Goal: Task Accomplishment & Management: Use online tool/utility

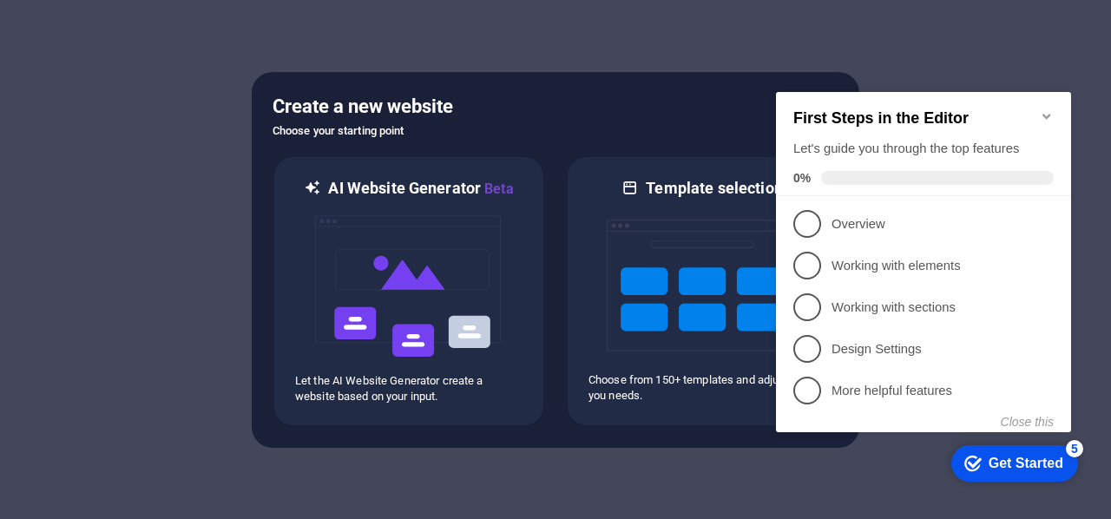
click at [1046, 114] on icon "Minimize checklist" at bounding box center [1046, 116] width 8 height 5
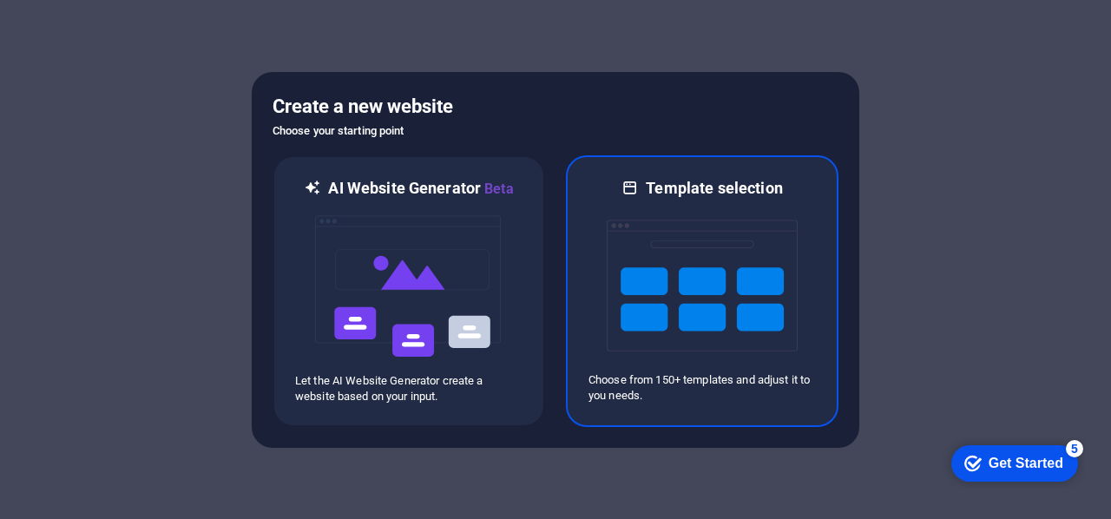
click at [739, 222] on img at bounding box center [702, 286] width 191 height 174
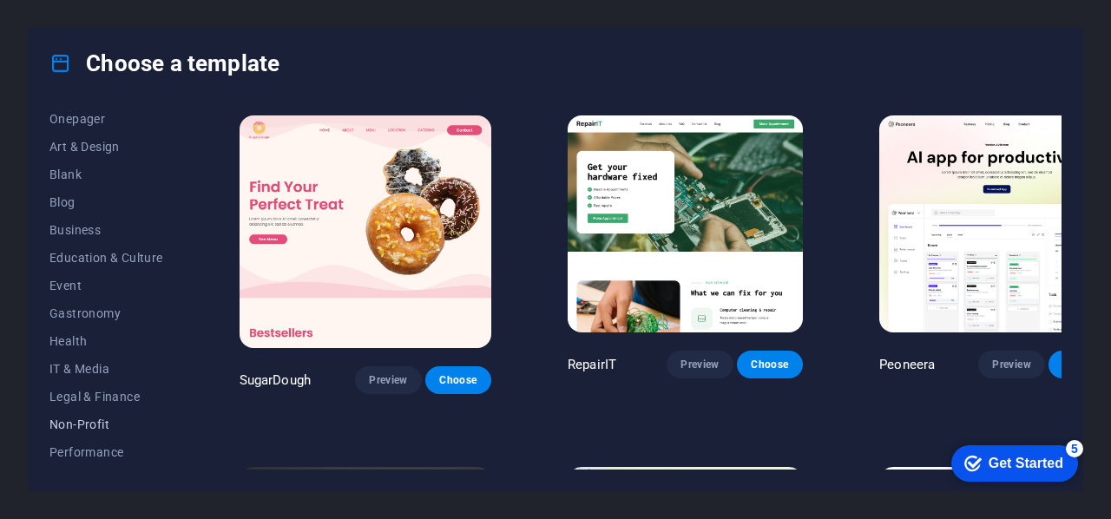
scroll to position [260, 0]
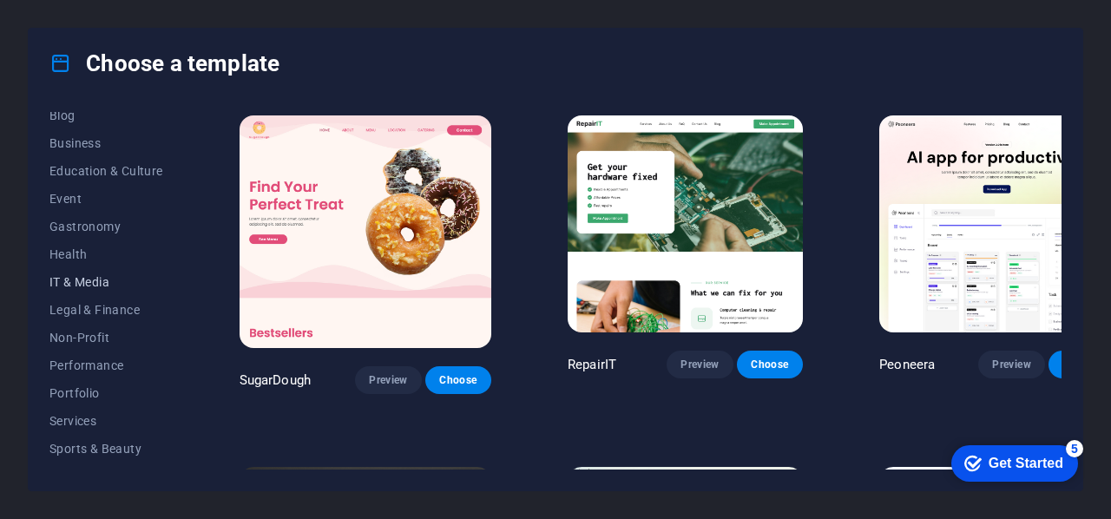
click at [107, 279] on span "IT & Media" at bounding box center [106, 282] width 114 height 14
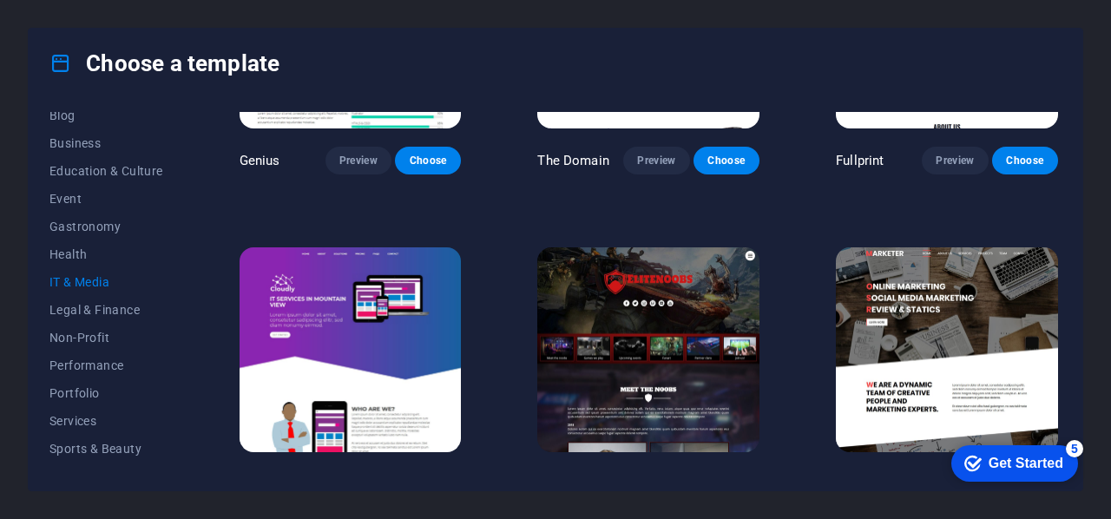
scroll to position [864, 0]
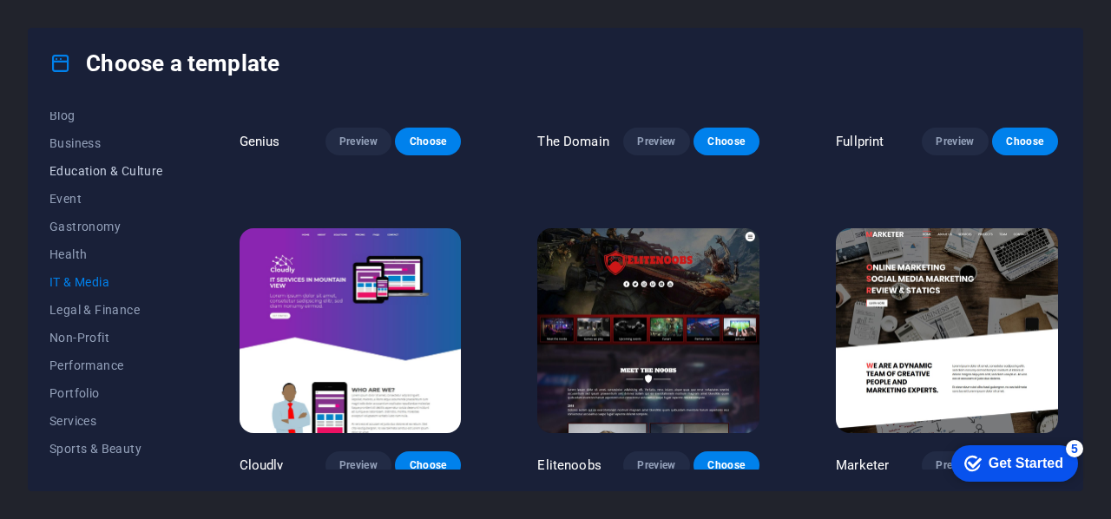
click at [83, 175] on span "Education & Culture" at bounding box center [106, 171] width 114 height 14
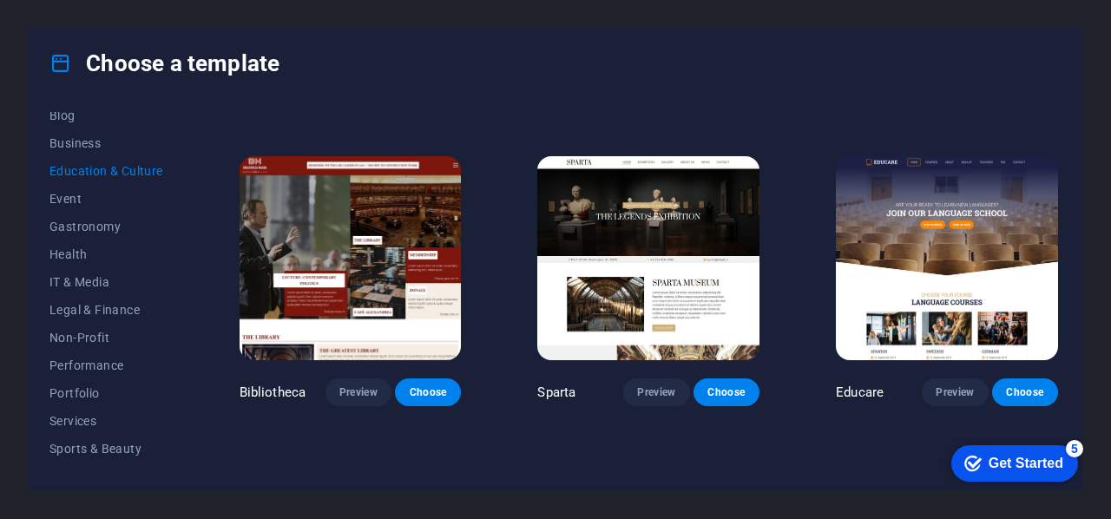
scroll to position [276, 0]
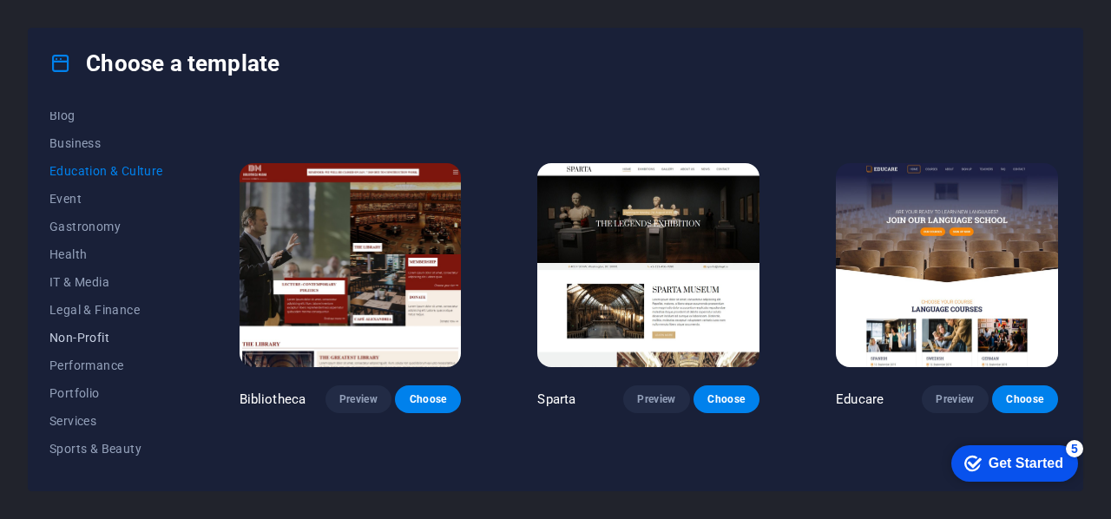
click at [92, 332] on span "Non-Profit" at bounding box center [106, 338] width 114 height 14
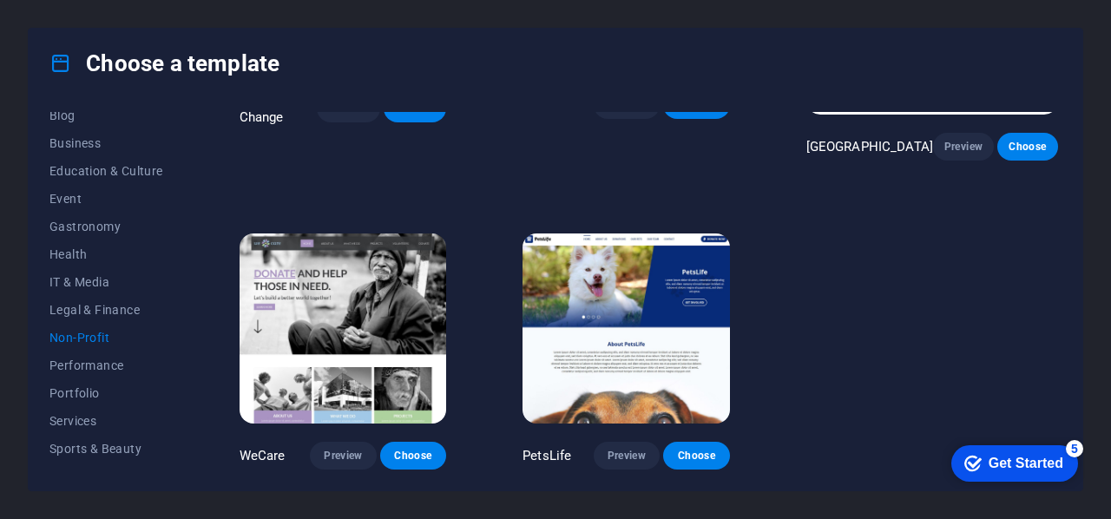
scroll to position [0, 0]
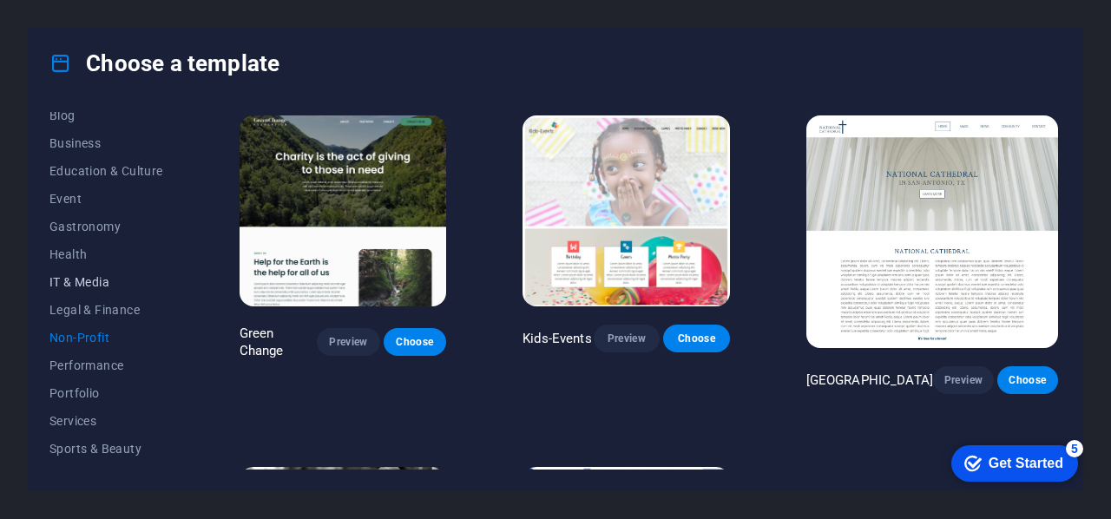
click at [97, 285] on span "IT & Media" at bounding box center [106, 282] width 114 height 14
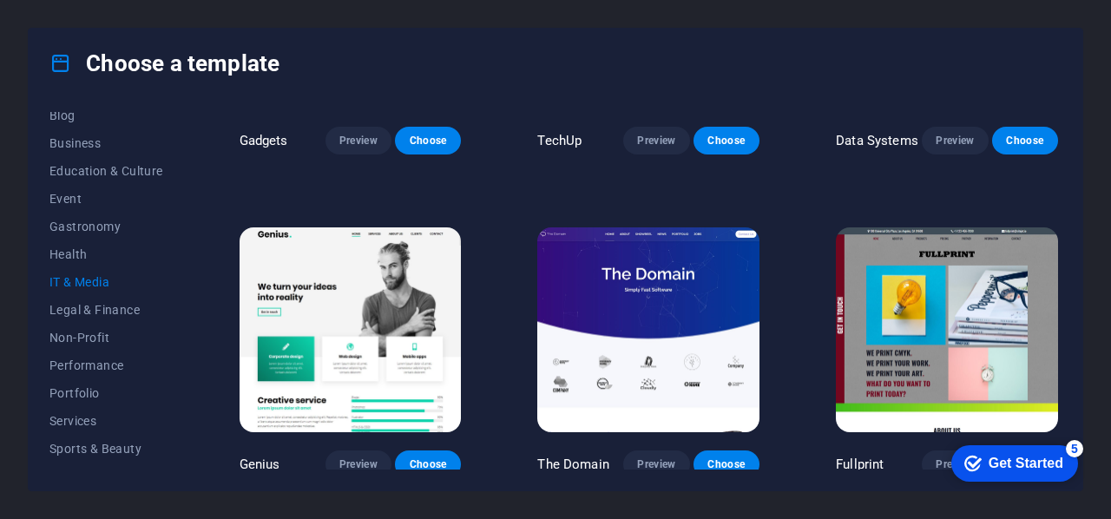
scroll to position [607, 0]
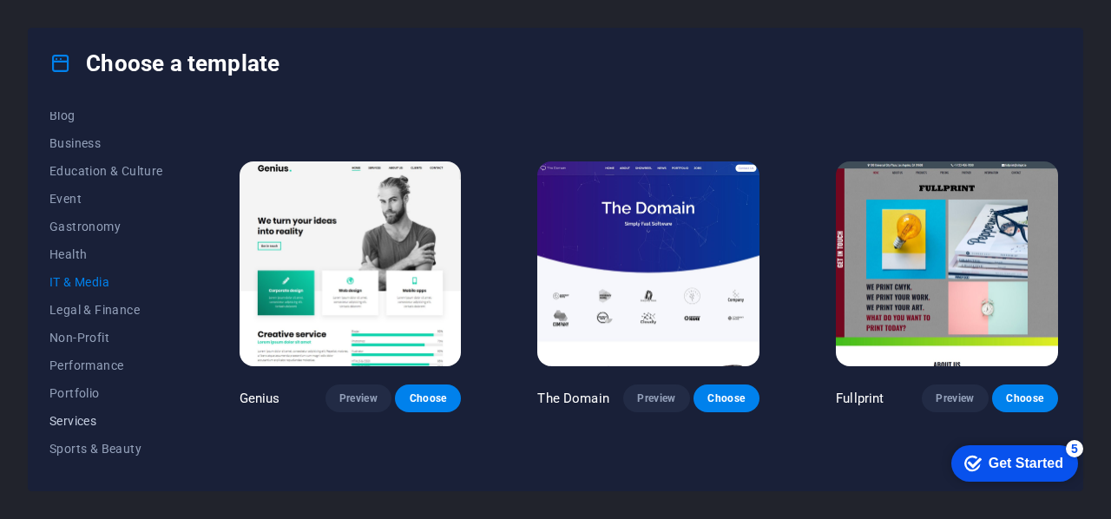
click at [83, 424] on span "Services" at bounding box center [106, 421] width 114 height 14
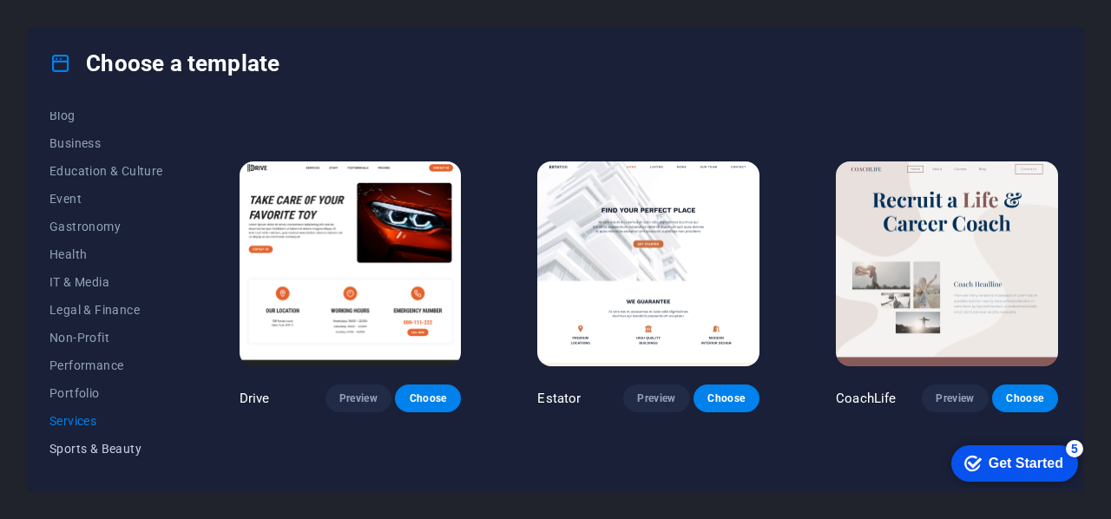
click at [109, 448] on span "Sports & Beauty" at bounding box center [106, 449] width 114 height 14
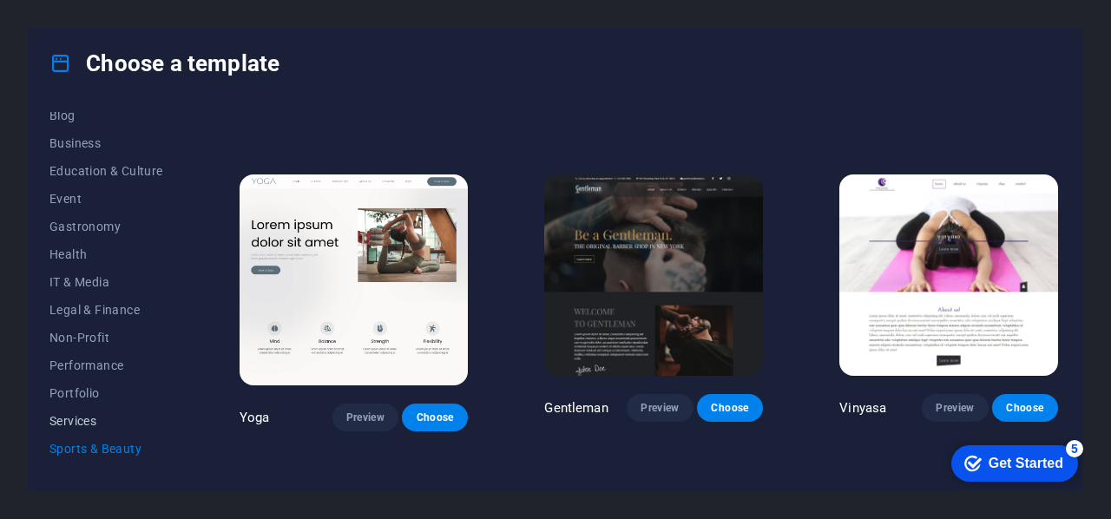
click at [68, 419] on span "Services" at bounding box center [106, 421] width 114 height 14
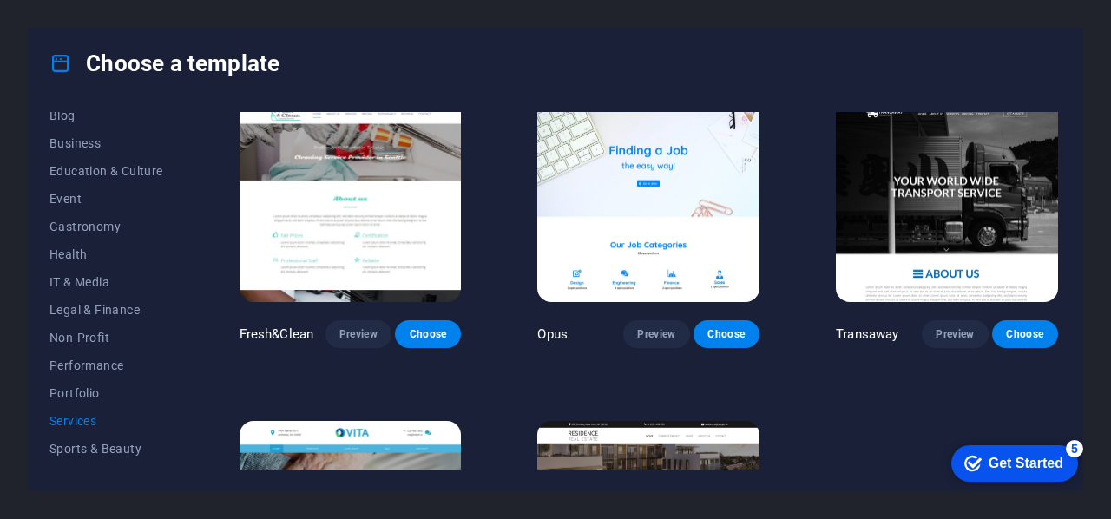
scroll to position [1822, 0]
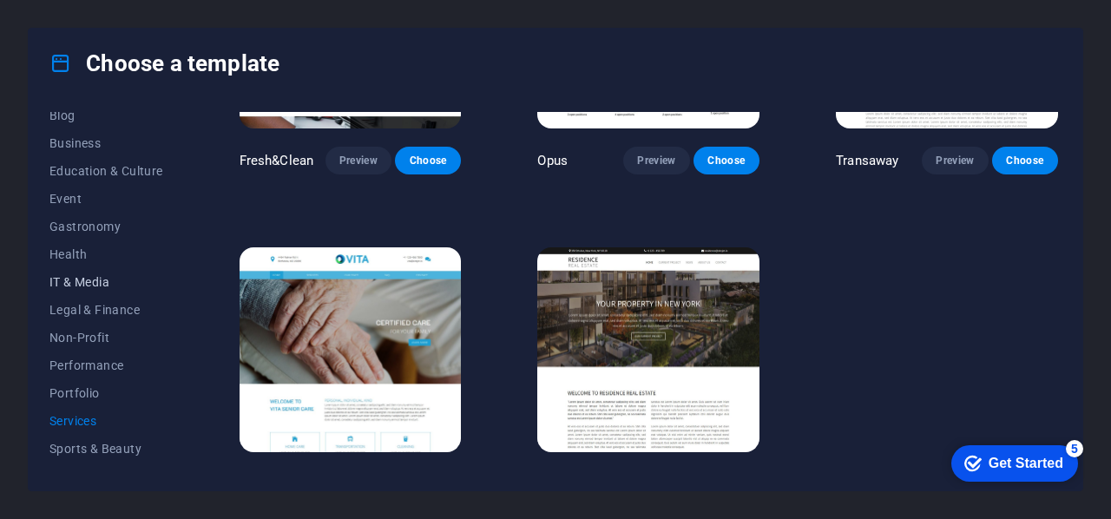
click at [92, 282] on span "IT & Media" at bounding box center [106, 282] width 114 height 14
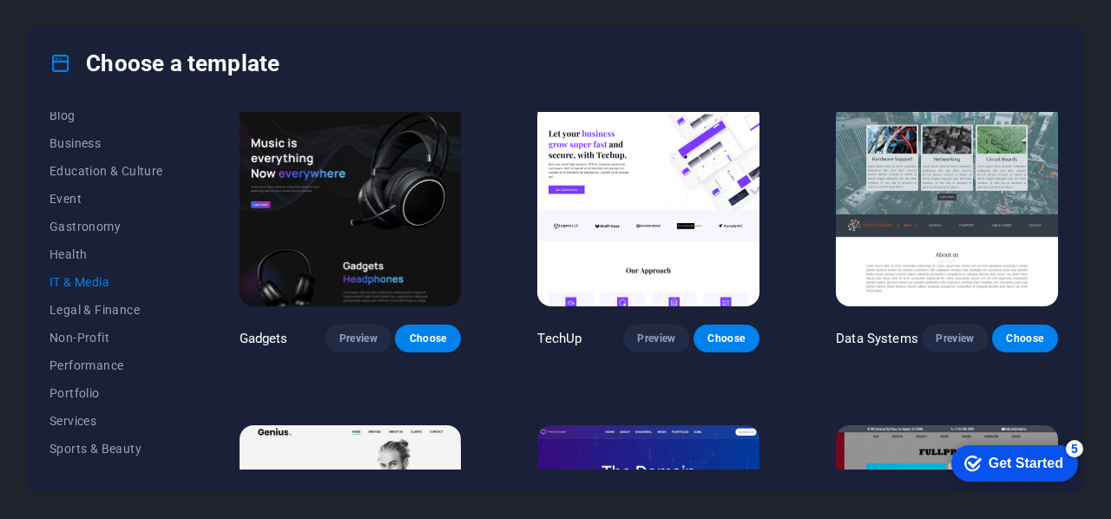
scroll to position [257, 0]
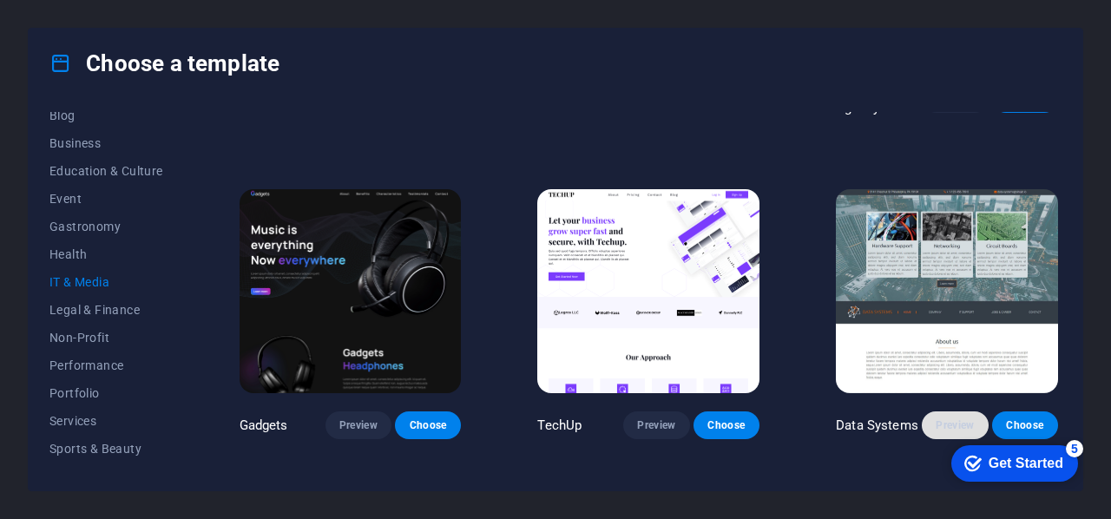
click at [948, 418] on span "Preview" at bounding box center [954, 425] width 38 height 14
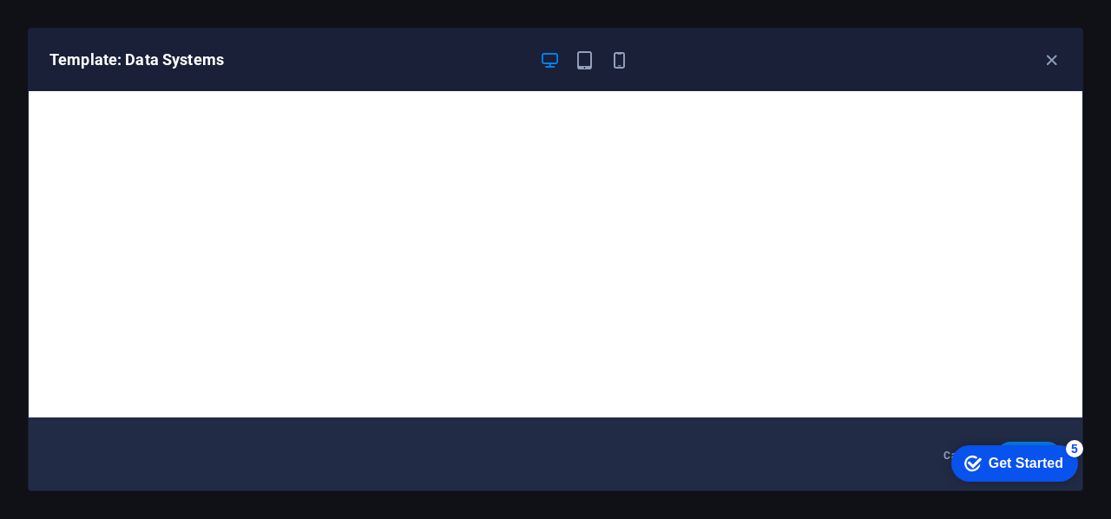
scroll to position [0, 0]
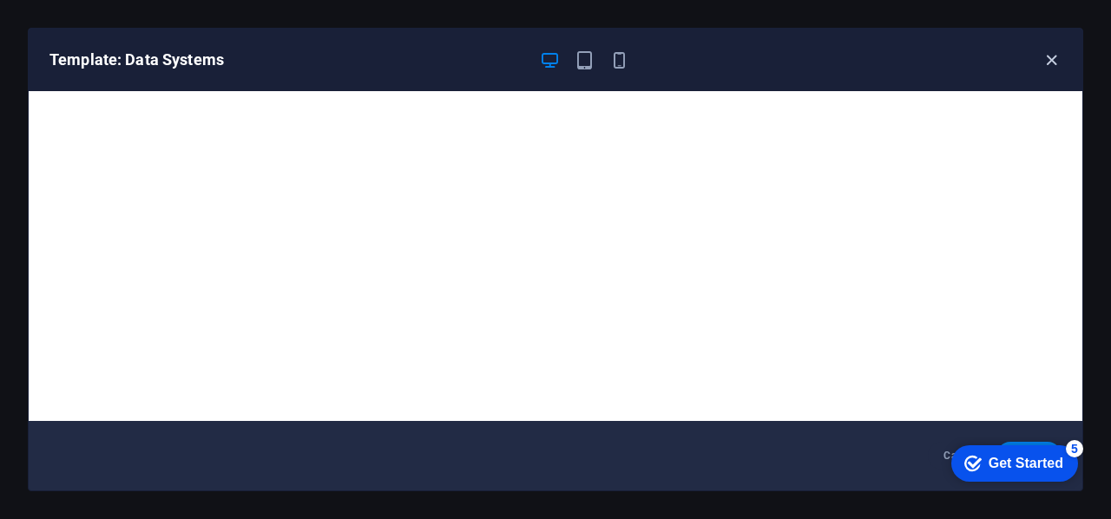
click at [1051, 62] on icon "button" at bounding box center [1051, 60] width 20 height 20
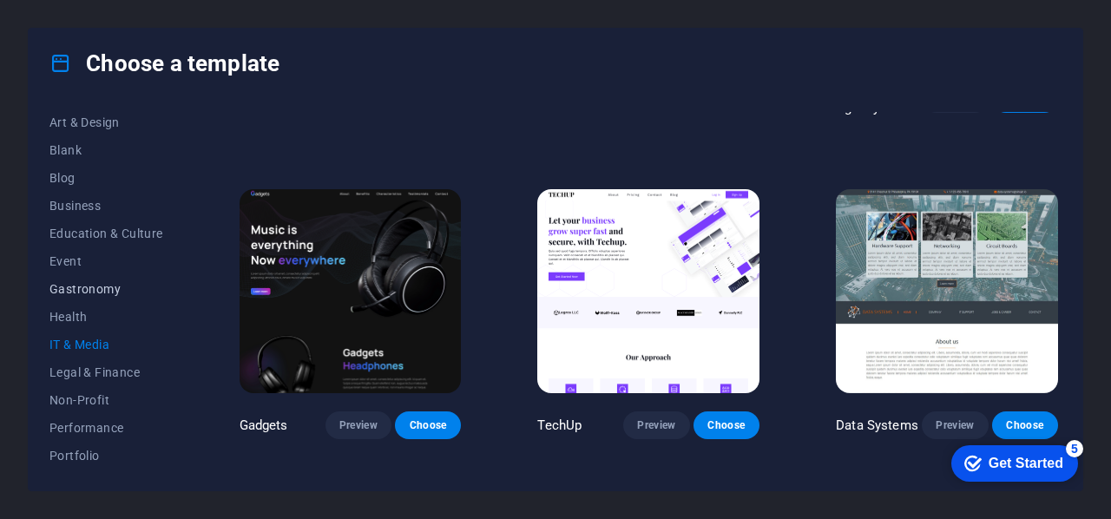
scroll to position [174, 0]
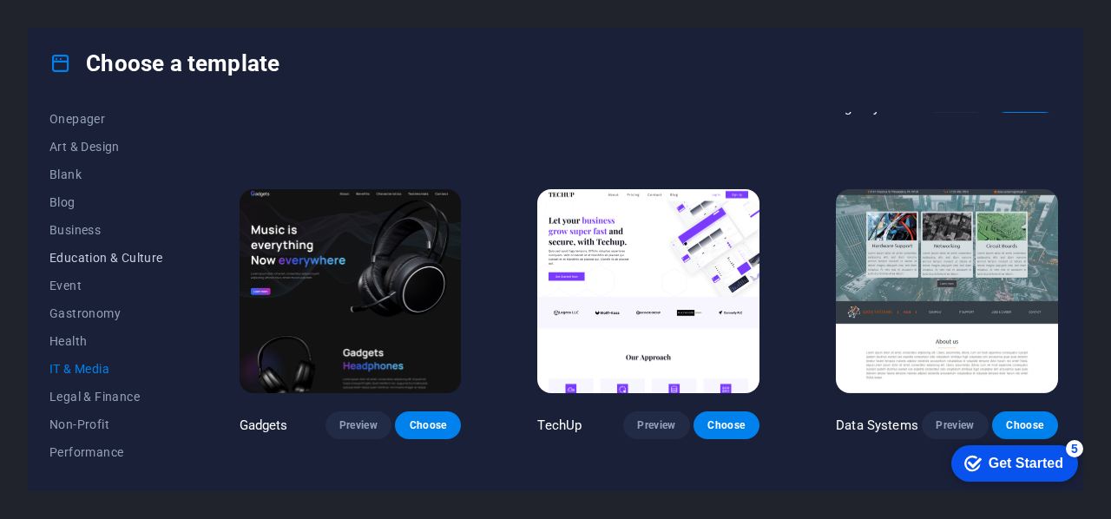
click at [104, 262] on span "Education & Culture" at bounding box center [106, 258] width 114 height 14
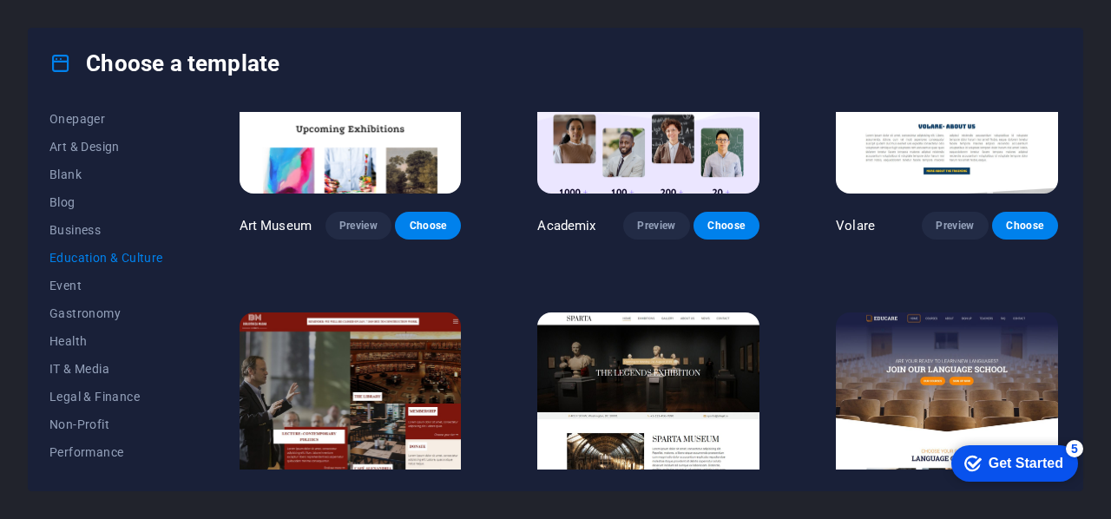
scroll to position [0, 0]
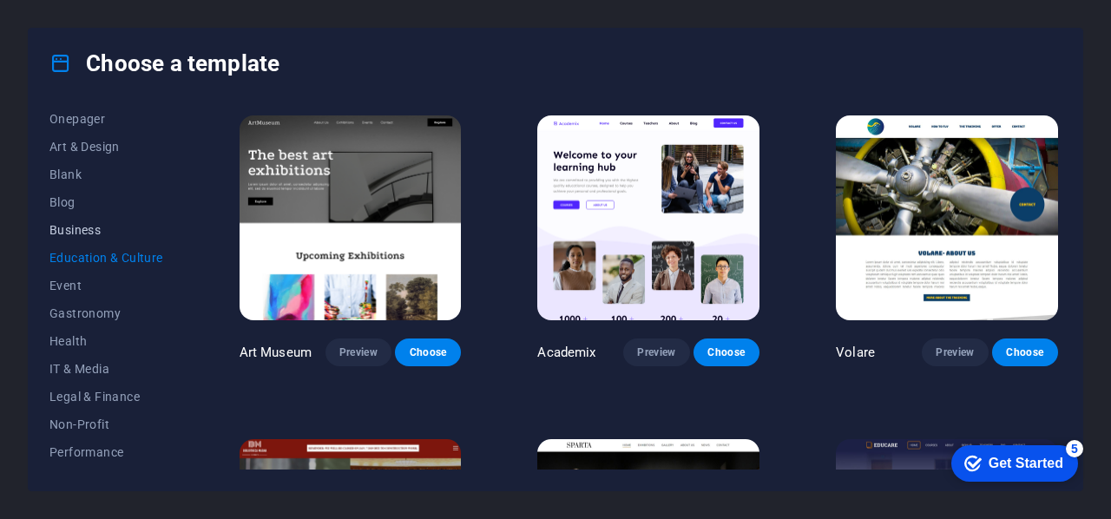
click at [90, 228] on span "Business" at bounding box center [106, 230] width 114 height 14
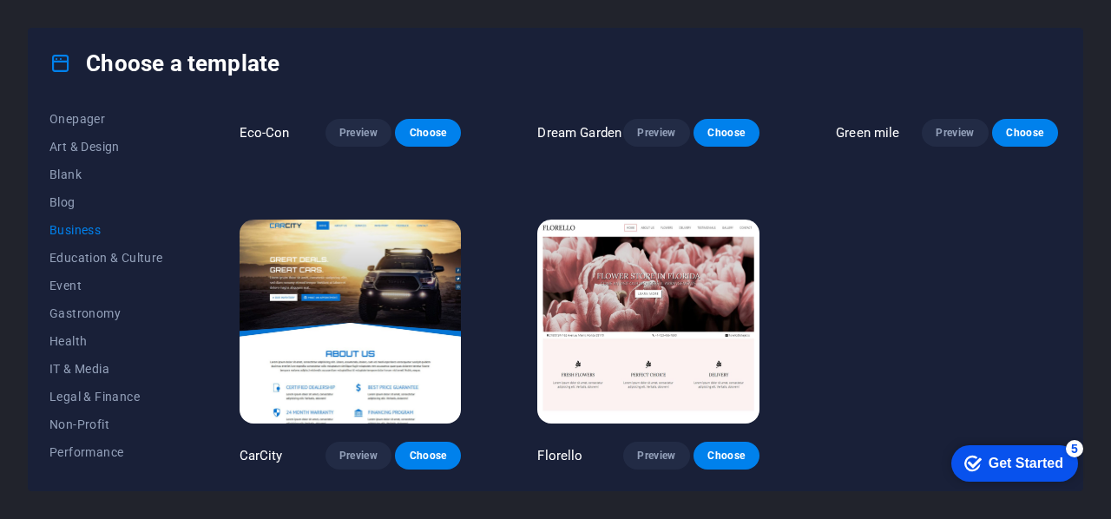
scroll to position [222, 0]
click at [75, 200] on span "Blog" at bounding box center [106, 202] width 114 height 14
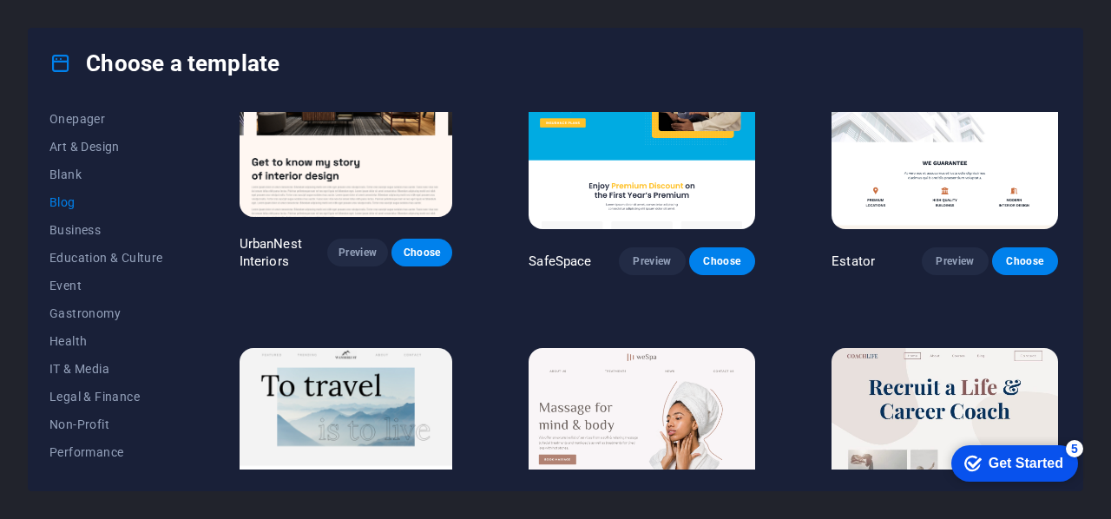
scroll to position [916, 0]
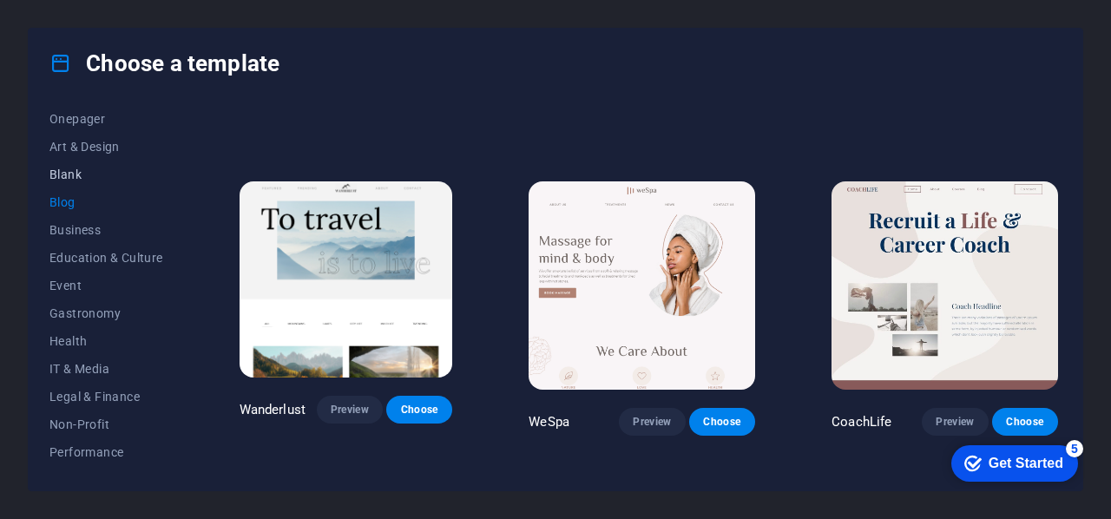
click at [64, 174] on span "Blank" at bounding box center [106, 174] width 114 height 14
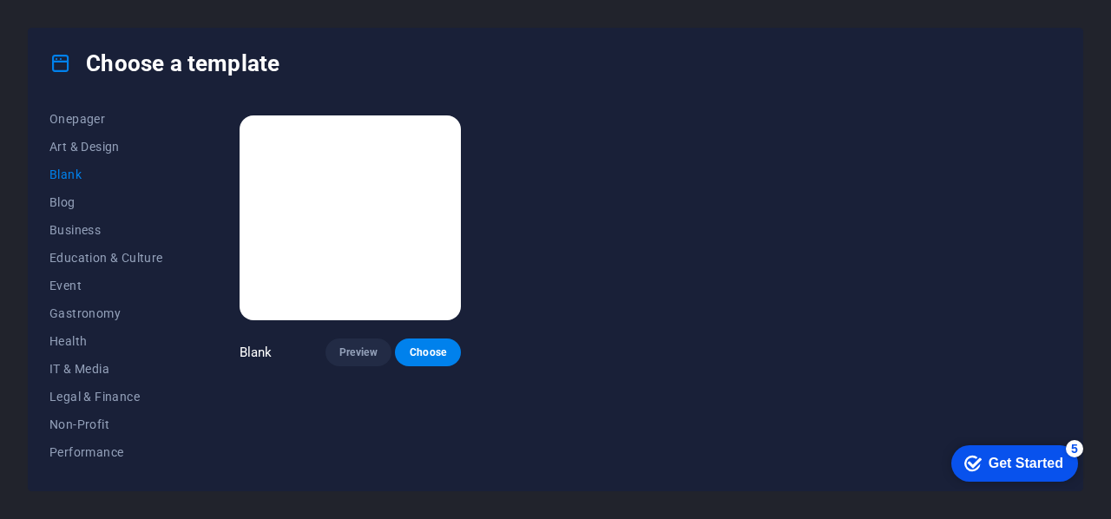
scroll to position [0, 0]
click at [94, 148] on span "Art & Design" at bounding box center [106, 147] width 114 height 14
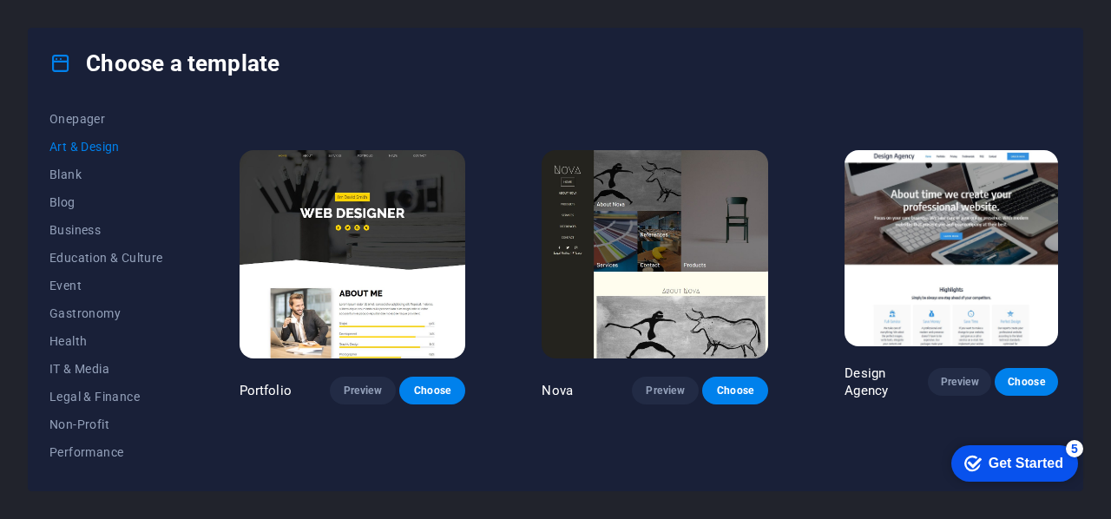
scroll to position [1192, 0]
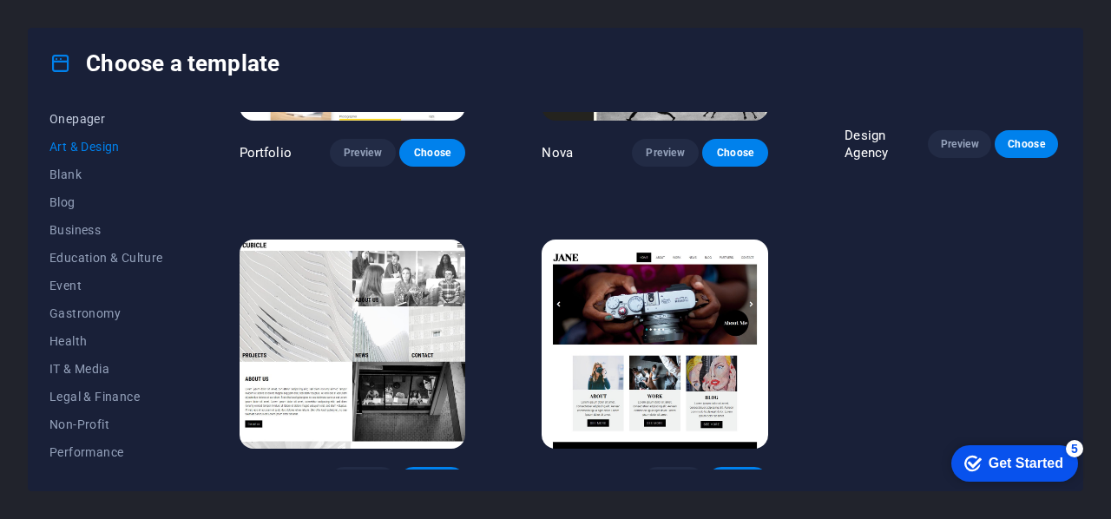
click at [83, 121] on span "Onepager" at bounding box center [106, 119] width 114 height 14
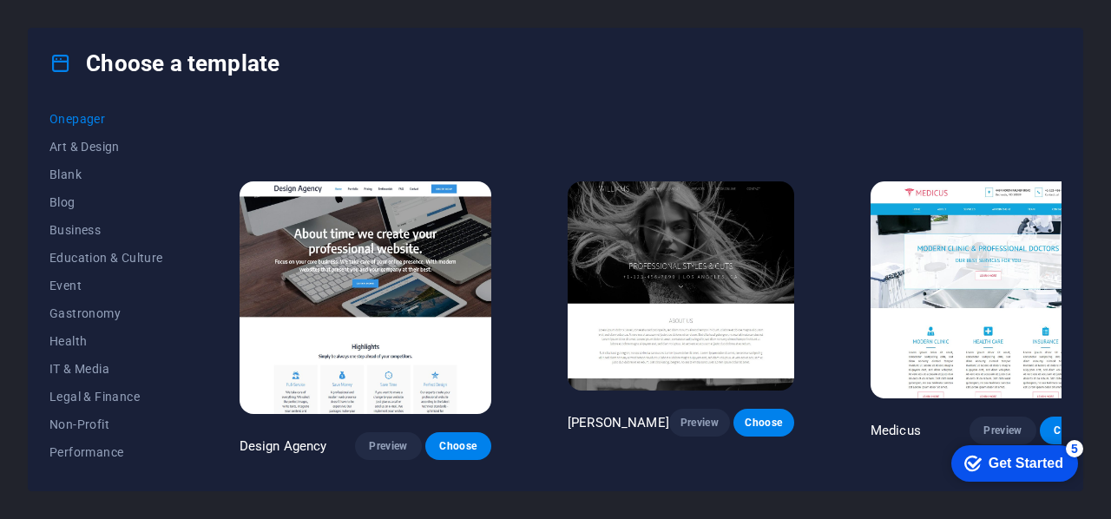
scroll to position [7332, 0]
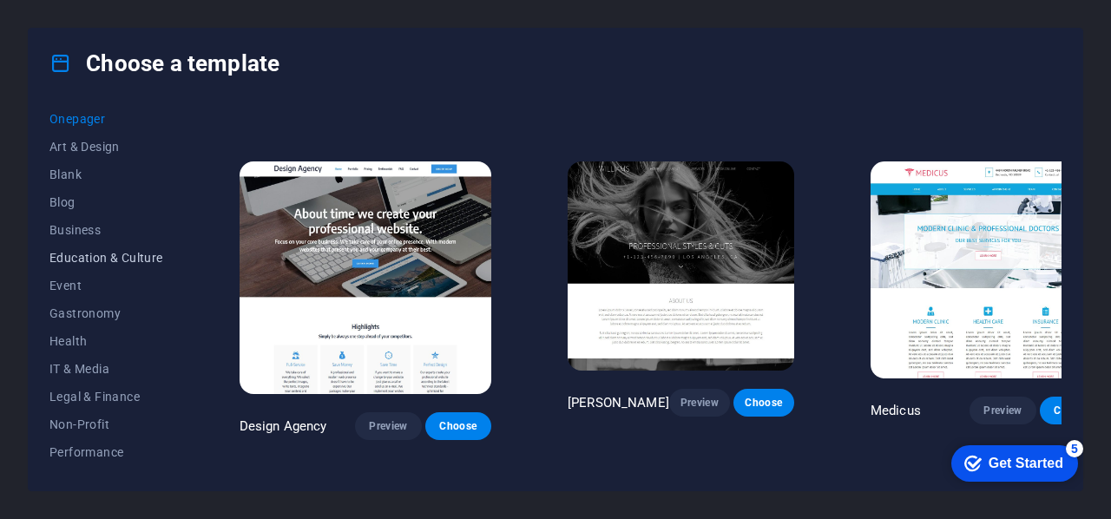
click at [120, 254] on span "Education & Culture" at bounding box center [106, 258] width 114 height 14
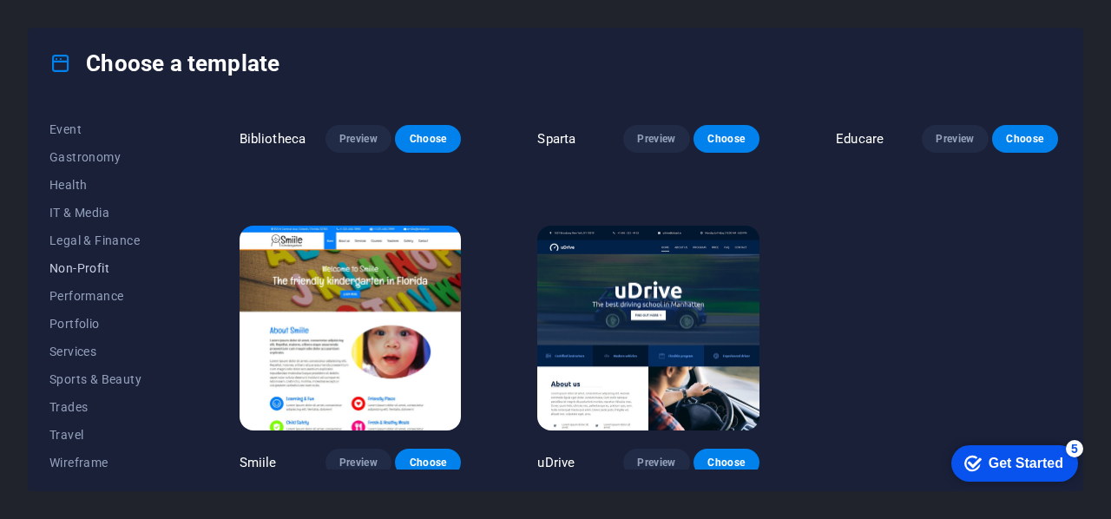
scroll to position [336, 0]
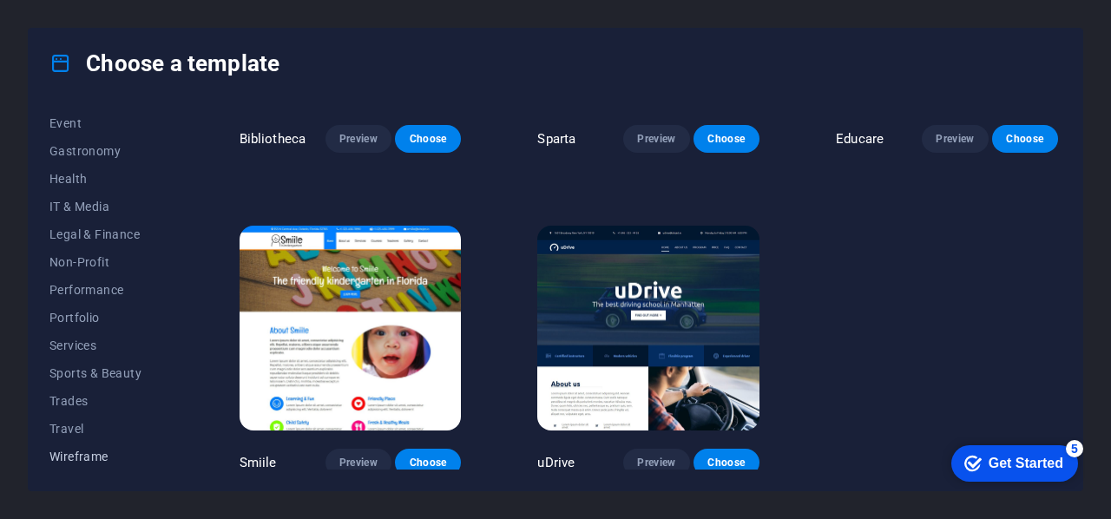
click at [97, 457] on span "Wireframe" at bounding box center [106, 456] width 114 height 14
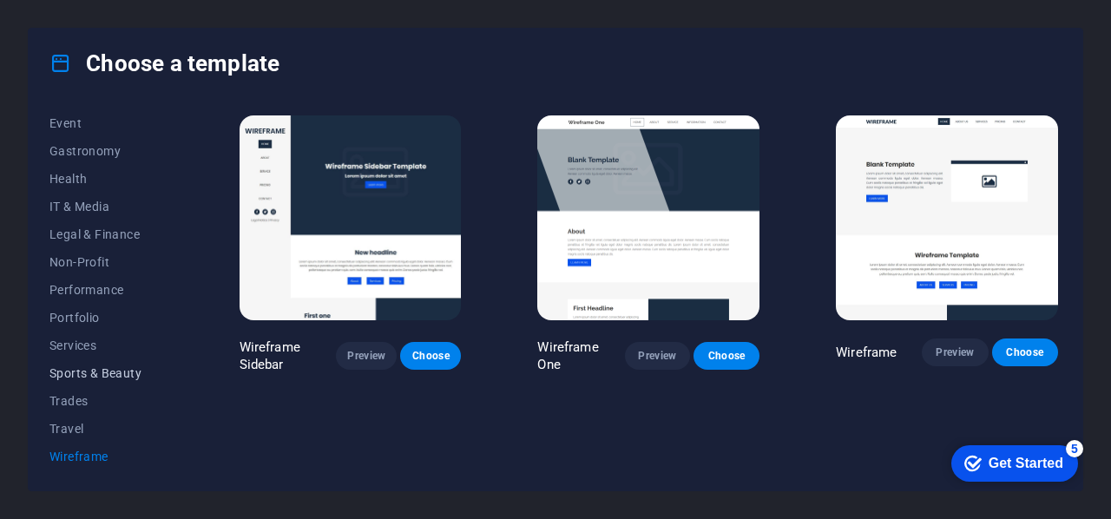
click at [89, 376] on span "Sports & Beauty" at bounding box center [106, 373] width 114 height 14
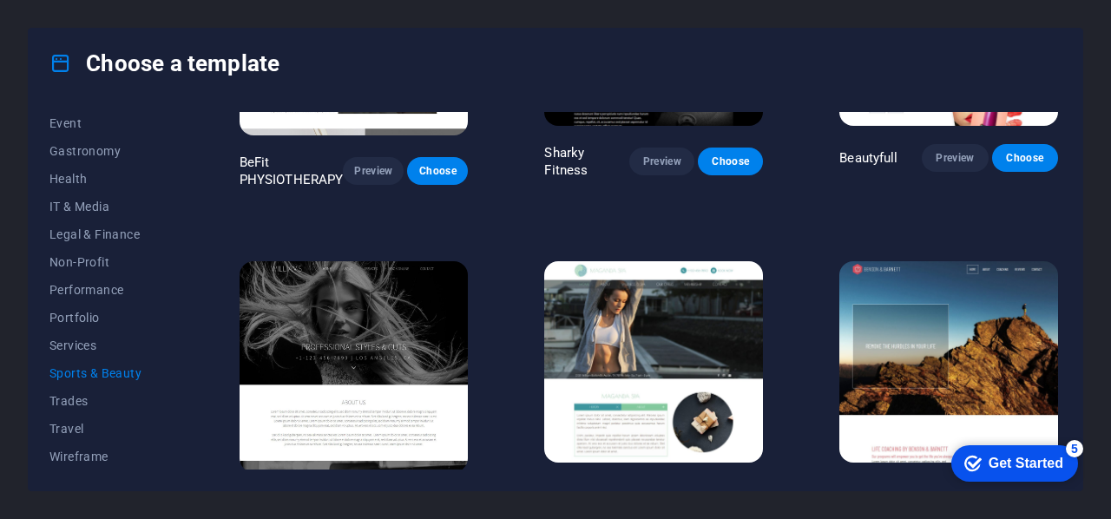
scroll to position [1232, 0]
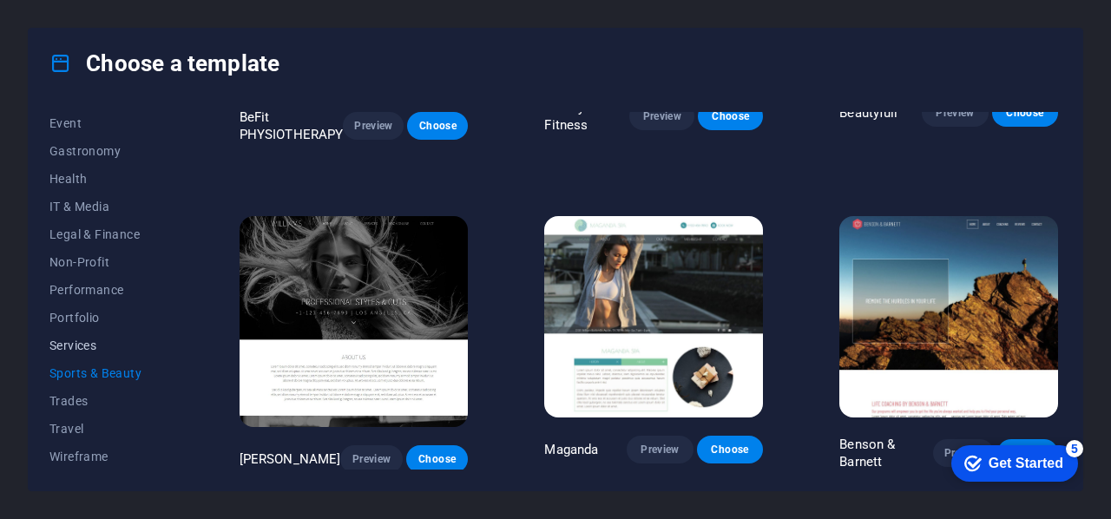
click at [99, 339] on span "Services" at bounding box center [106, 345] width 114 height 14
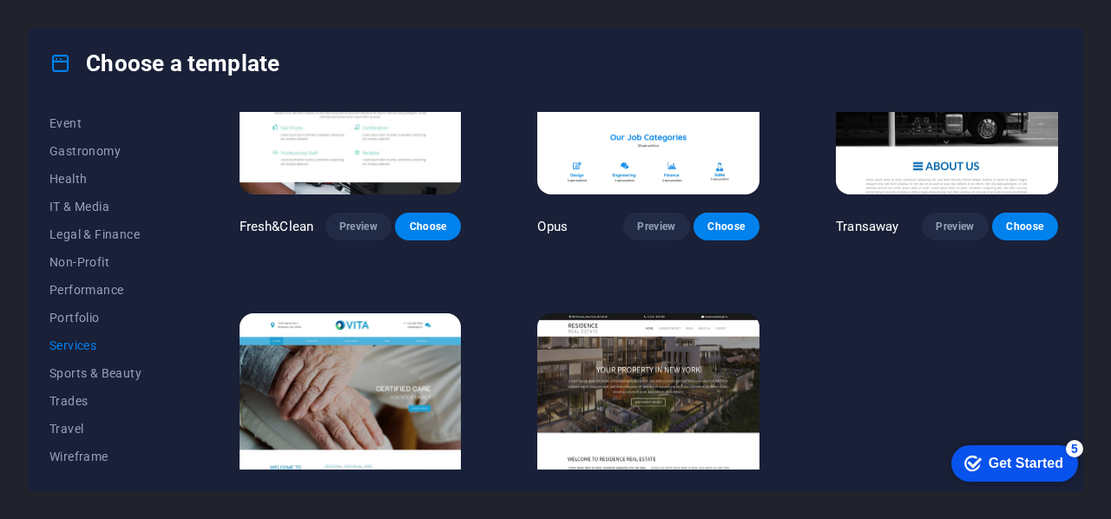
scroll to position [1842, 0]
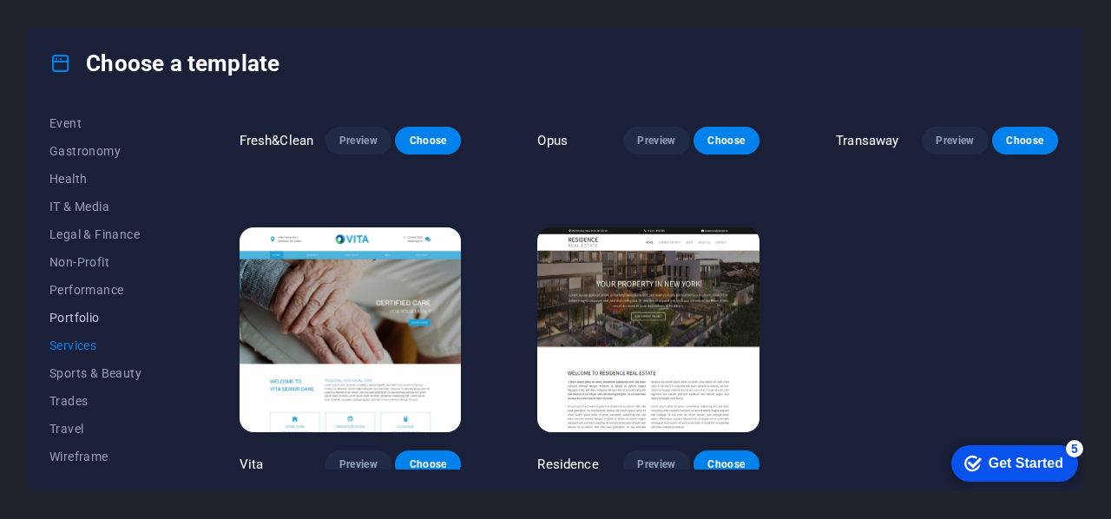
click at [90, 321] on span "Portfolio" at bounding box center [106, 318] width 114 height 14
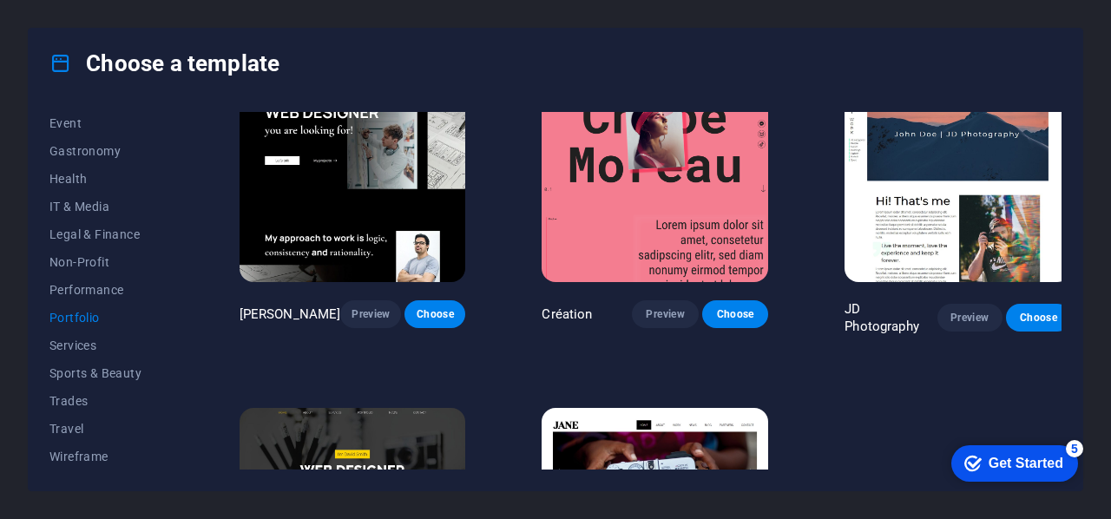
scroll to position [0, 0]
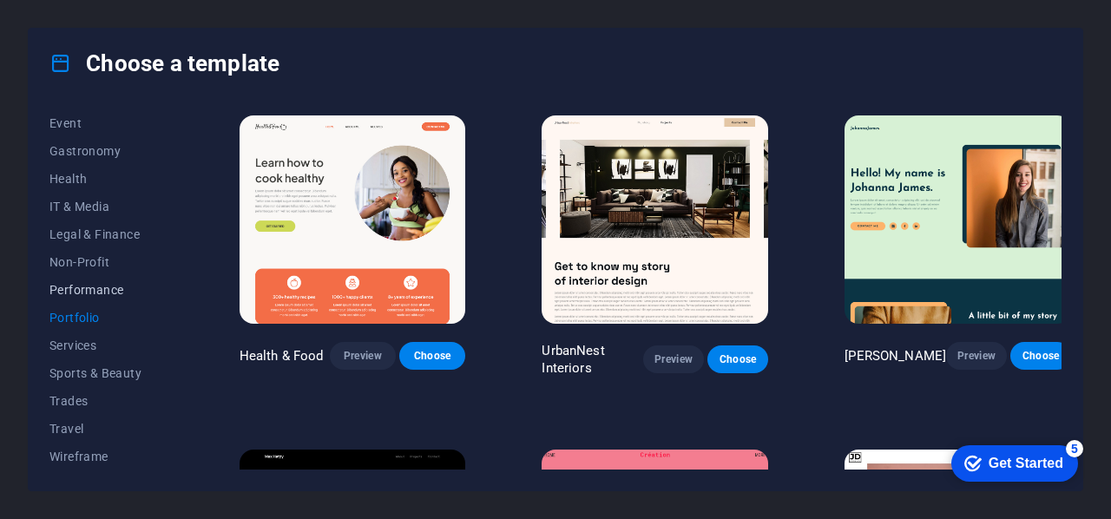
click at [100, 291] on span "Performance" at bounding box center [106, 290] width 114 height 14
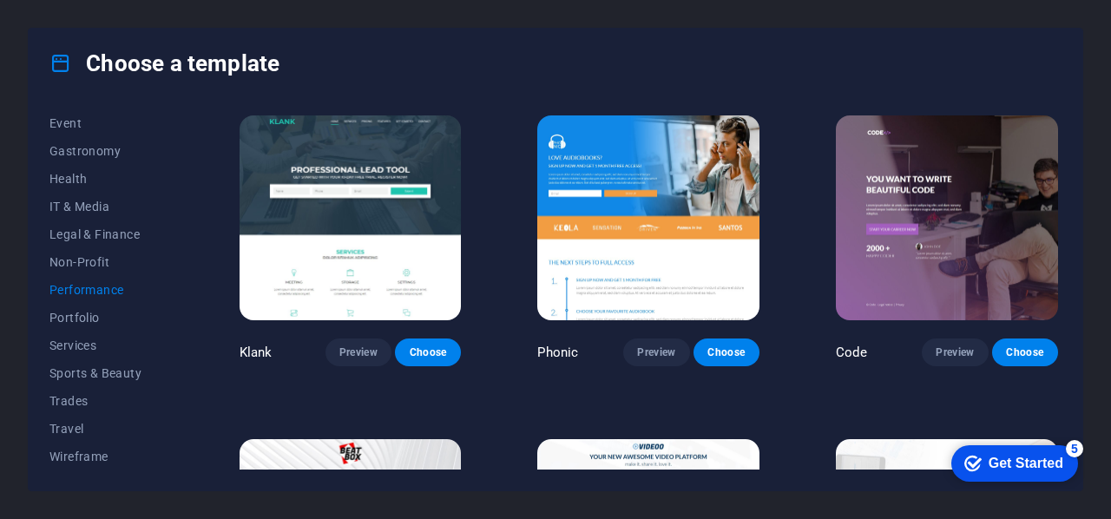
click at [120, 291] on span "Performance" at bounding box center [106, 290] width 114 height 14
click at [85, 265] on span "Non-Profit" at bounding box center [106, 262] width 114 height 14
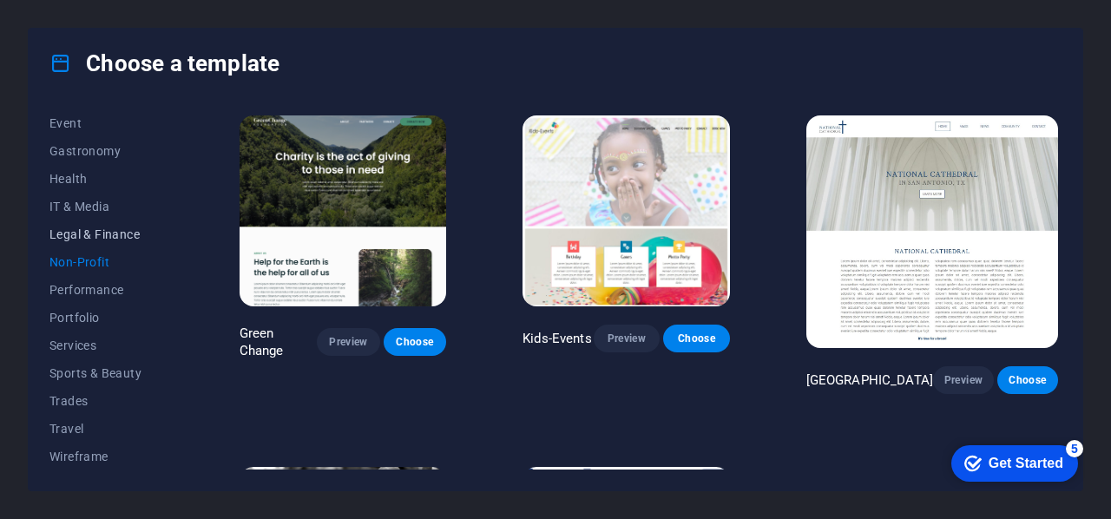
click at [99, 238] on span "Legal & Finance" at bounding box center [106, 234] width 114 height 14
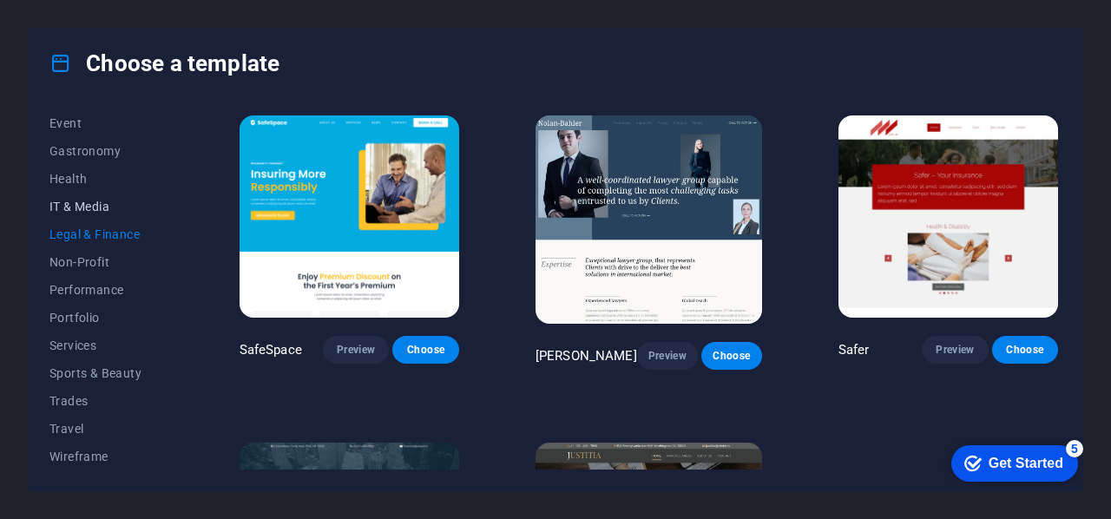
click at [76, 207] on span "IT & Media" at bounding box center [106, 207] width 114 height 14
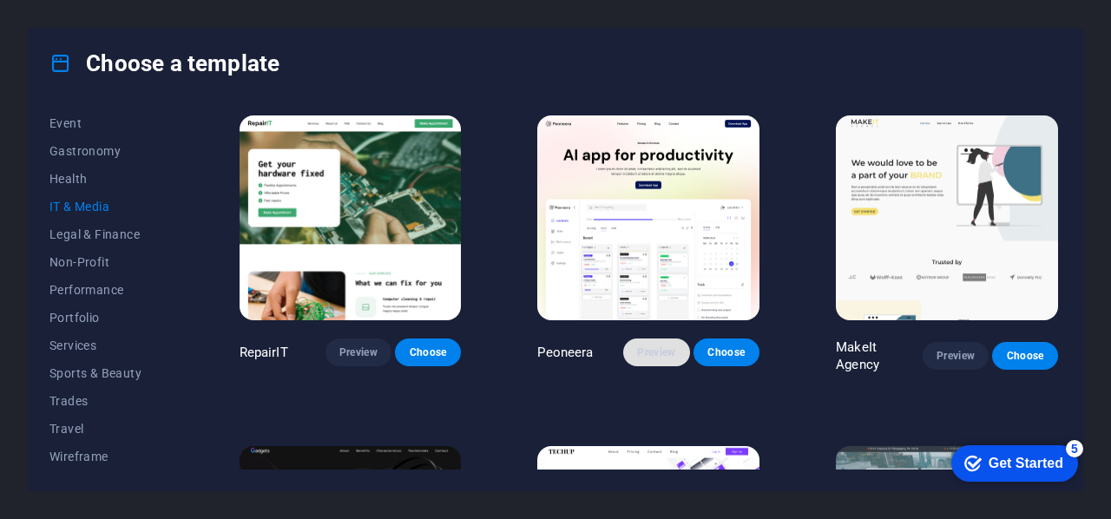
click at [651, 349] on span "Preview" at bounding box center [656, 352] width 38 height 14
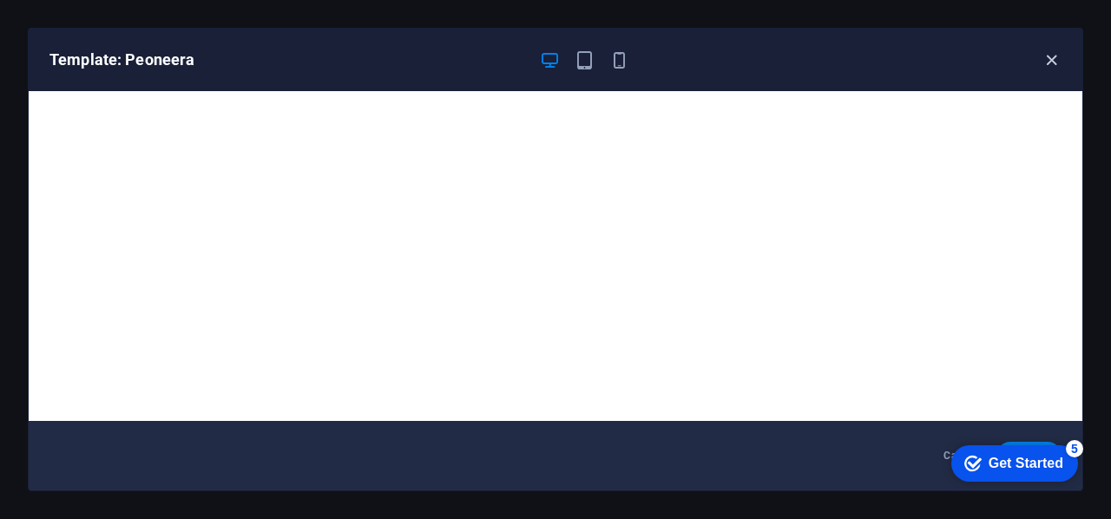
click at [1046, 61] on icon "button" at bounding box center [1051, 60] width 20 height 20
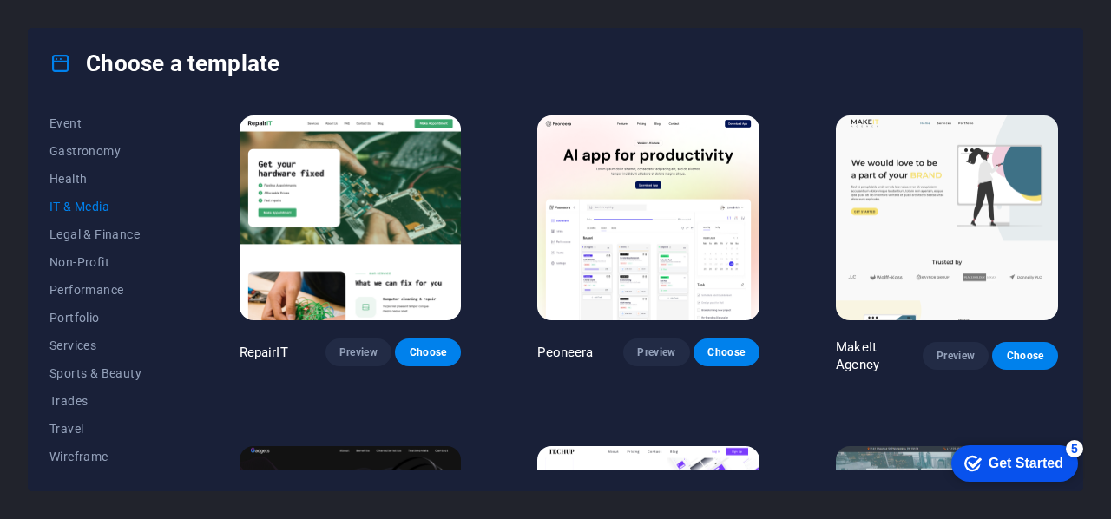
click at [894, 240] on img at bounding box center [947, 217] width 222 height 205
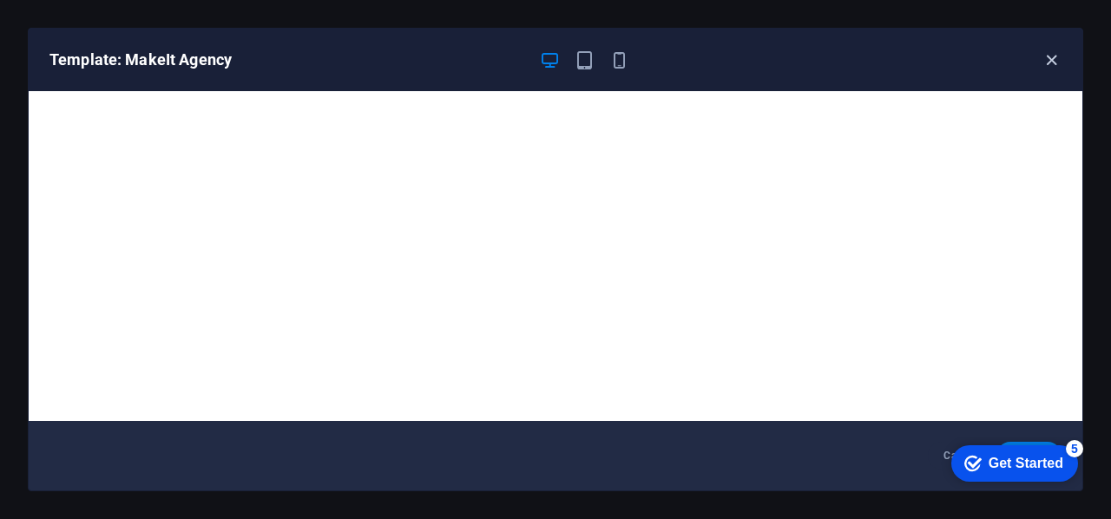
click at [1051, 56] on icon "button" at bounding box center [1051, 60] width 20 height 20
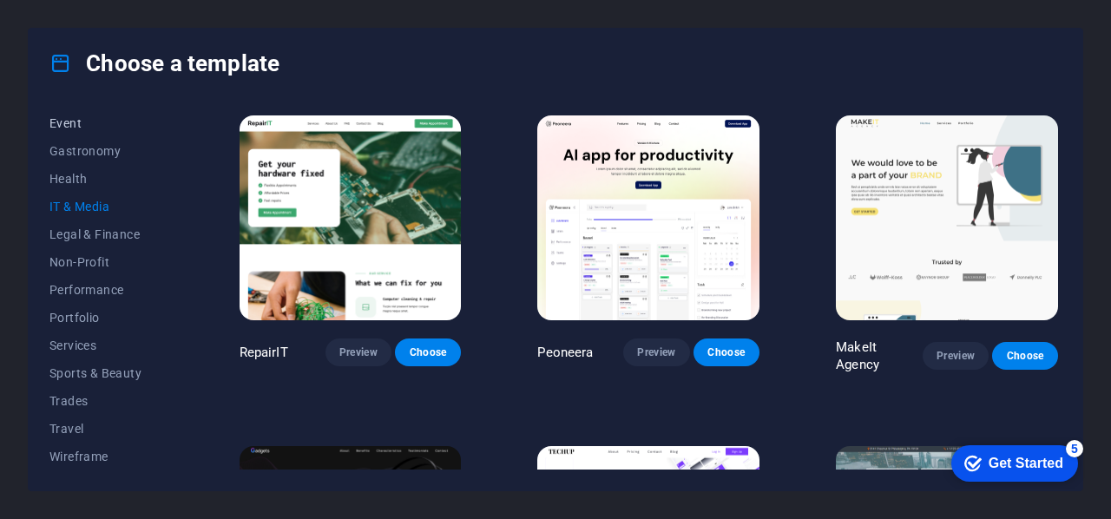
click at [87, 127] on span "Event" at bounding box center [106, 123] width 114 height 14
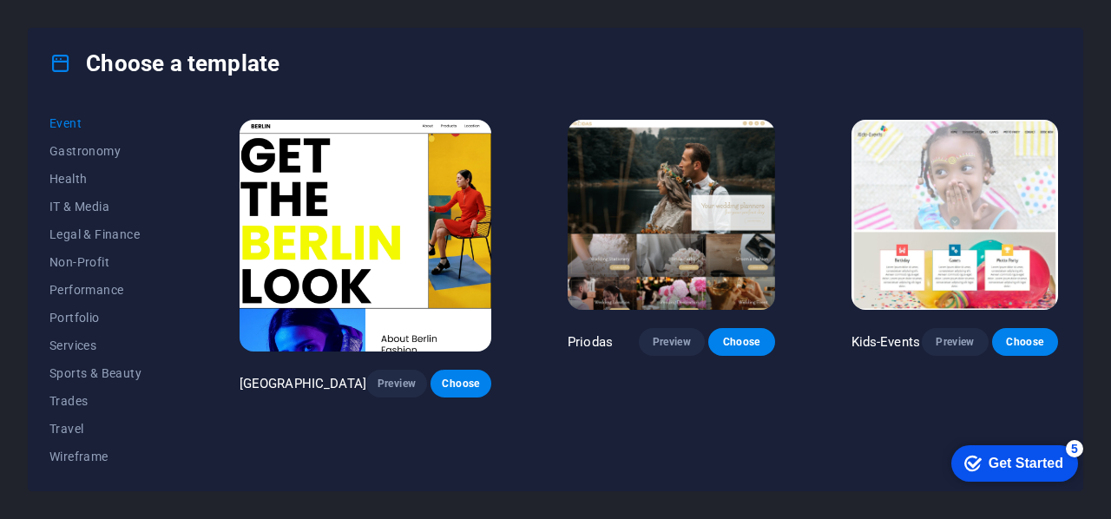
scroll to position [543, 0]
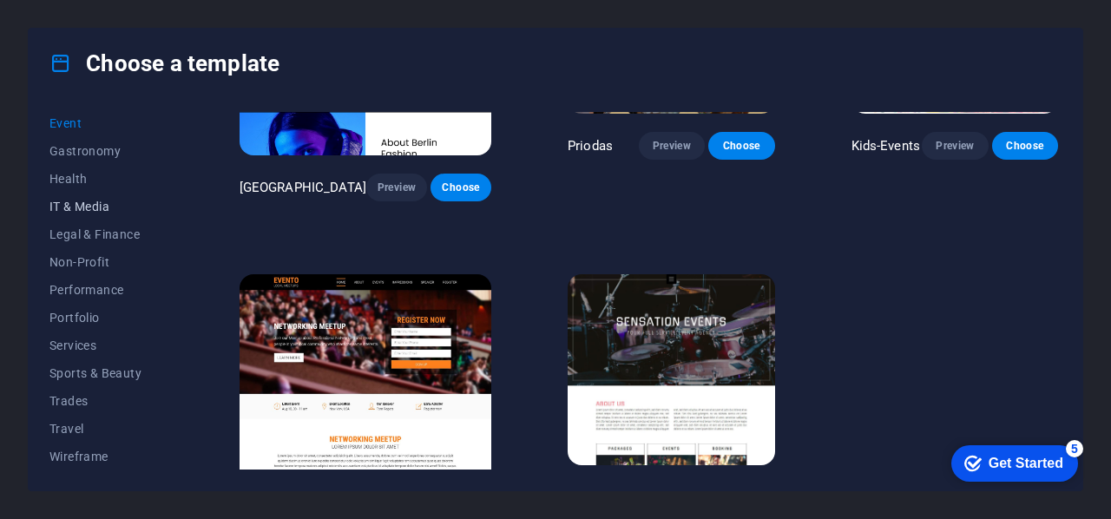
click at [95, 207] on span "IT & Media" at bounding box center [106, 207] width 114 height 14
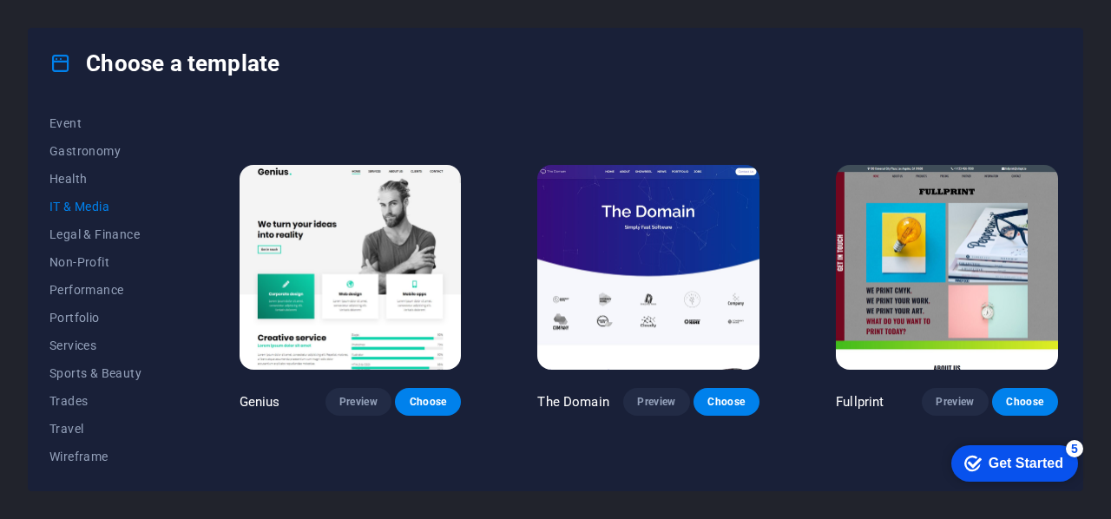
scroll to position [257, 0]
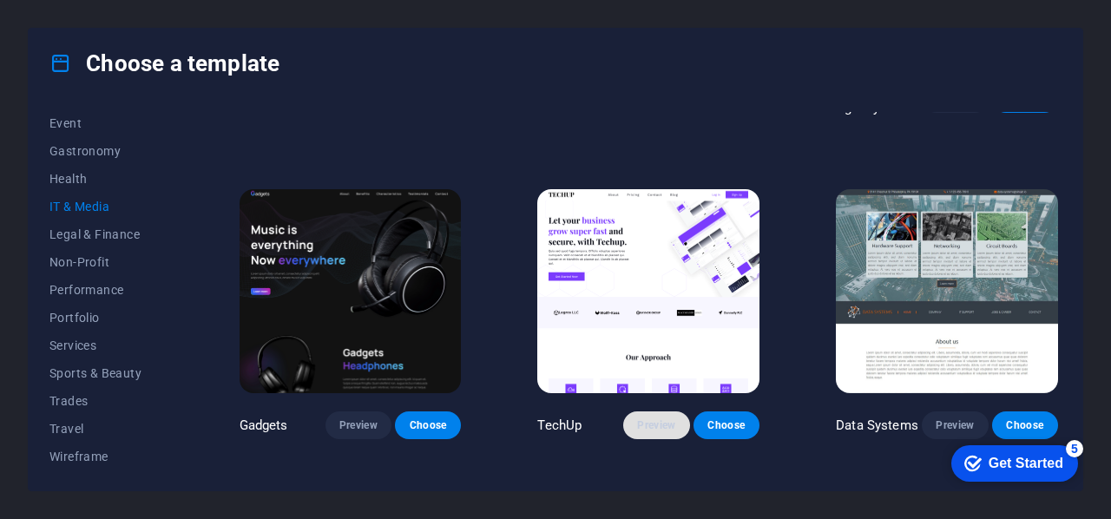
click at [653, 420] on span "Preview" at bounding box center [656, 425] width 38 height 14
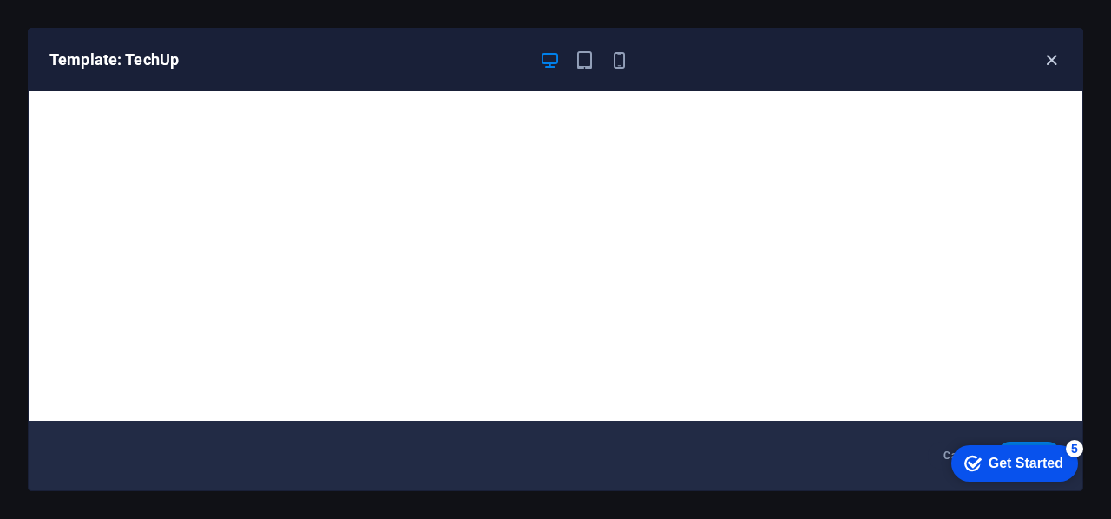
click at [1047, 56] on icon "button" at bounding box center [1051, 60] width 20 height 20
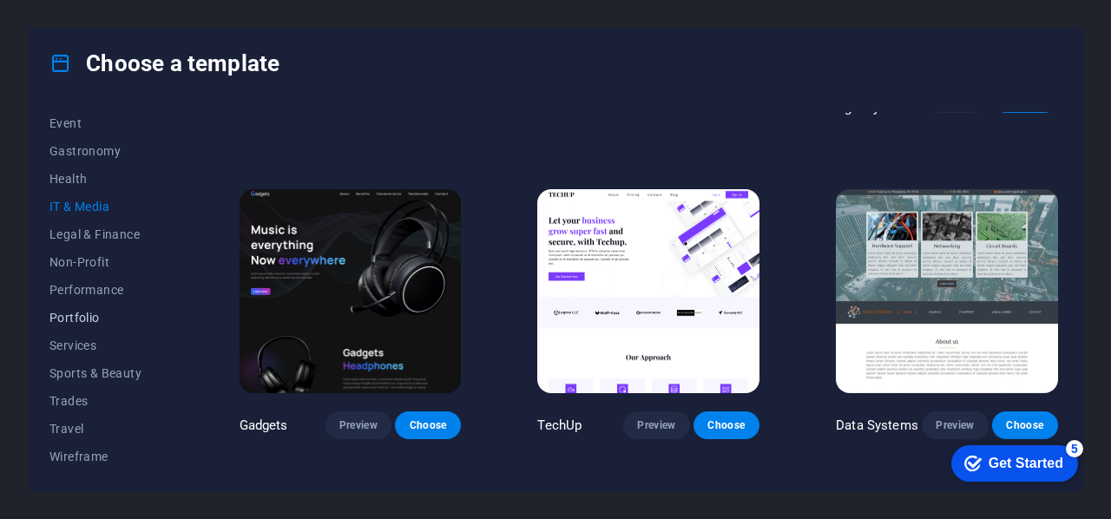
click at [94, 314] on span "Portfolio" at bounding box center [106, 318] width 114 height 14
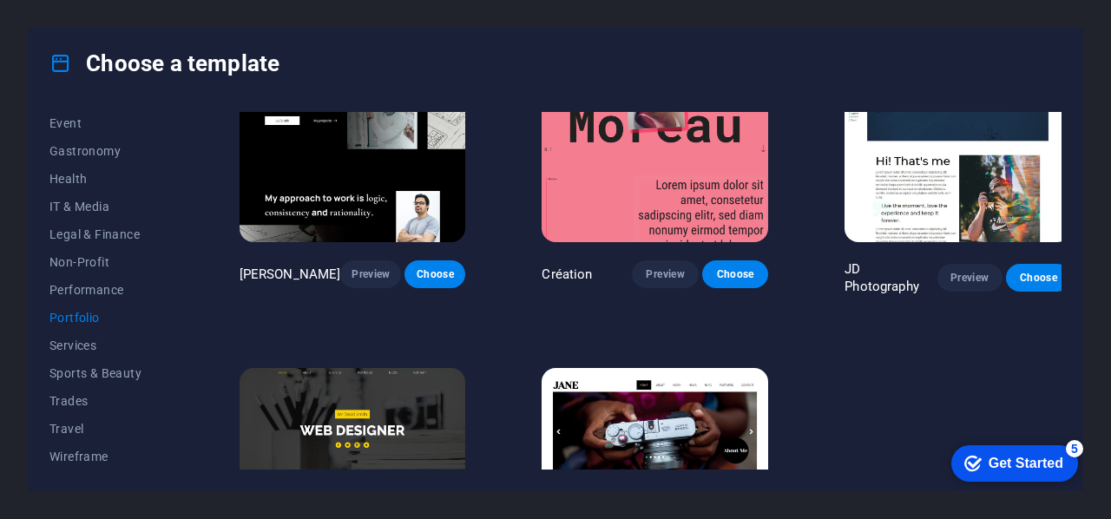
scroll to position [550, 0]
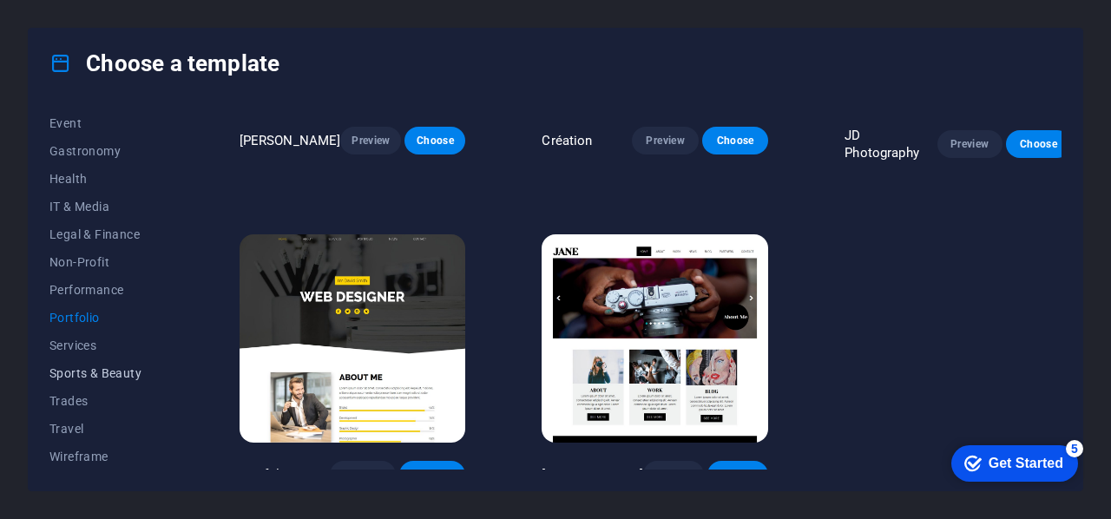
click at [115, 369] on span "Sports & Beauty" at bounding box center [106, 373] width 114 height 14
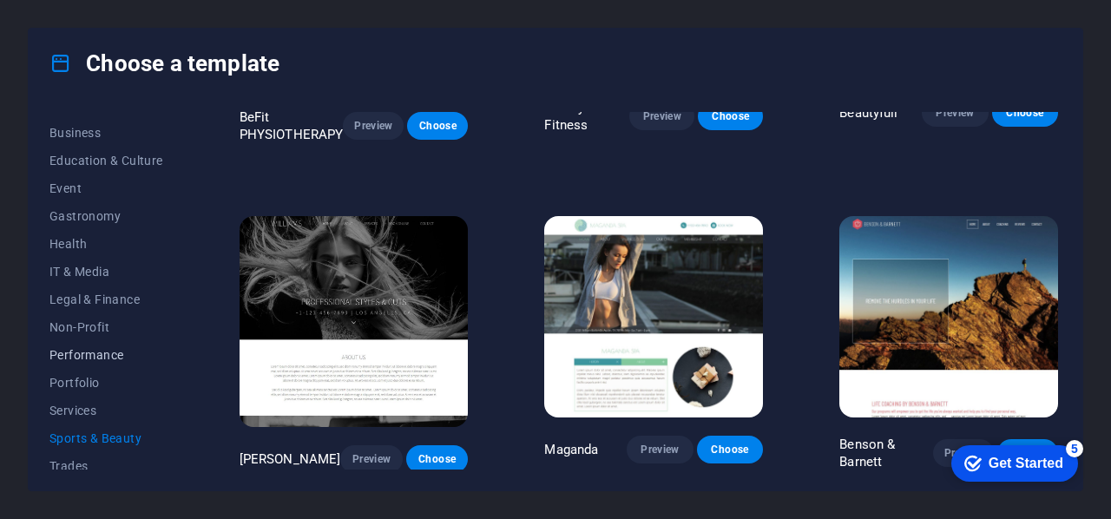
scroll to position [162, 0]
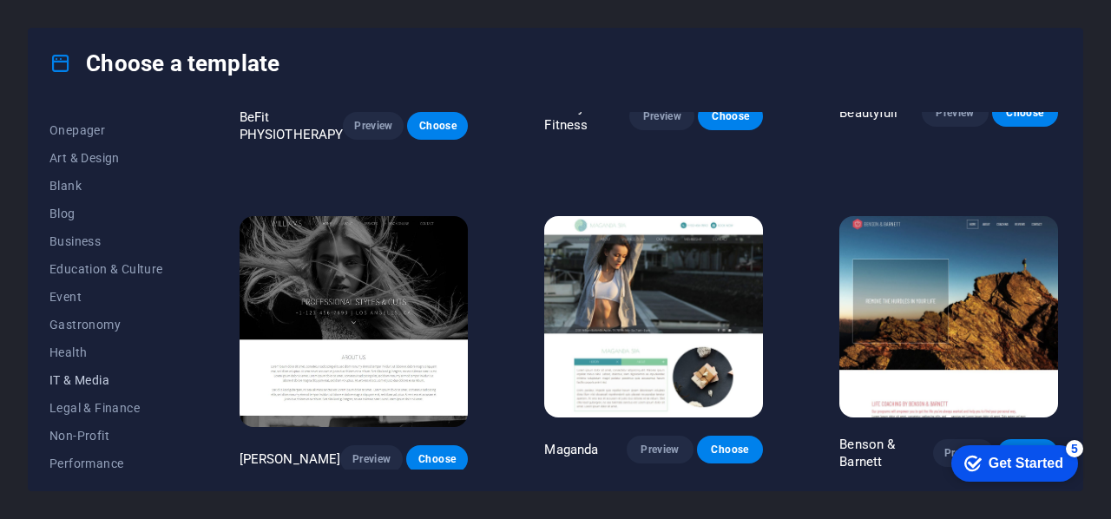
click at [80, 379] on span "IT & Media" at bounding box center [106, 380] width 114 height 14
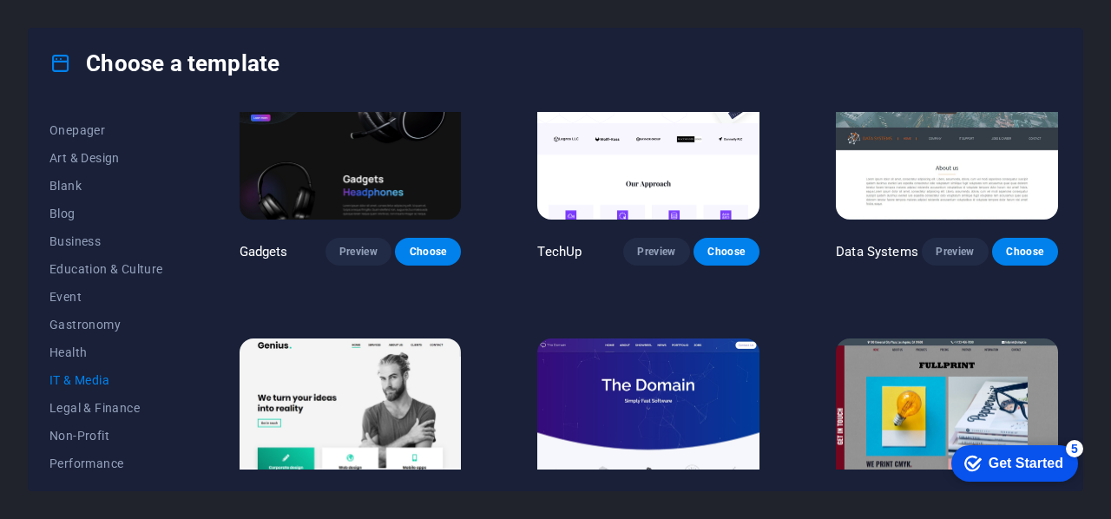
scroll to position [517, 0]
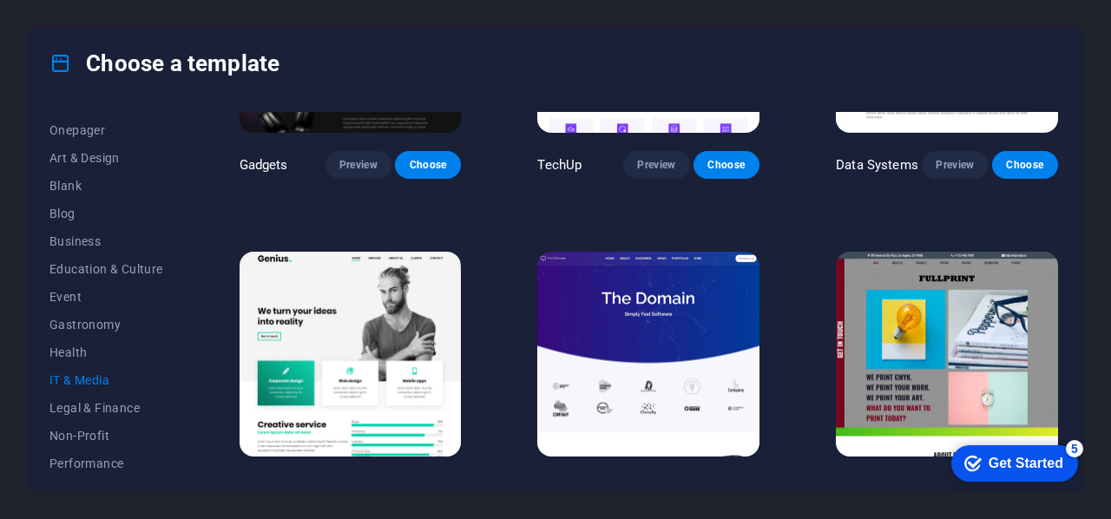
click at [608, 325] on img at bounding box center [648, 354] width 222 height 205
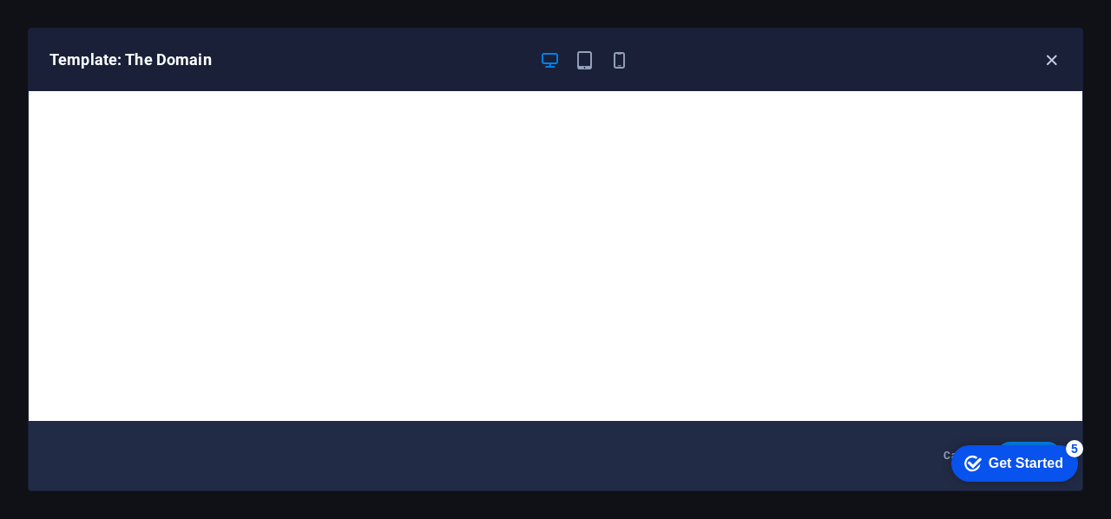
click at [1050, 60] on icon "button" at bounding box center [1051, 60] width 20 height 20
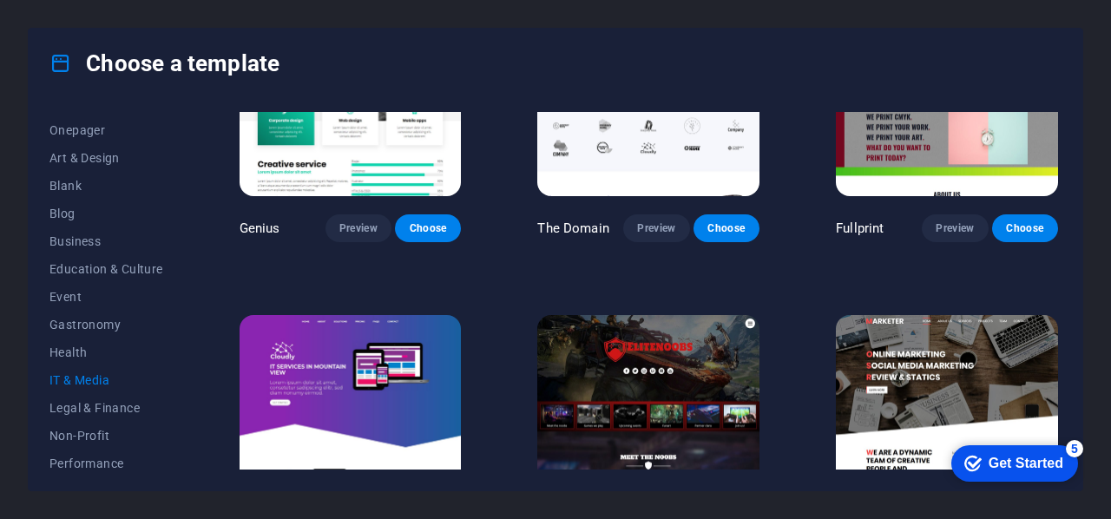
scroll to position [864, 0]
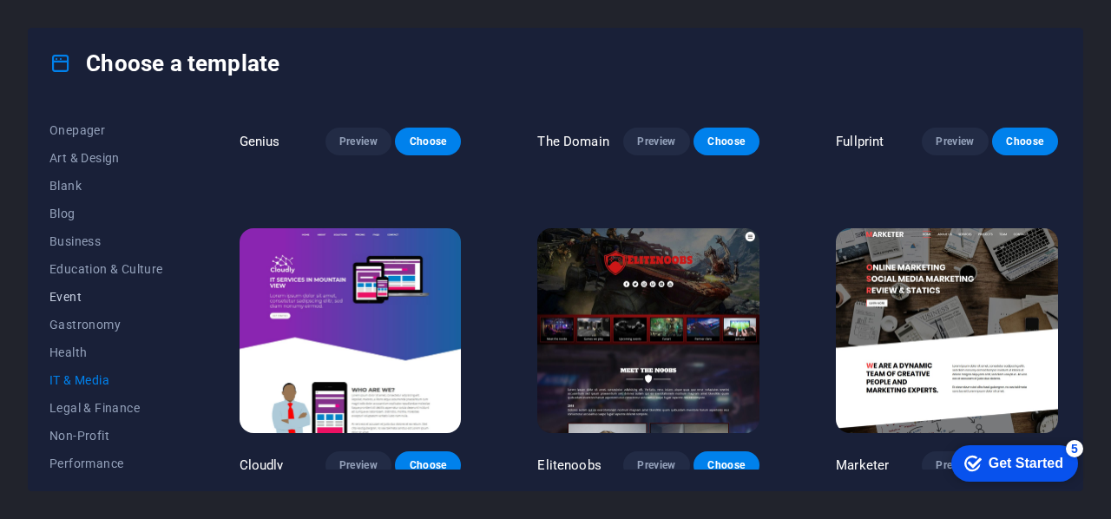
click at [85, 305] on button "Event" at bounding box center [106, 297] width 114 height 28
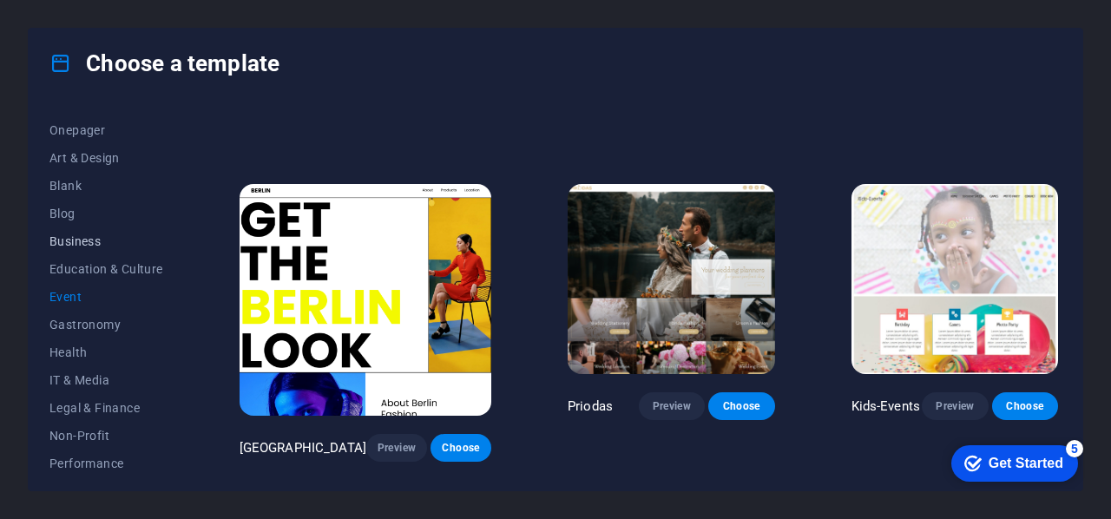
scroll to position [75, 0]
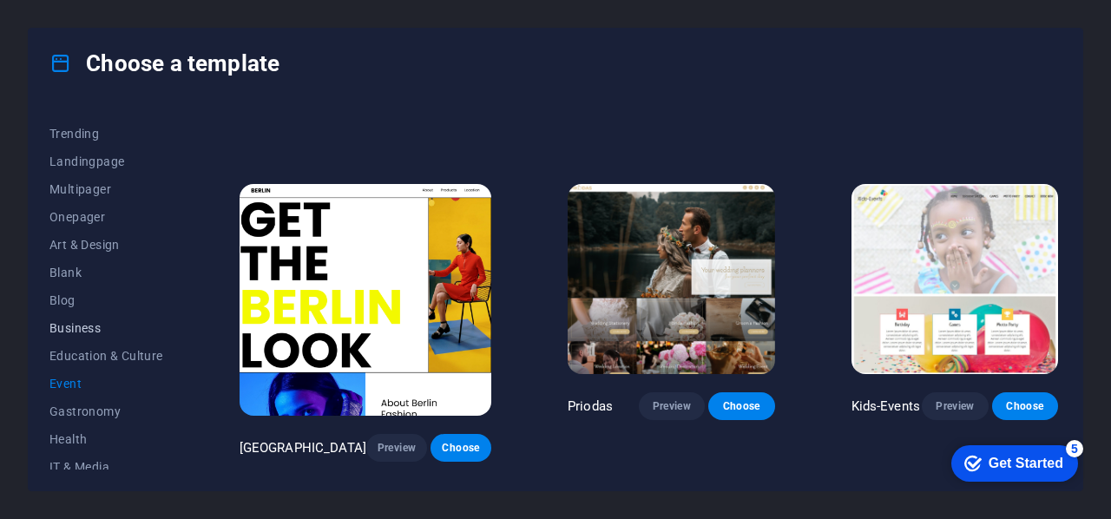
click at [82, 327] on span "Business" at bounding box center [106, 328] width 114 height 14
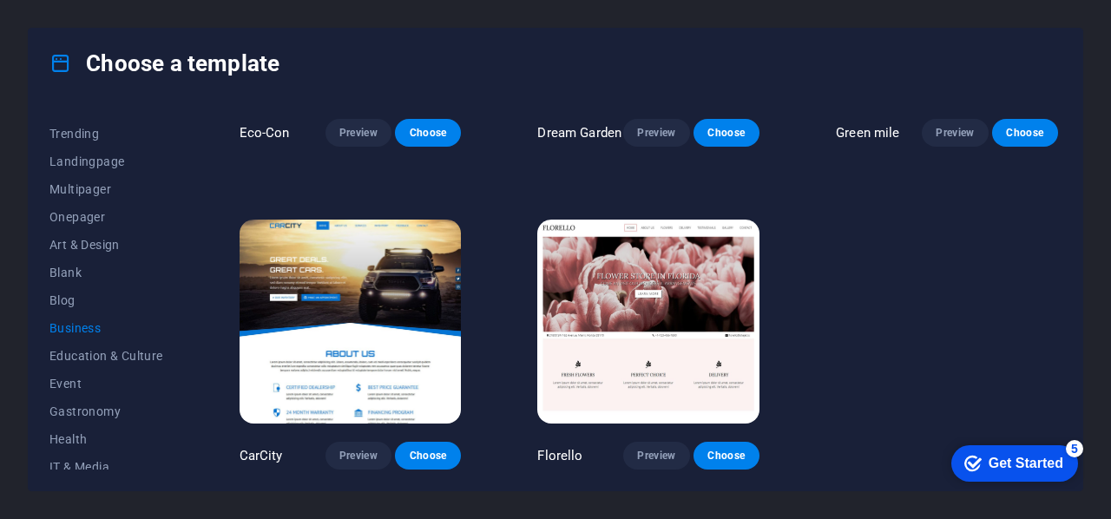
scroll to position [0, 0]
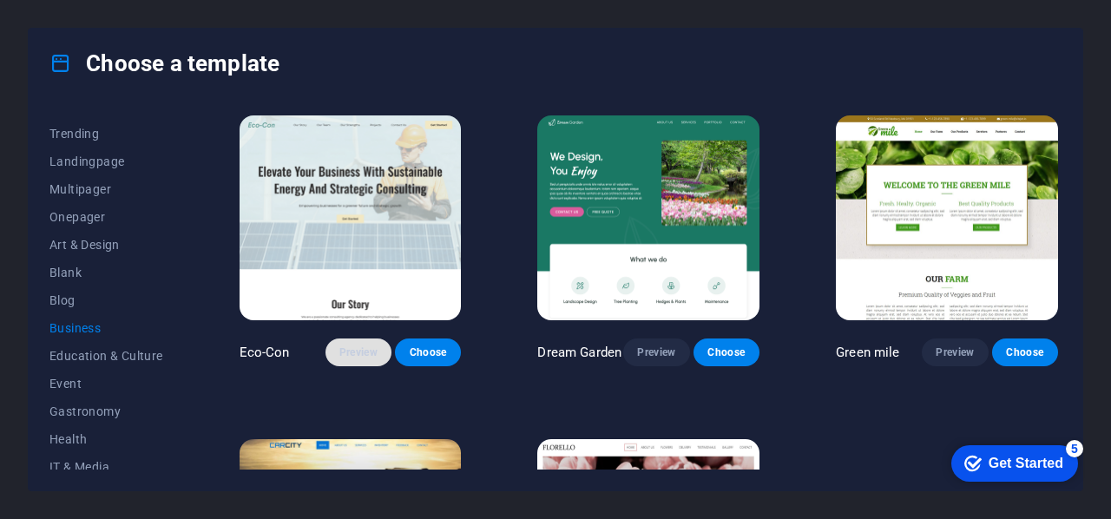
click at [345, 351] on span "Preview" at bounding box center [358, 352] width 38 height 14
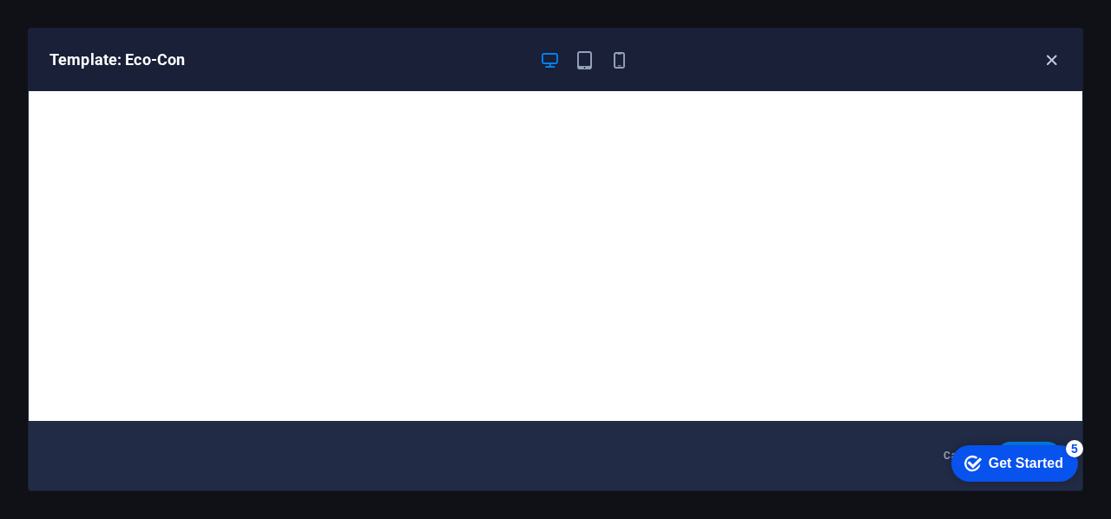
click at [1047, 59] on icon "button" at bounding box center [1051, 60] width 20 height 20
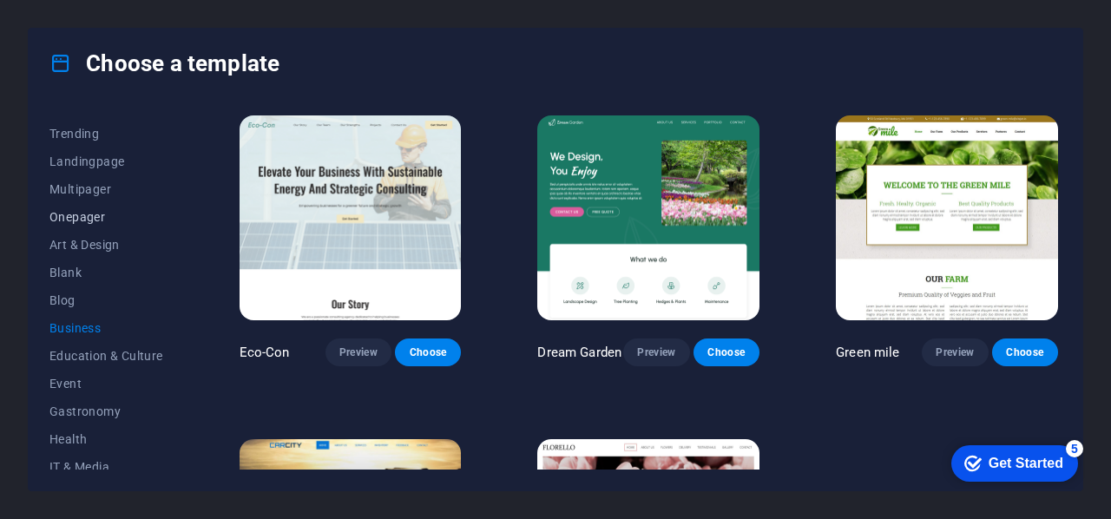
click at [92, 218] on span "Onepager" at bounding box center [106, 217] width 114 height 14
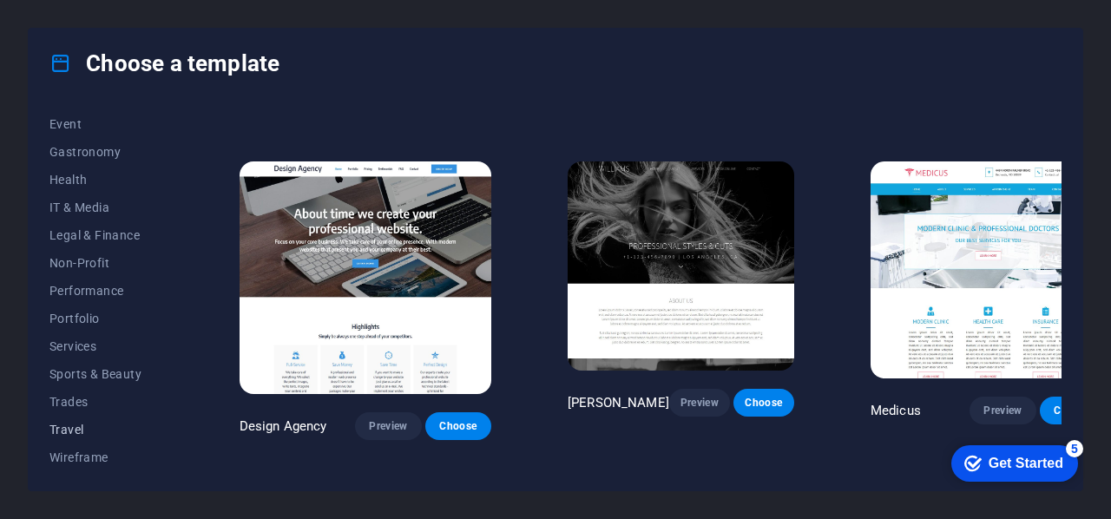
scroll to position [336, 0]
click at [108, 456] on span "Wireframe" at bounding box center [106, 456] width 114 height 14
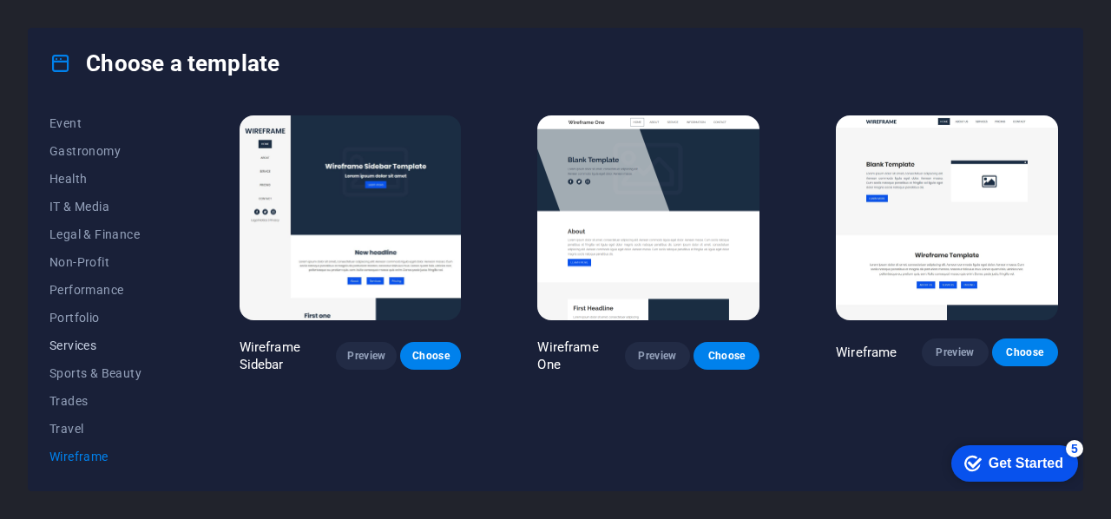
click at [95, 339] on span "Services" at bounding box center [106, 345] width 114 height 14
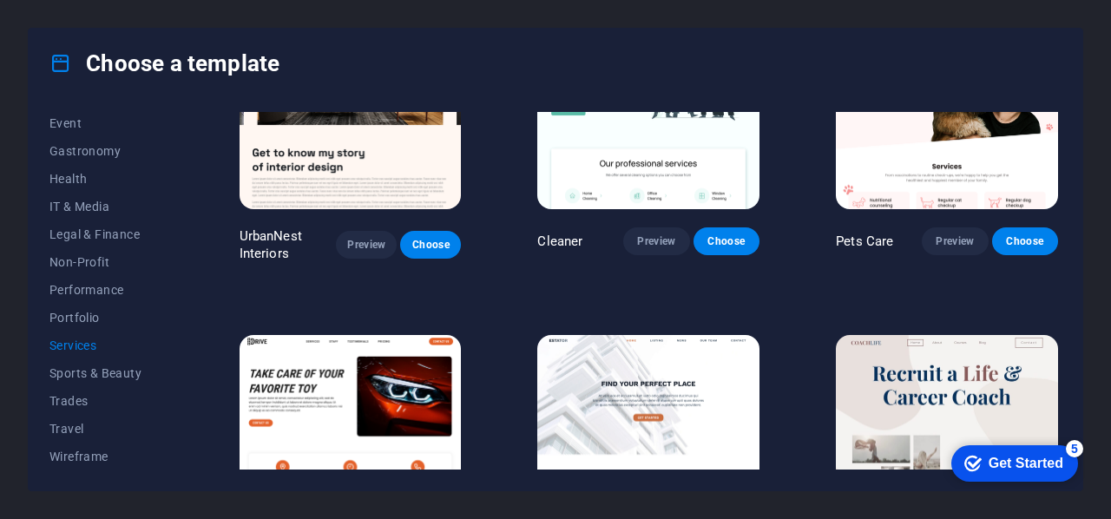
scroll to position [607, 0]
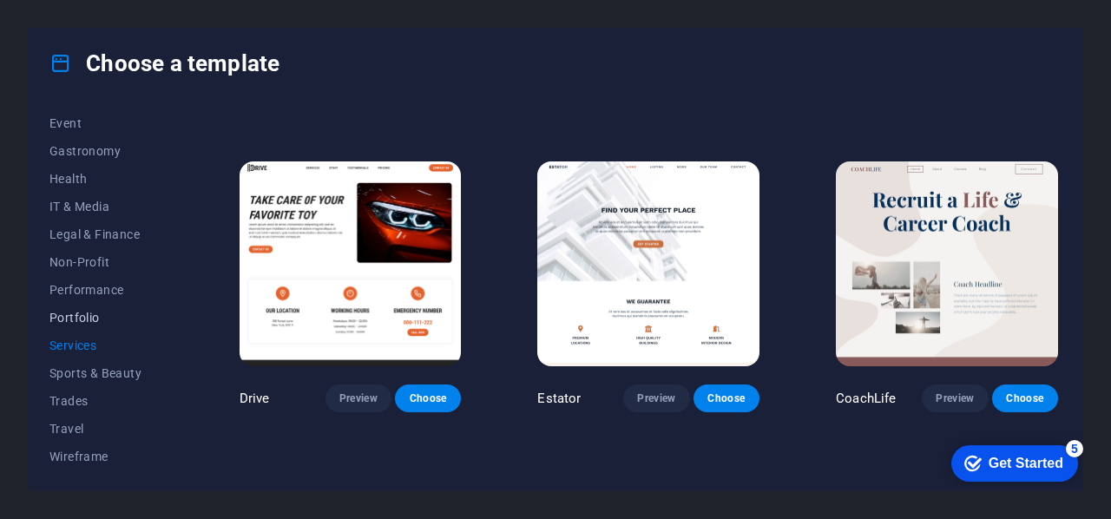
click at [102, 312] on span "Portfolio" at bounding box center [106, 318] width 114 height 14
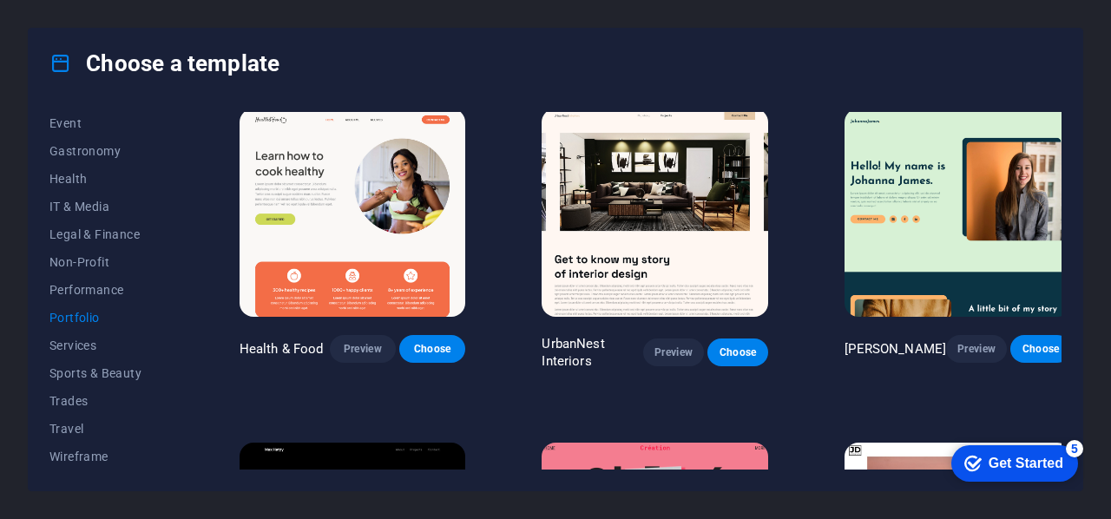
scroll to position [0, 0]
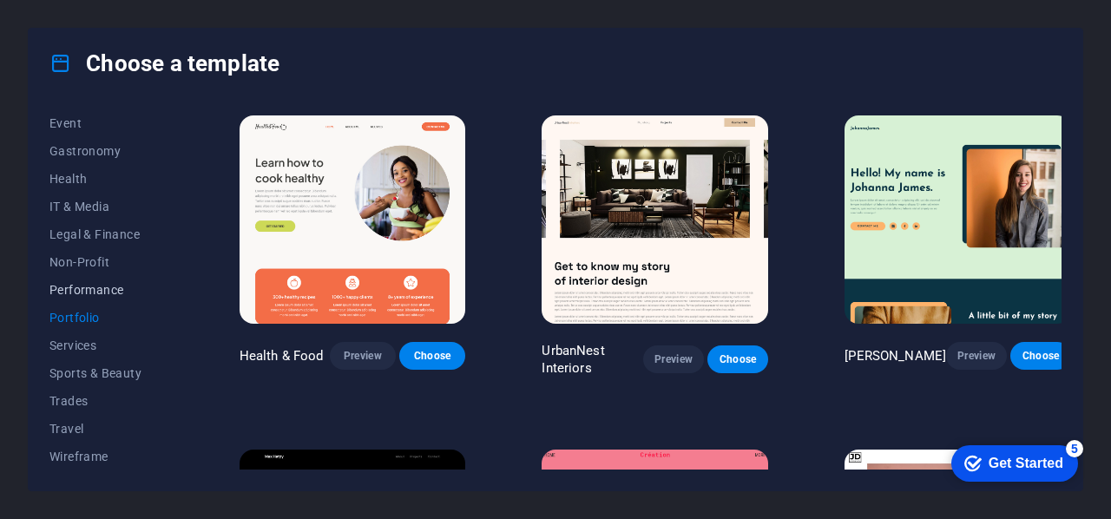
click at [97, 292] on span "Performance" at bounding box center [106, 290] width 114 height 14
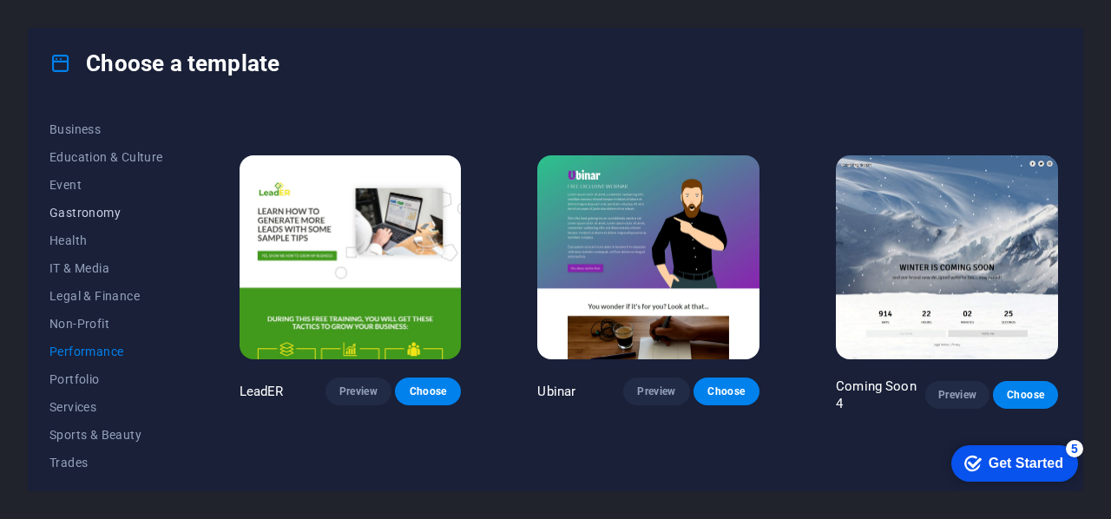
scroll to position [249, 0]
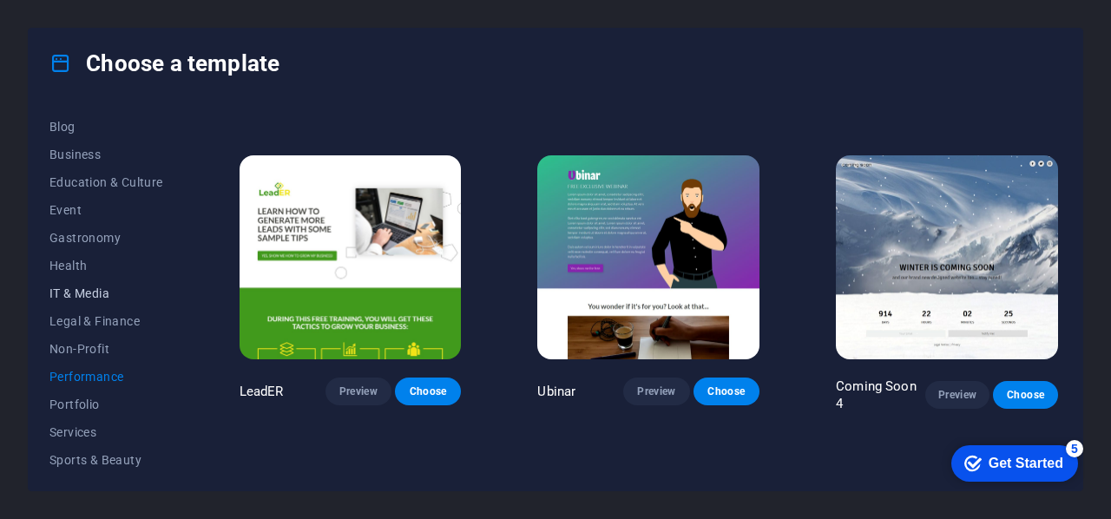
click at [95, 291] on span "IT & Media" at bounding box center [106, 293] width 114 height 14
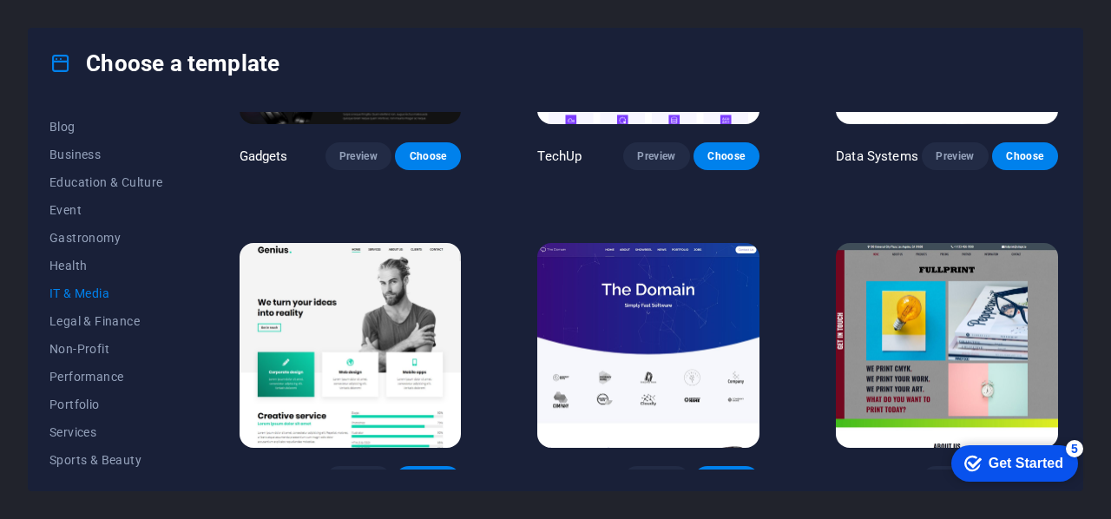
scroll to position [604, 0]
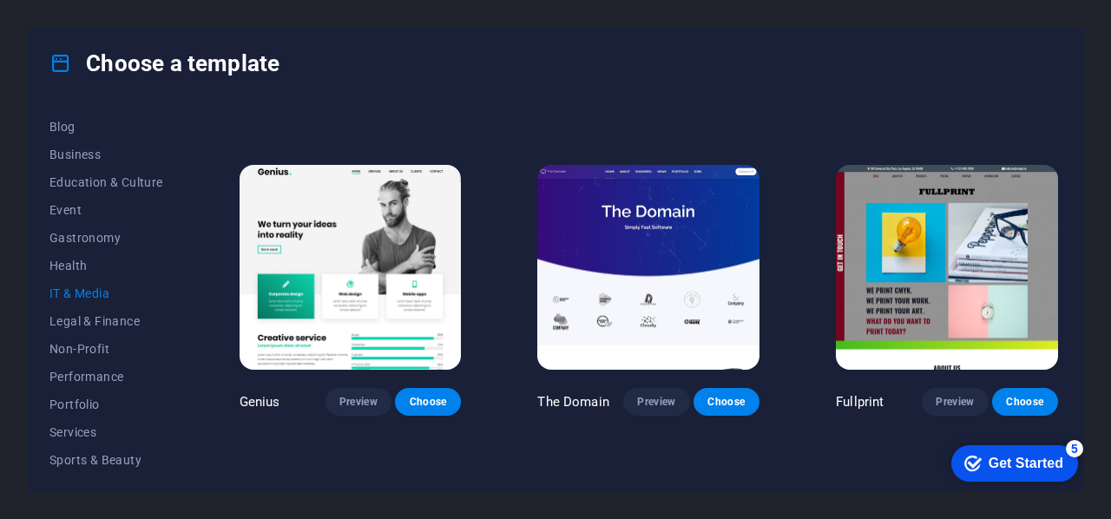
click at [642, 282] on img at bounding box center [648, 267] width 222 height 205
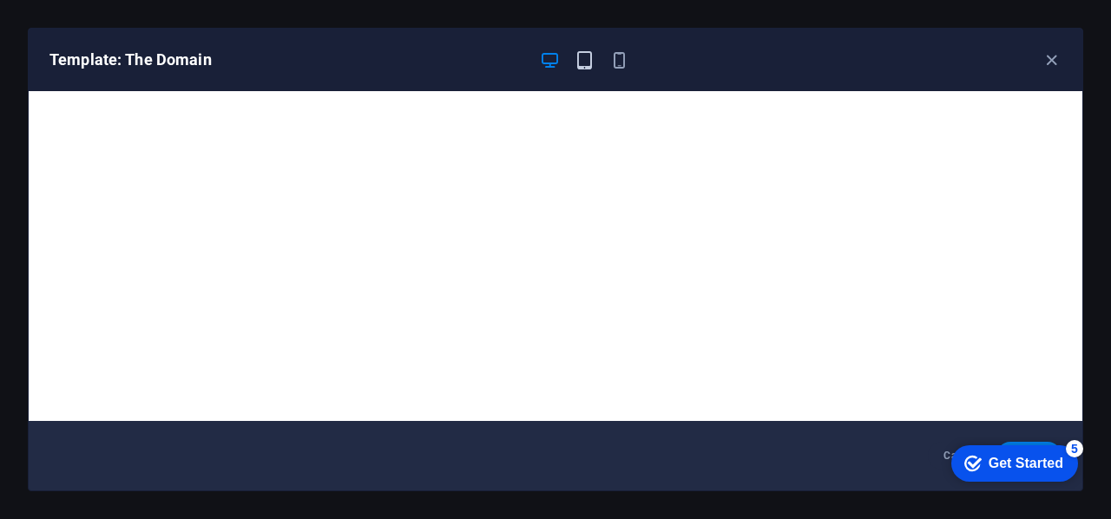
click at [586, 61] on icon "button" at bounding box center [584, 60] width 20 height 20
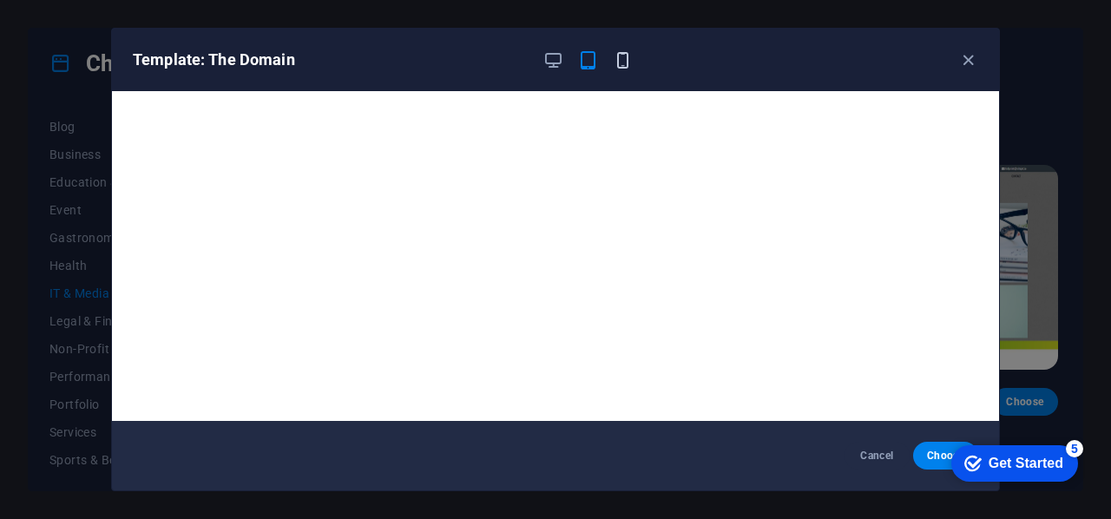
click at [621, 56] on icon "button" at bounding box center [623, 60] width 20 height 20
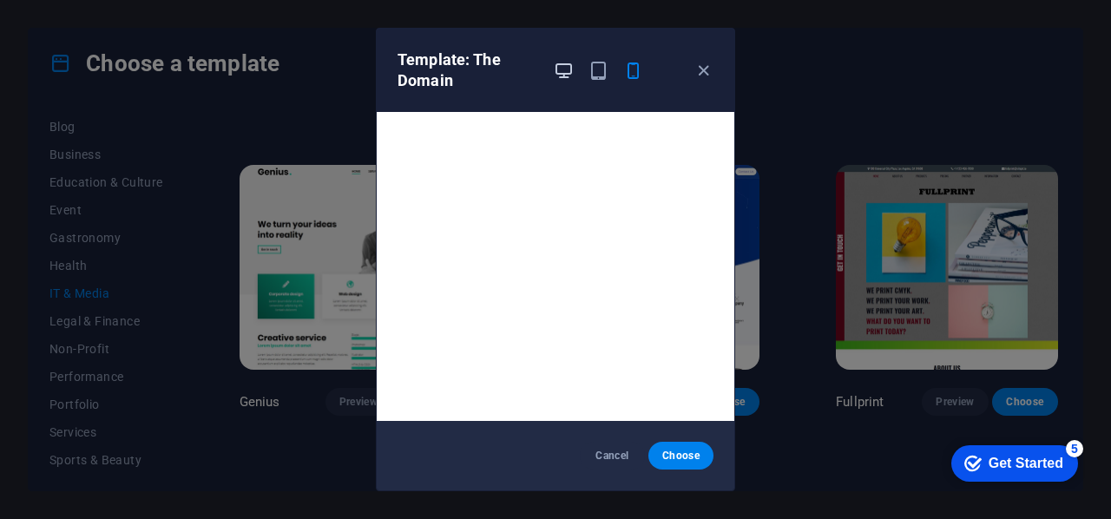
click at [564, 71] on icon "button" at bounding box center [564, 71] width 20 height 20
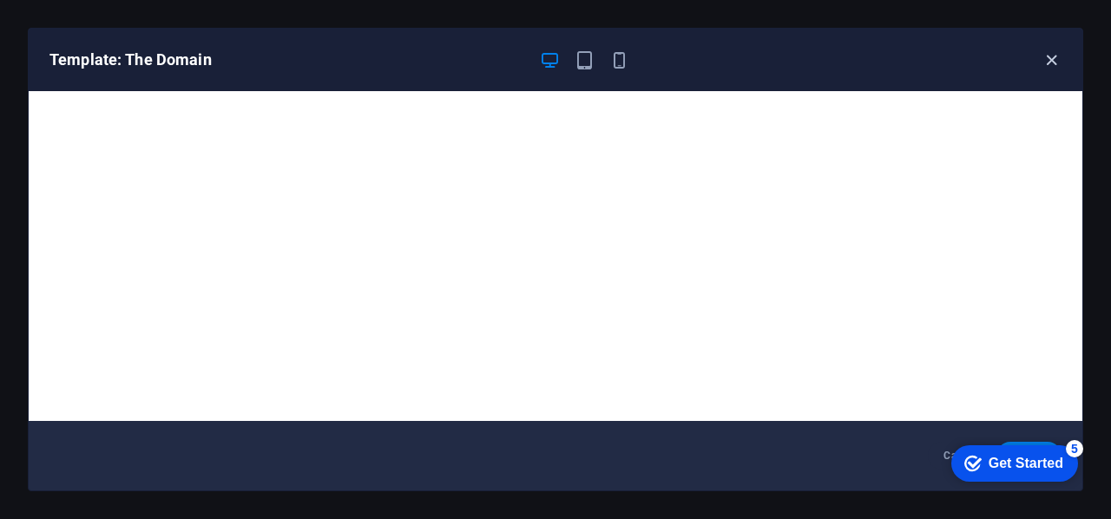
click at [1047, 60] on icon "button" at bounding box center [1051, 60] width 20 height 20
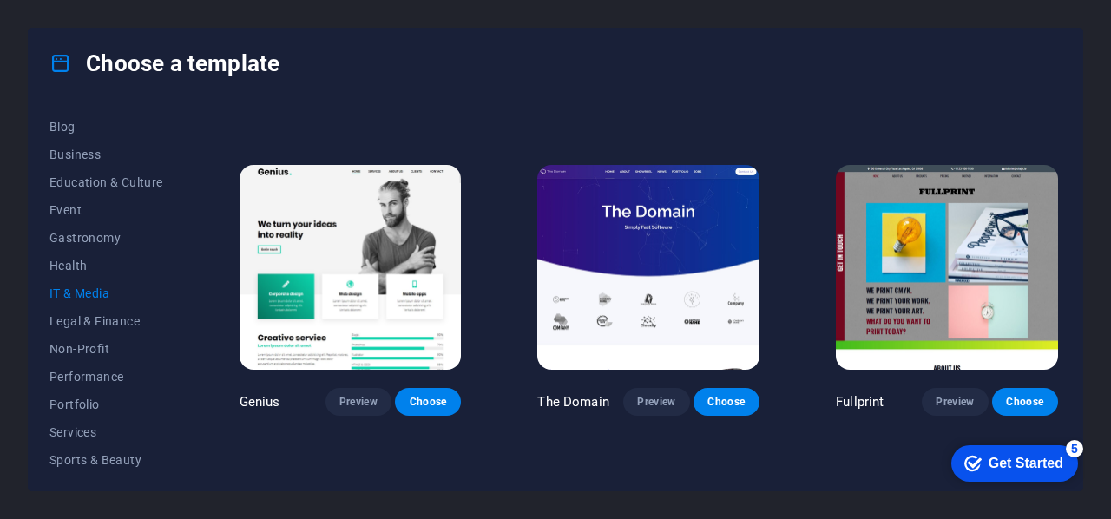
scroll to position [336, 0]
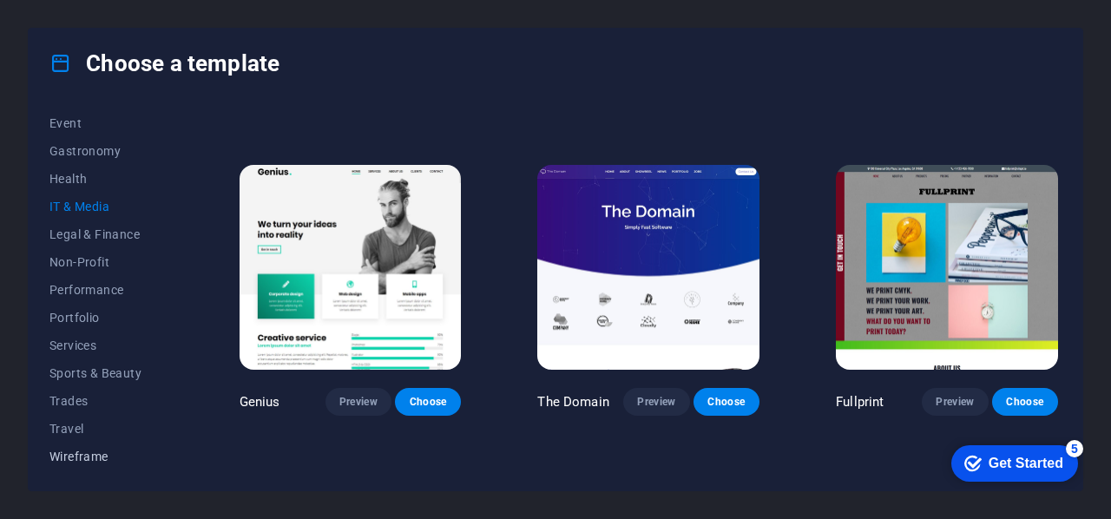
click at [94, 455] on span "Wireframe" at bounding box center [106, 456] width 114 height 14
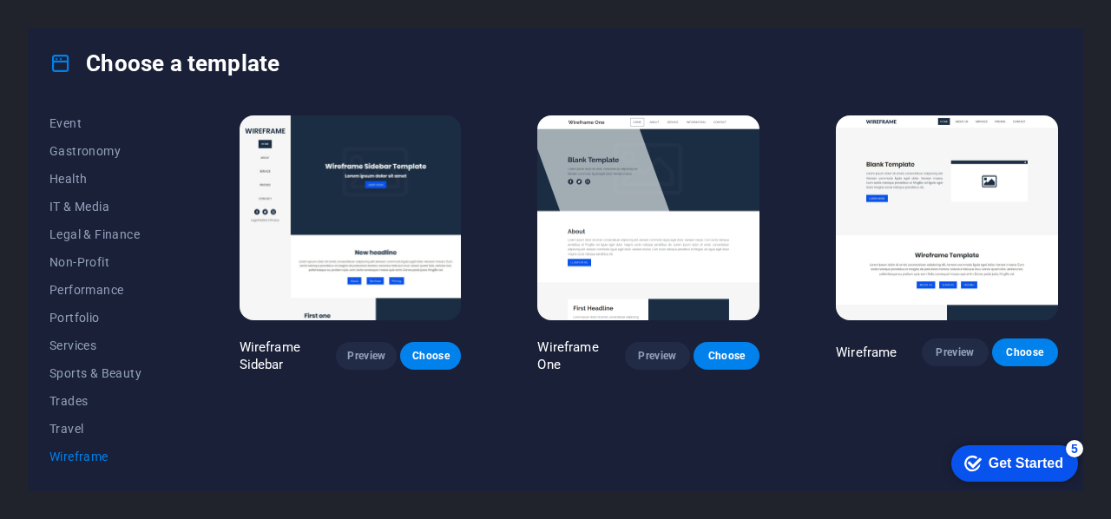
scroll to position [0, 0]
click at [916, 263] on img at bounding box center [947, 217] width 222 height 205
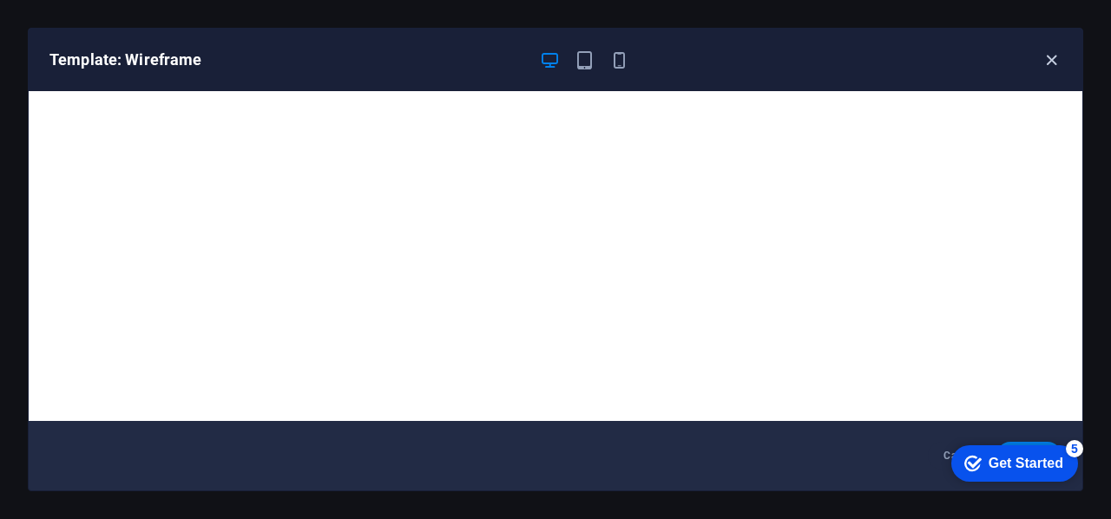
click at [1046, 61] on icon "button" at bounding box center [1051, 60] width 20 height 20
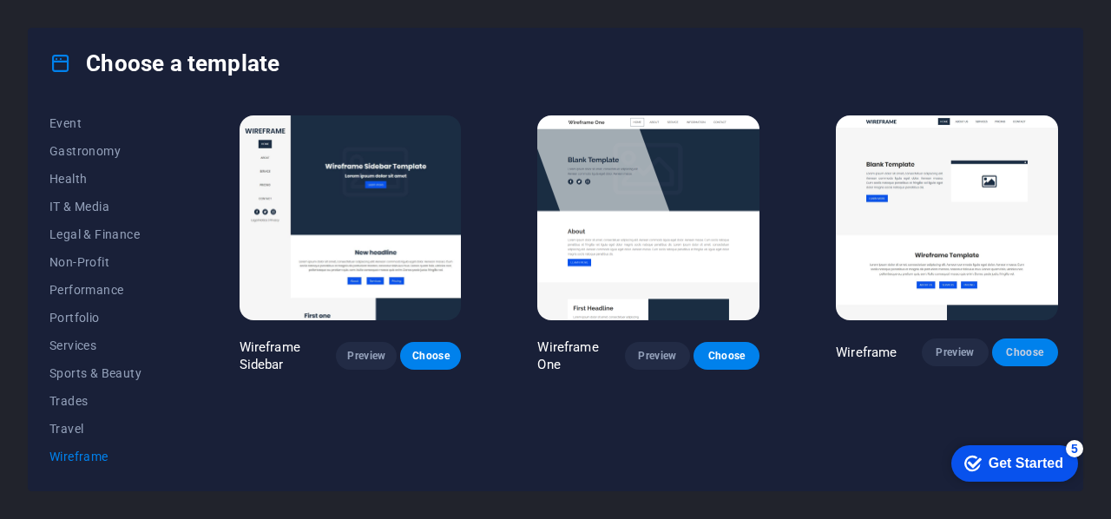
click at [1020, 348] on span "Choose" at bounding box center [1025, 352] width 38 height 14
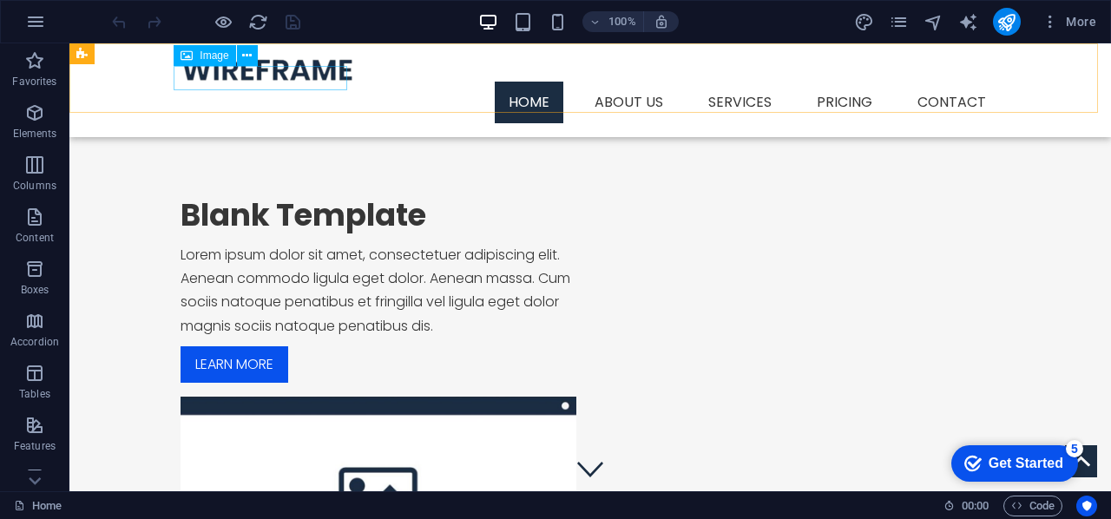
click at [334, 77] on figure at bounding box center [589, 69] width 819 height 24
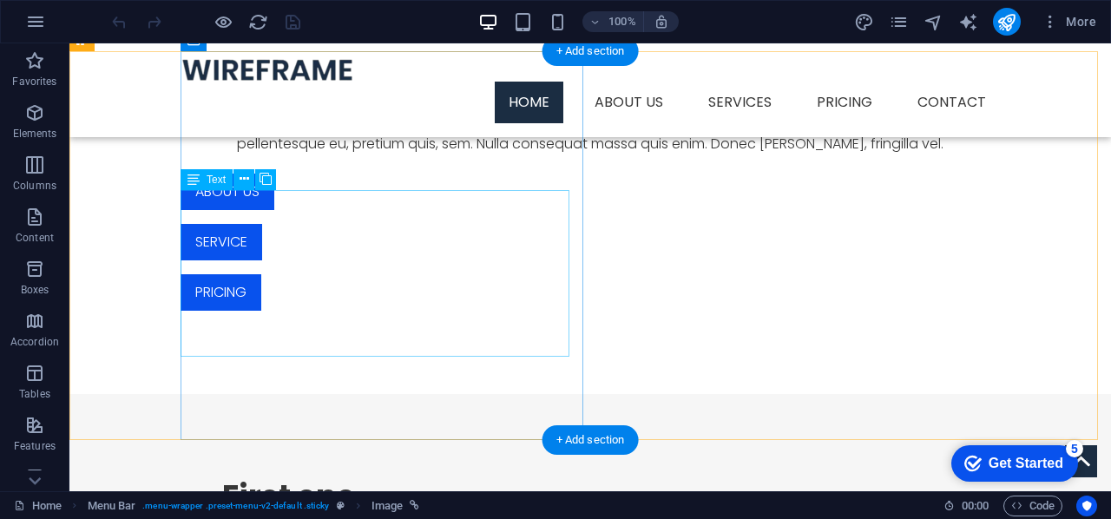
scroll to position [781, 0]
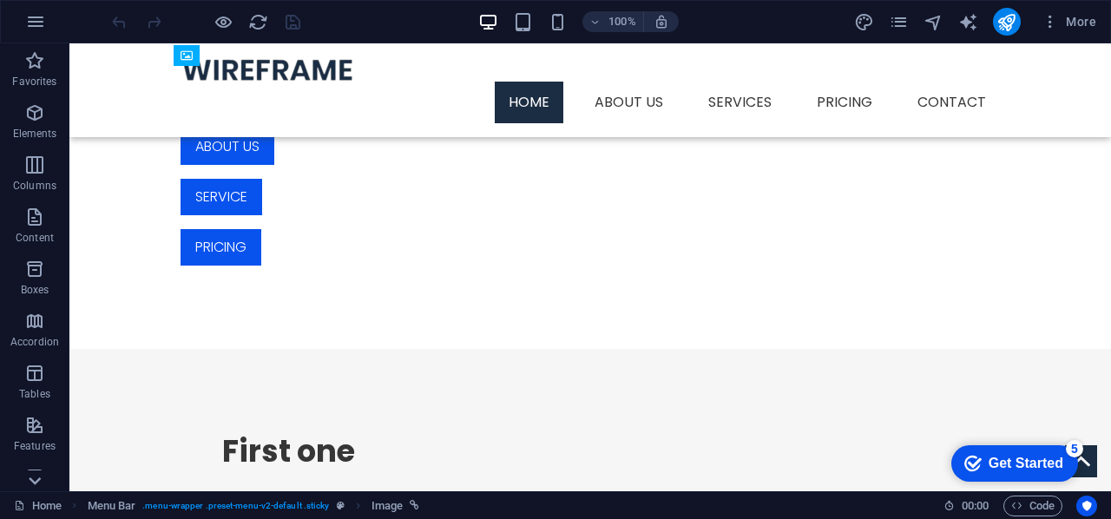
click at [40, 66] on icon at bounding box center [35, 54] width 24 height 24
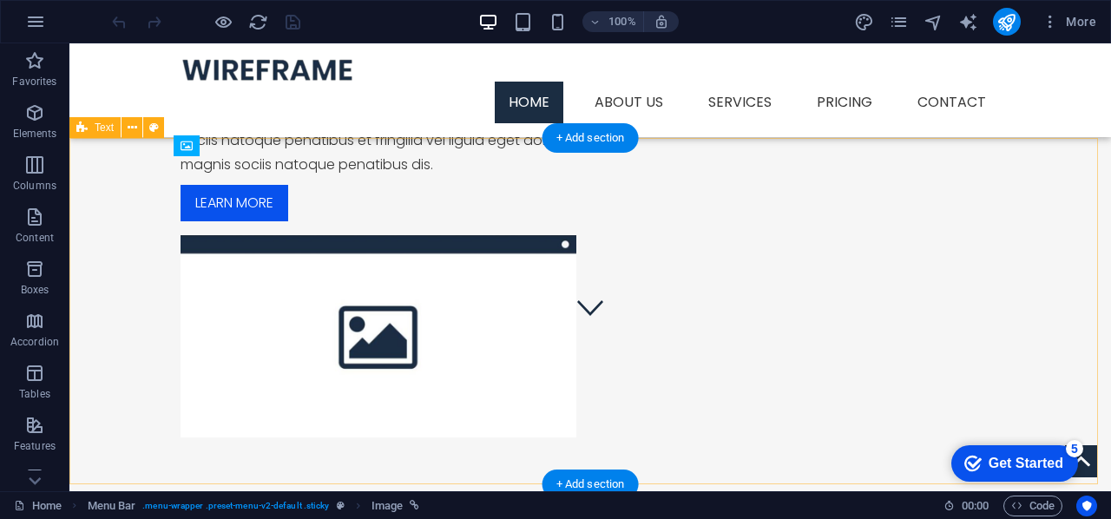
scroll to position [0, 0]
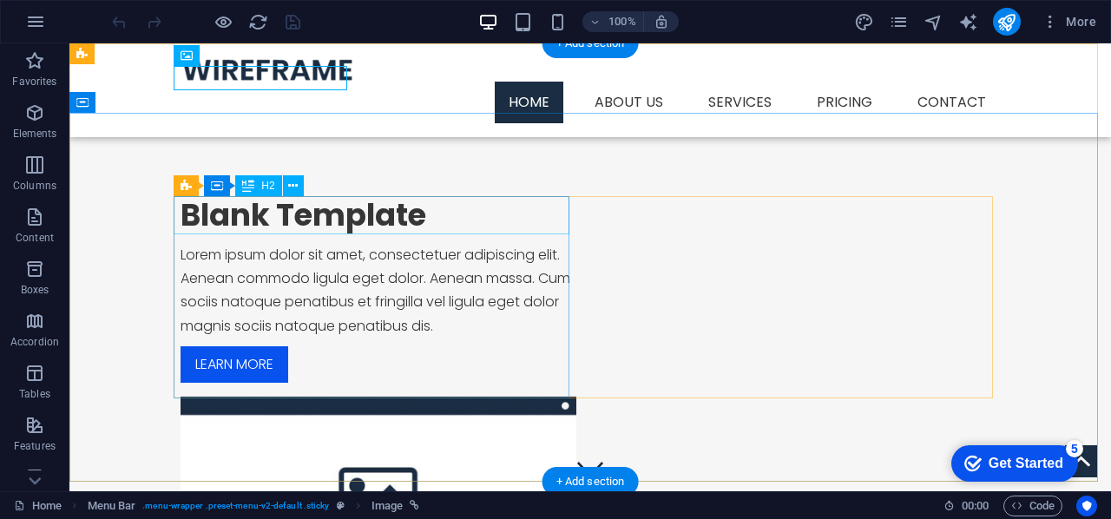
click at [415, 213] on div "Blank Template" at bounding box center [378, 215] width 396 height 38
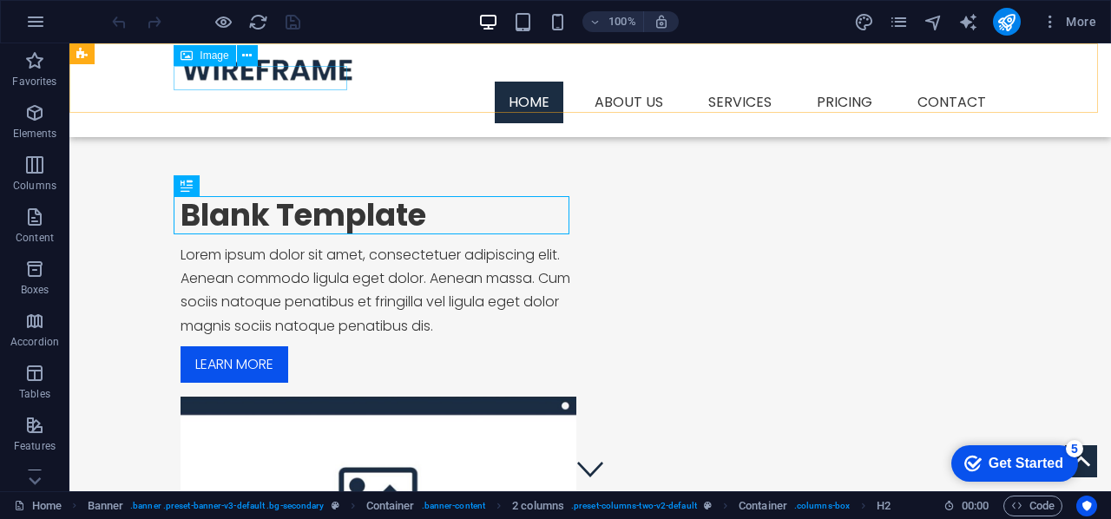
click at [333, 75] on figure at bounding box center [589, 69] width 819 height 24
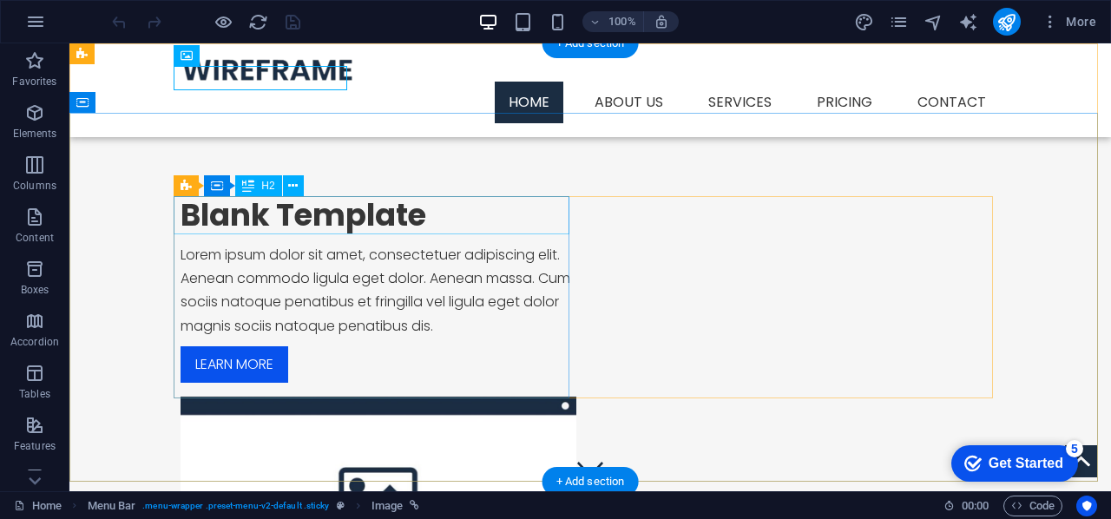
click at [286, 225] on div "Blank Template" at bounding box center [378, 215] width 396 height 38
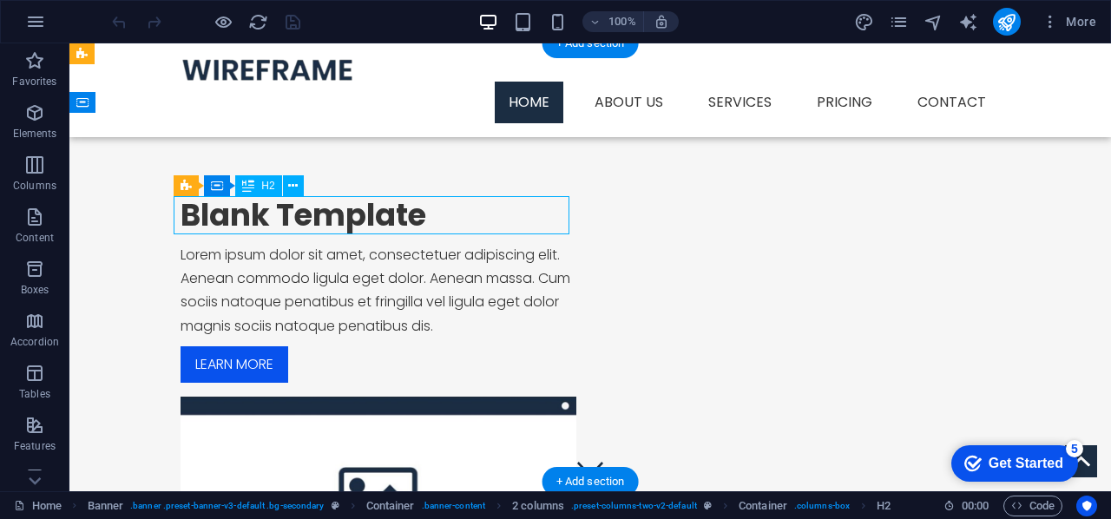
click at [420, 220] on div "Blank Template" at bounding box center [378, 215] width 396 height 38
click at [412, 213] on div "Blank Template" at bounding box center [378, 215] width 396 height 38
click at [368, 209] on div "Blank Template" at bounding box center [378, 215] width 396 height 38
click at [406, 214] on div "Blank Template" at bounding box center [378, 215] width 396 height 38
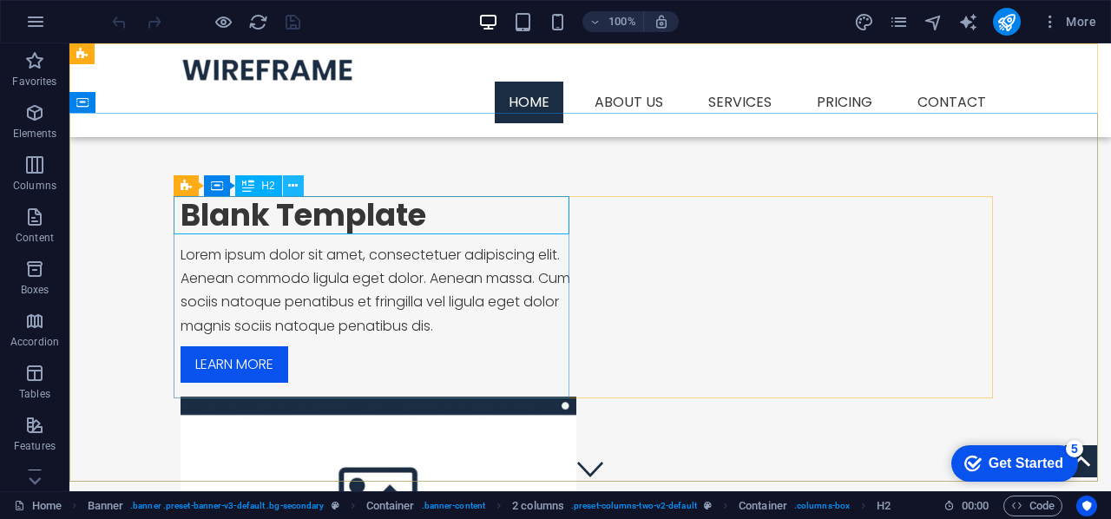
click at [300, 194] on button at bounding box center [293, 185] width 21 height 21
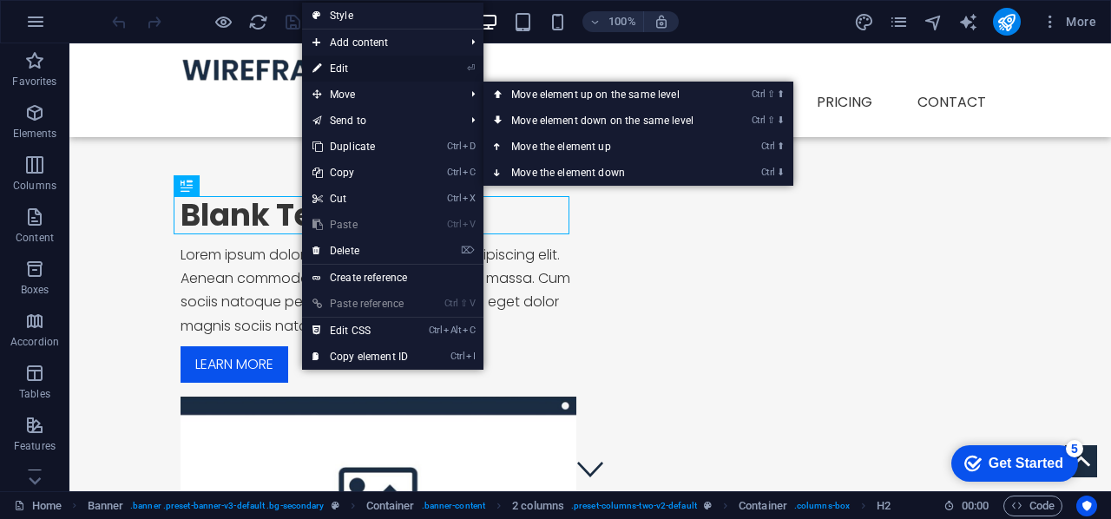
click at [339, 67] on link "⏎ Edit" at bounding box center [360, 69] width 116 height 26
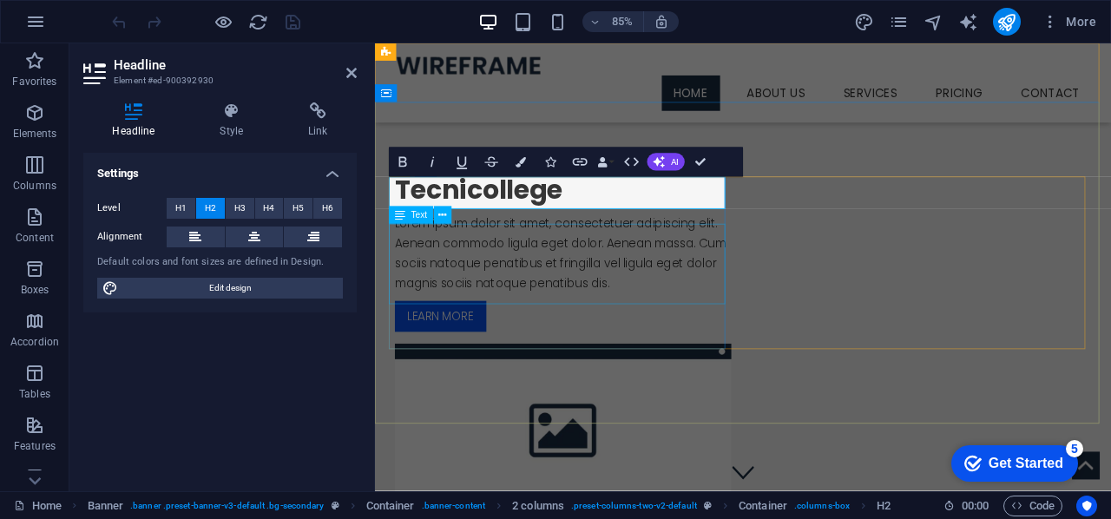
click at [649, 304] on div "Lorem ipsum dolor sit amet, consectetuer adipiscing elit. Aenean commodo ligula…" at bounding box center [596, 290] width 396 height 95
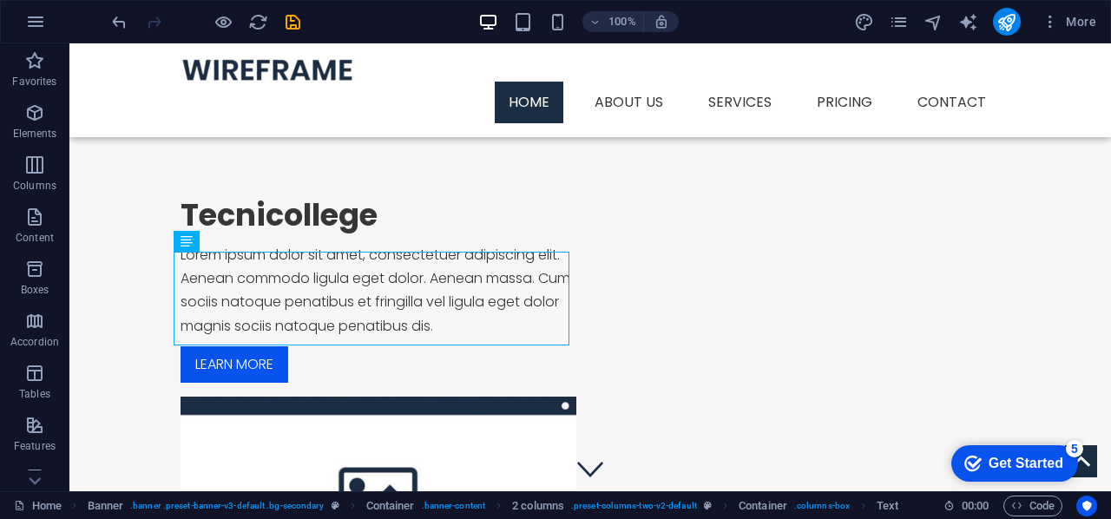
click at [998, 456] on div "Get Started" at bounding box center [1025, 464] width 75 height 16
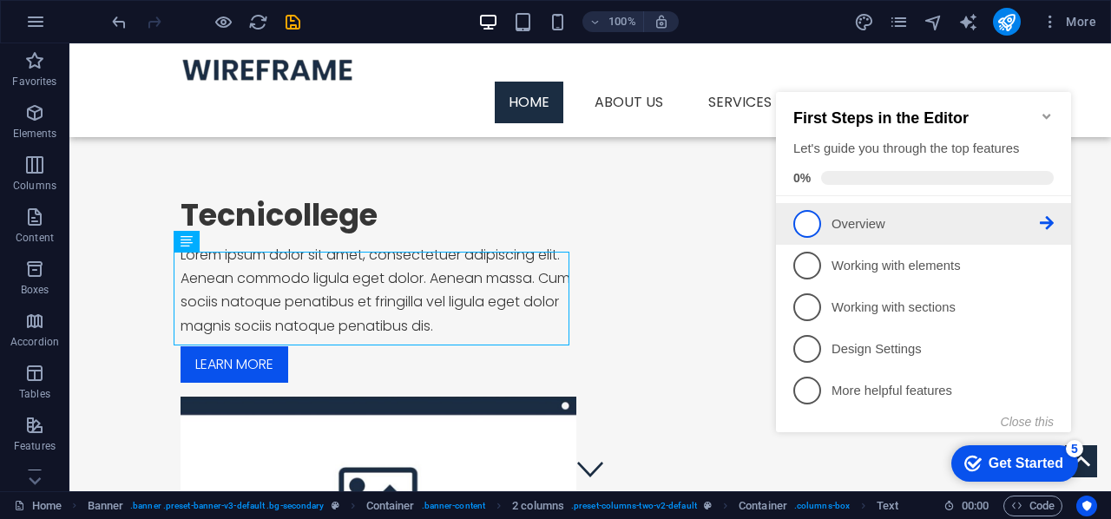
click at [838, 226] on p "Overview - incomplete" at bounding box center [935, 224] width 208 height 18
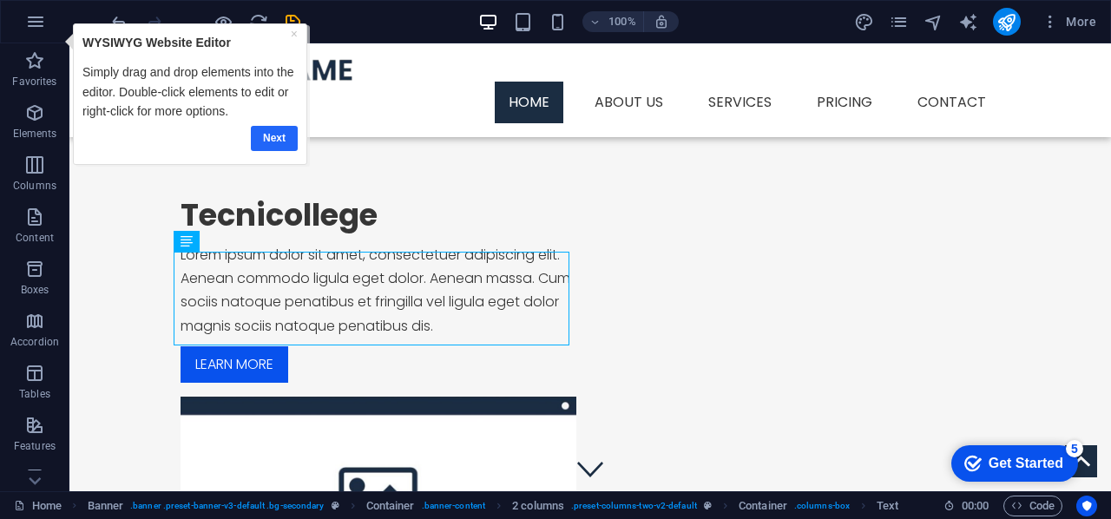
click at [277, 138] on link "Next" at bounding box center [274, 137] width 47 height 25
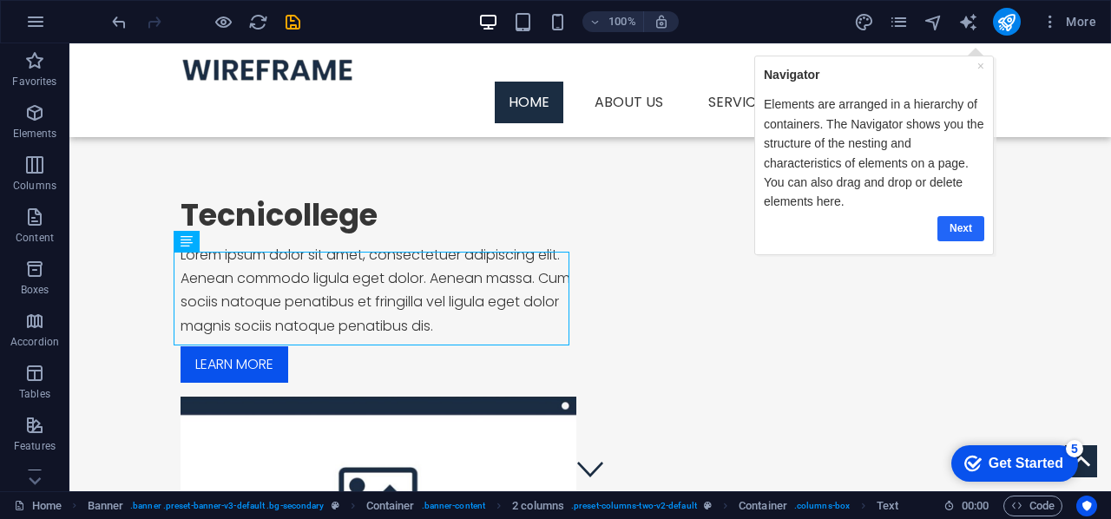
click at [963, 229] on link "Next" at bounding box center [960, 228] width 47 height 25
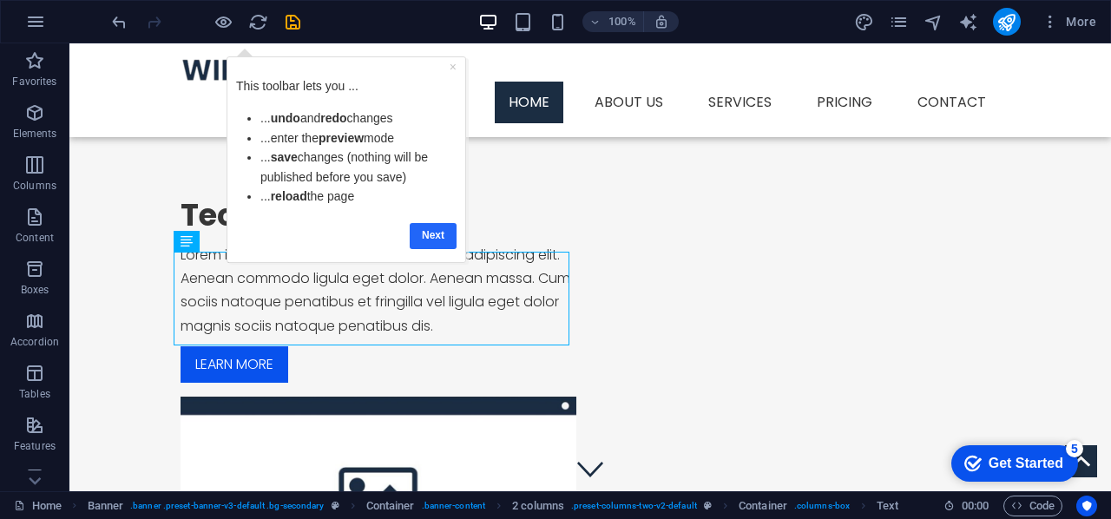
click at [430, 238] on link "Next" at bounding box center [432, 234] width 47 height 25
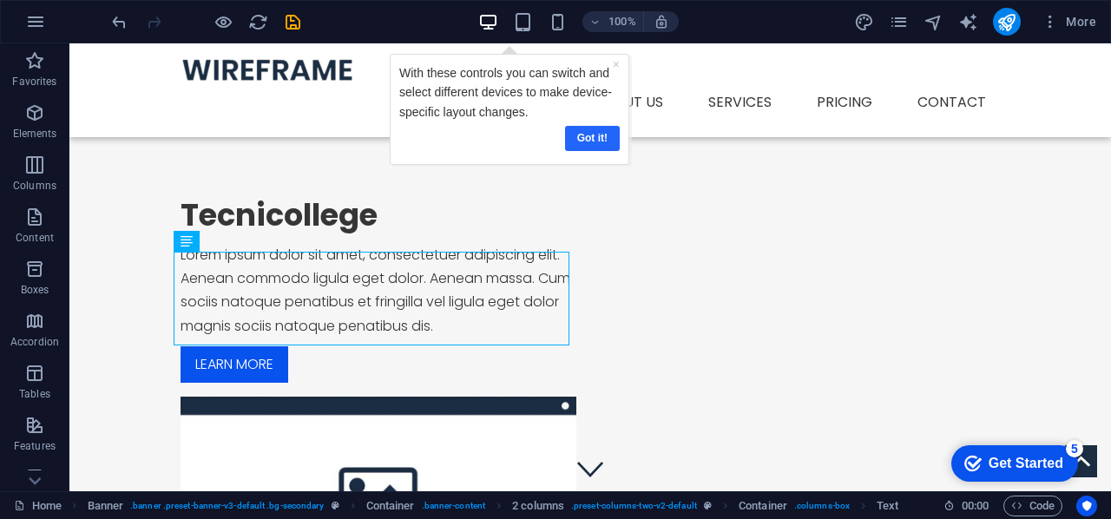
click at [594, 136] on link "Got it!" at bounding box center [591, 137] width 55 height 25
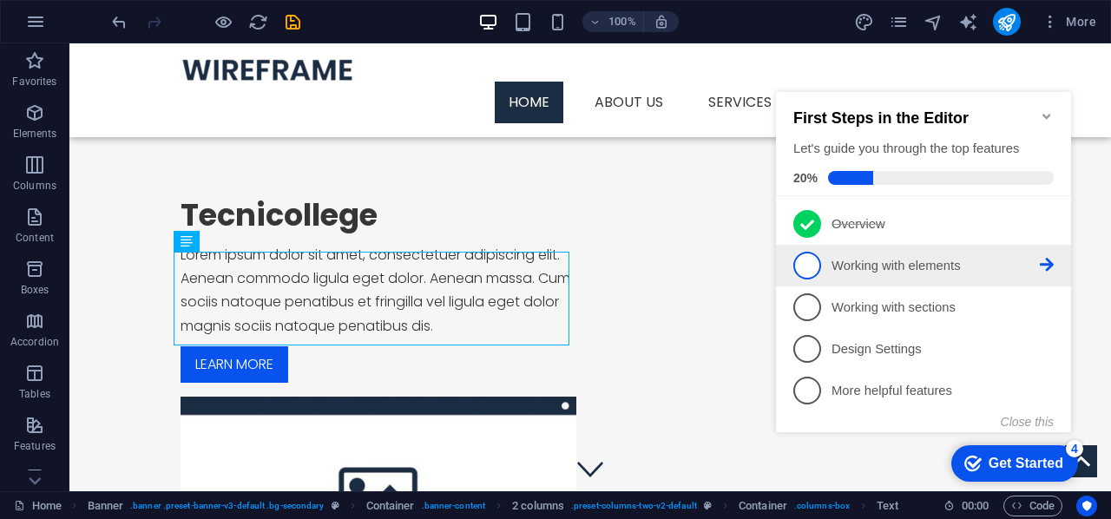
click at [897, 269] on p "Working with elements - incomplete" at bounding box center [935, 266] width 208 height 18
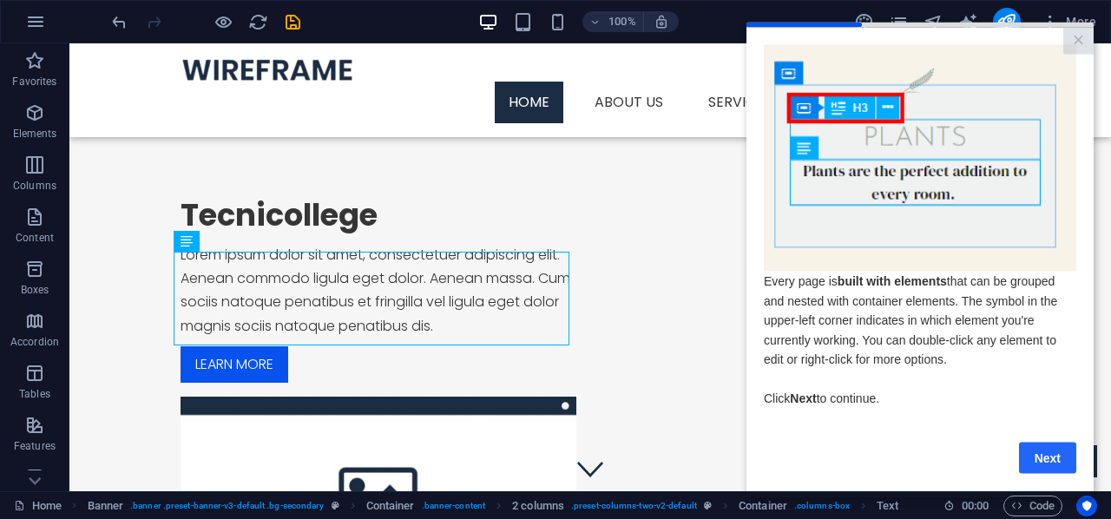
click at [1052, 464] on link "Next" at bounding box center [1047, 457] width 57 height 31
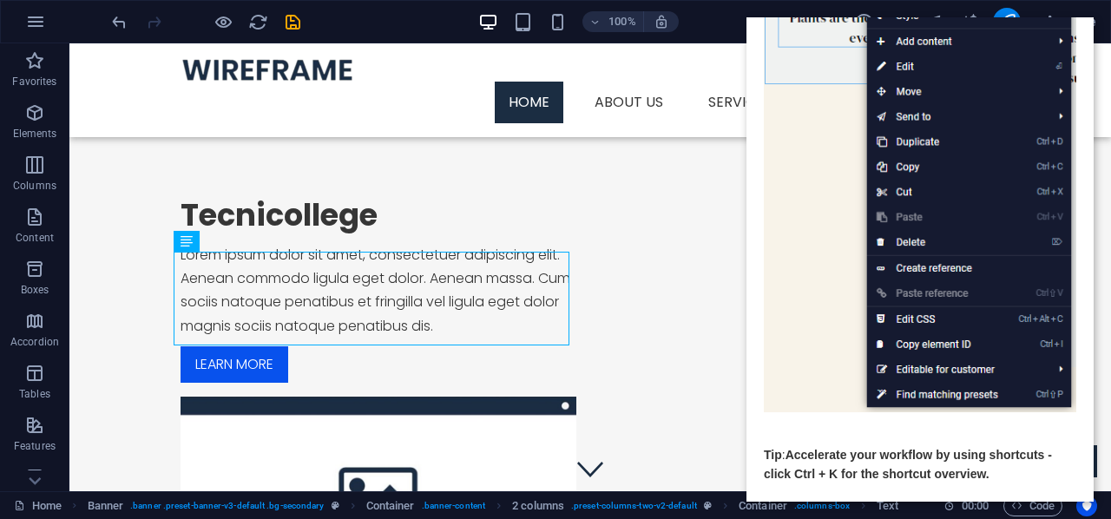
scroll to position [268, 0]
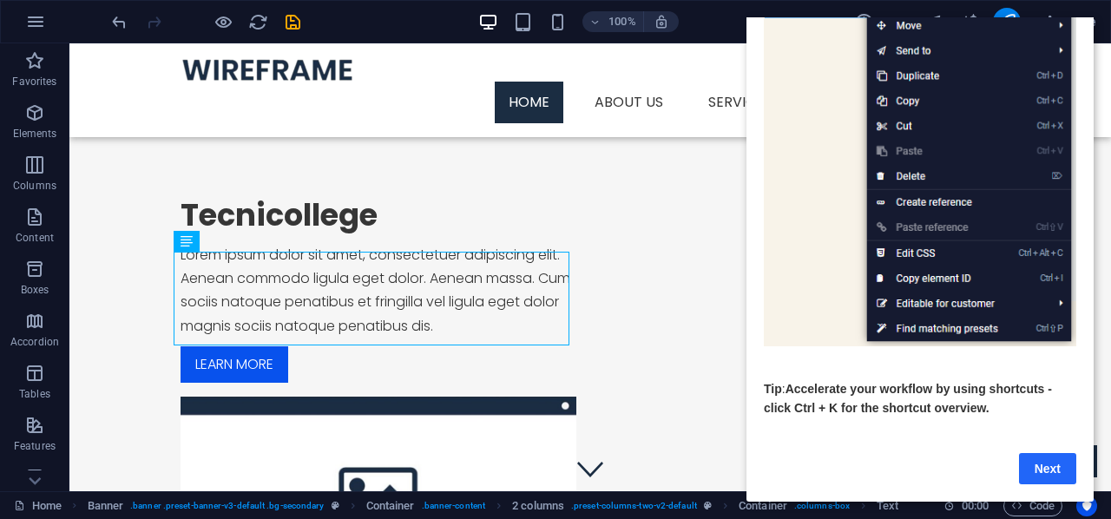
click at [1041, 456] on link "Next" at bounding box center [1047, 468] width 57 height 31
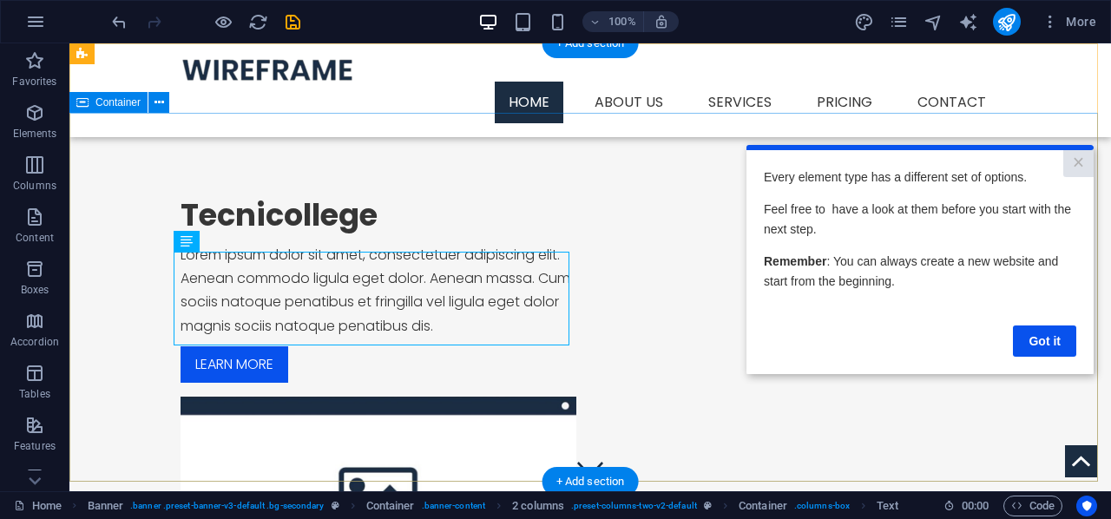
scroll to position [0, 0]
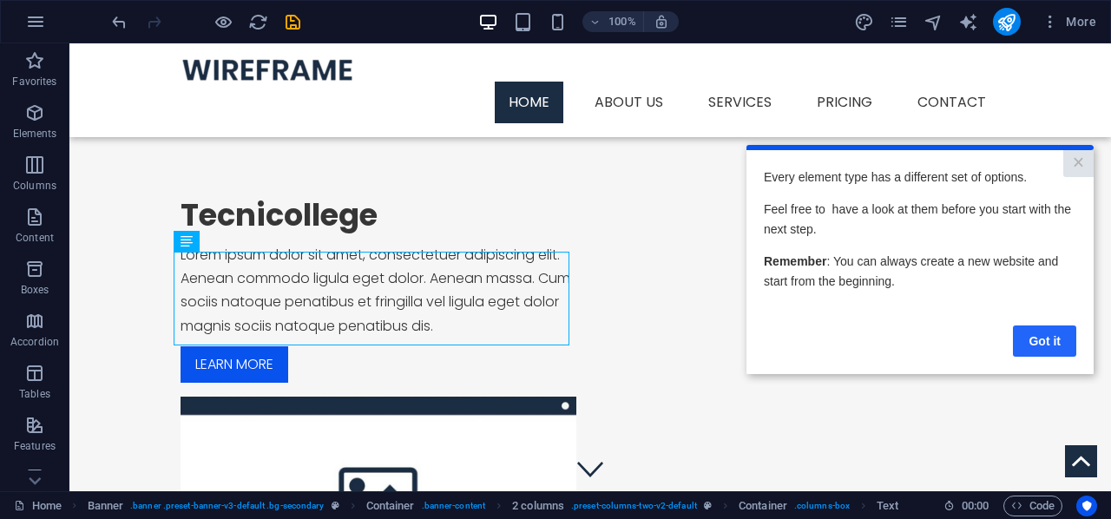
click at [1037, 341] on link "Got it" at bounding box center [1044, 340] width 63 height 31
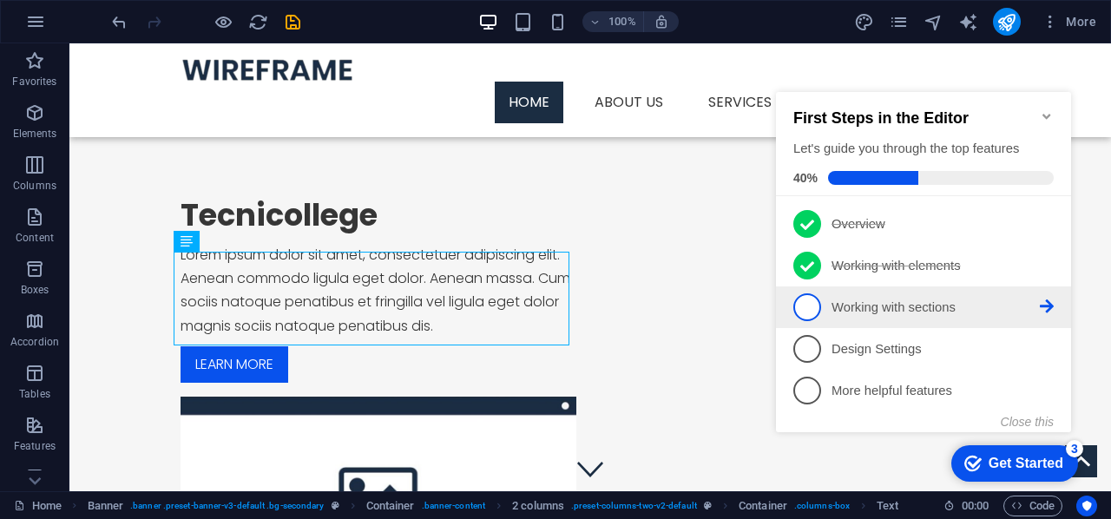
click at [862, 305] on p "Working with sections - incomplete" at bounding box center [935, 308] width 208 height 18
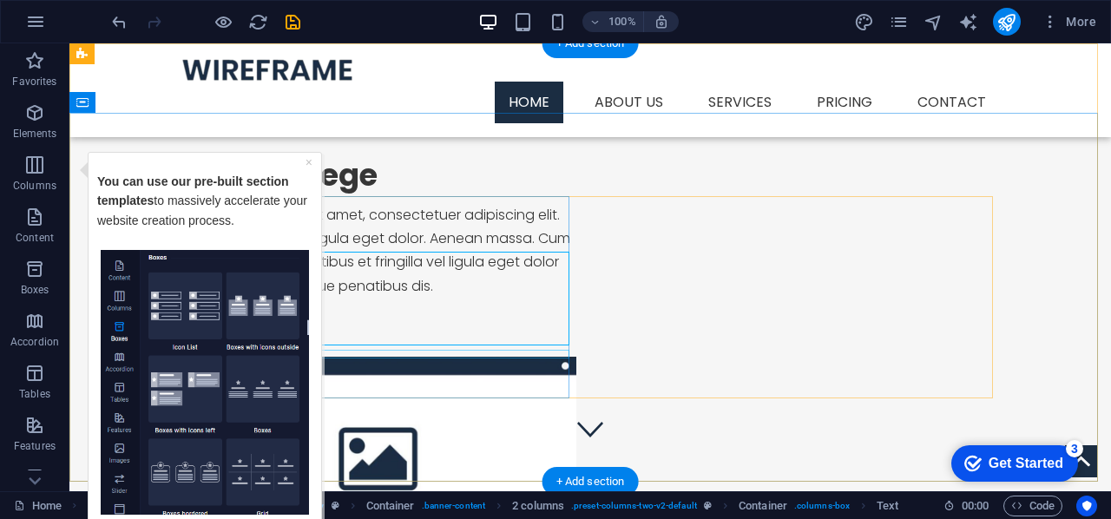
scroll to position [87, 0]
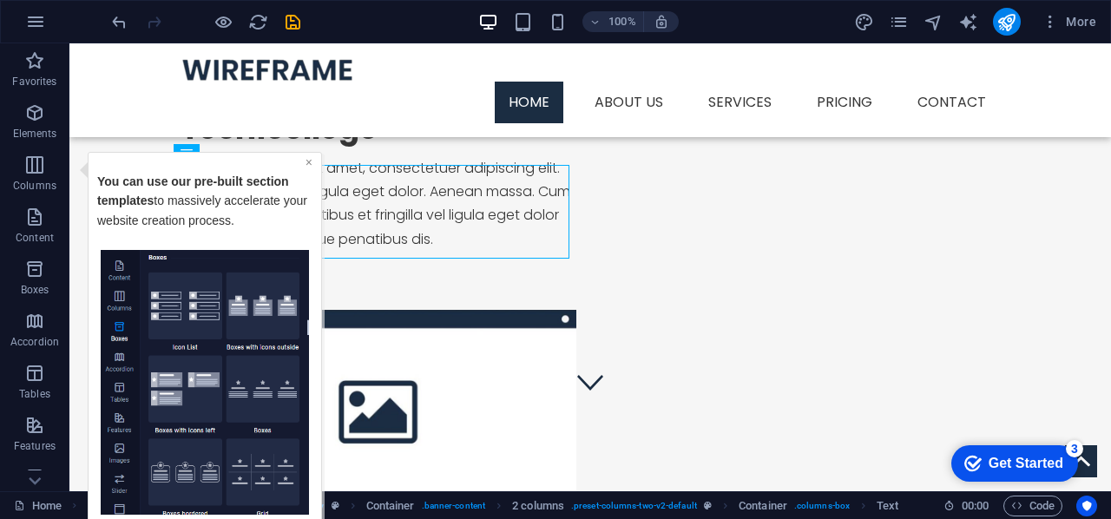
click at [307, 156] on link "×" at bounding box center [308, 161] width 7 height 14
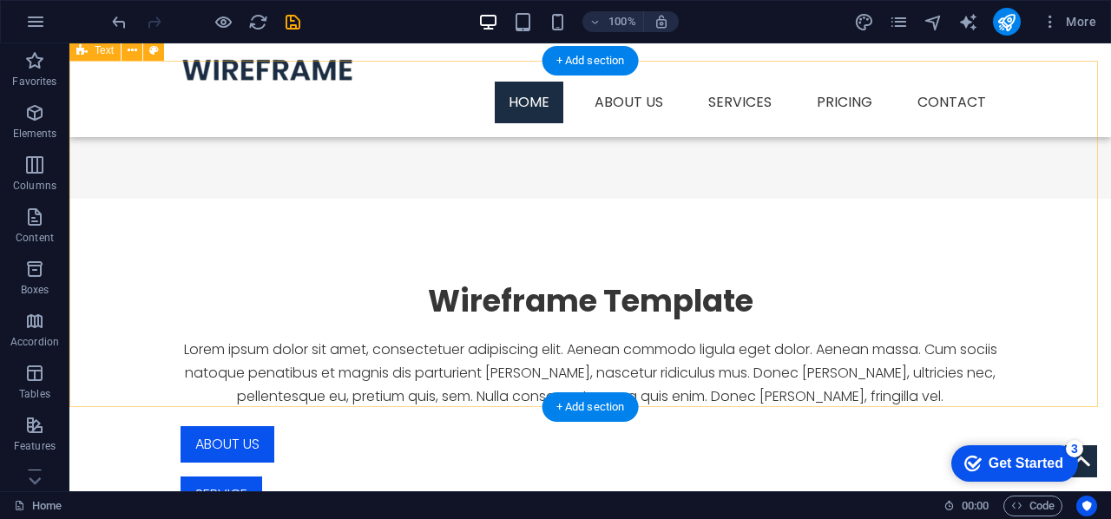
scroll to position [607, 0]
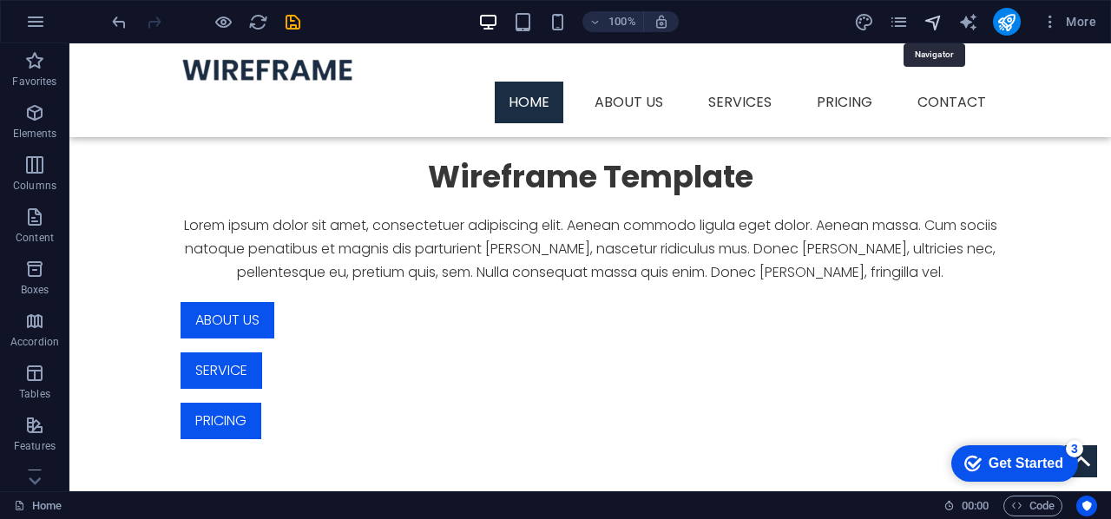
click at [931, 23] on icon "navigator" at bounding box center [933, 22] width 20 height 20
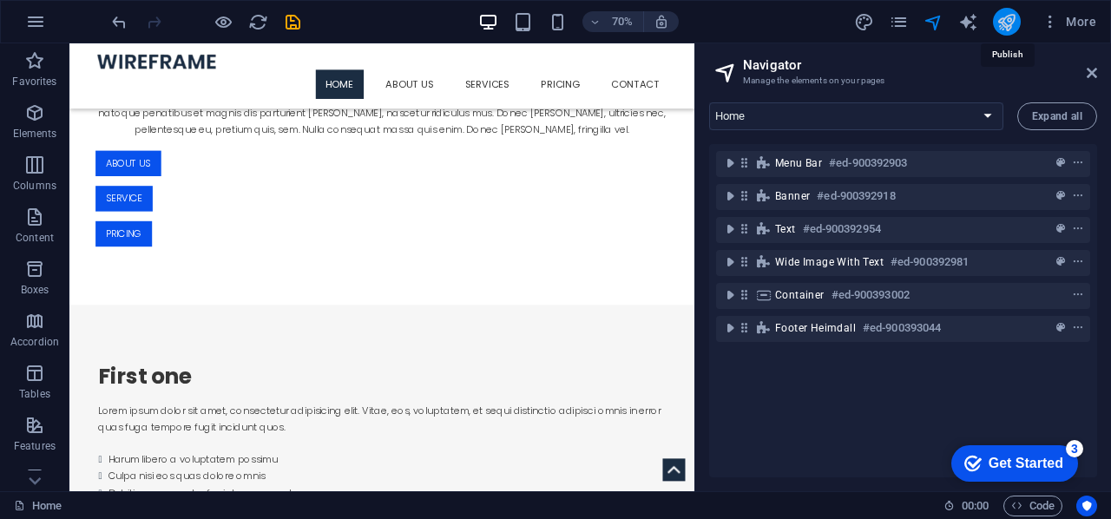
click at [1007, 23] on icon "publish" at bounding box center [1006, 22] width 20 height 20
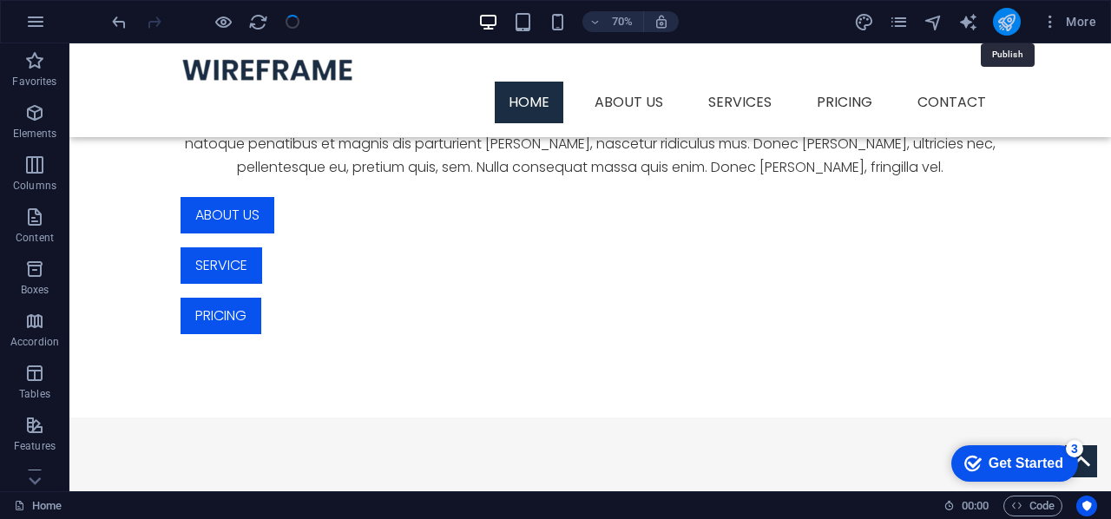
scroll to position [607, 0]
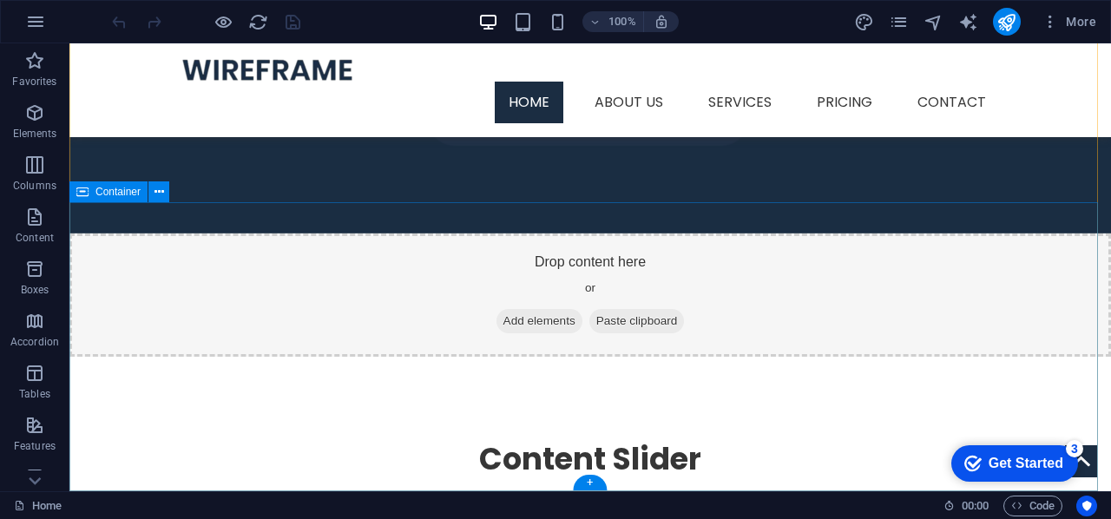
scroll to position [1654, 0]
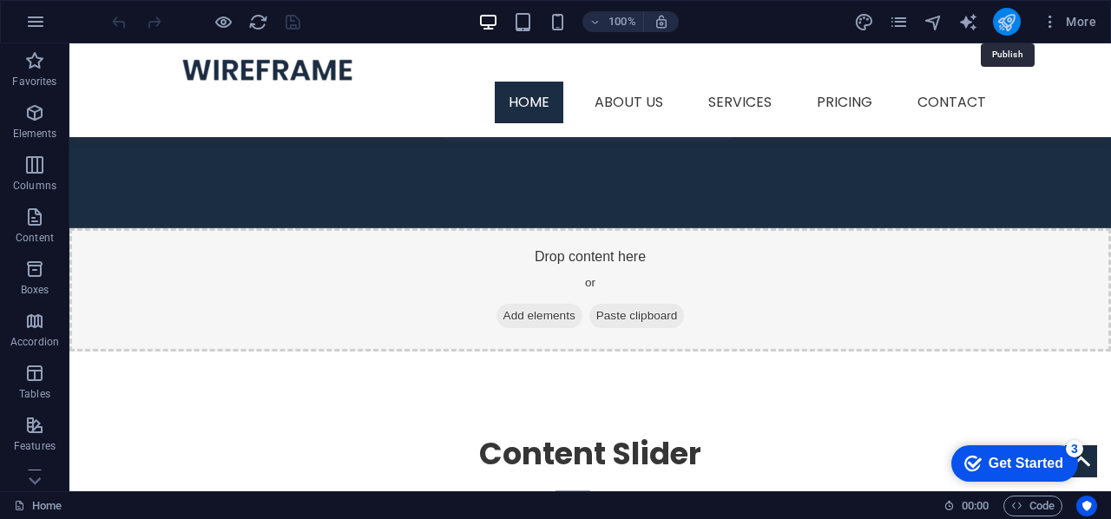
click at [1004, 25] on icon "publish" at bounding box center [1006, 22] width 20 height 20
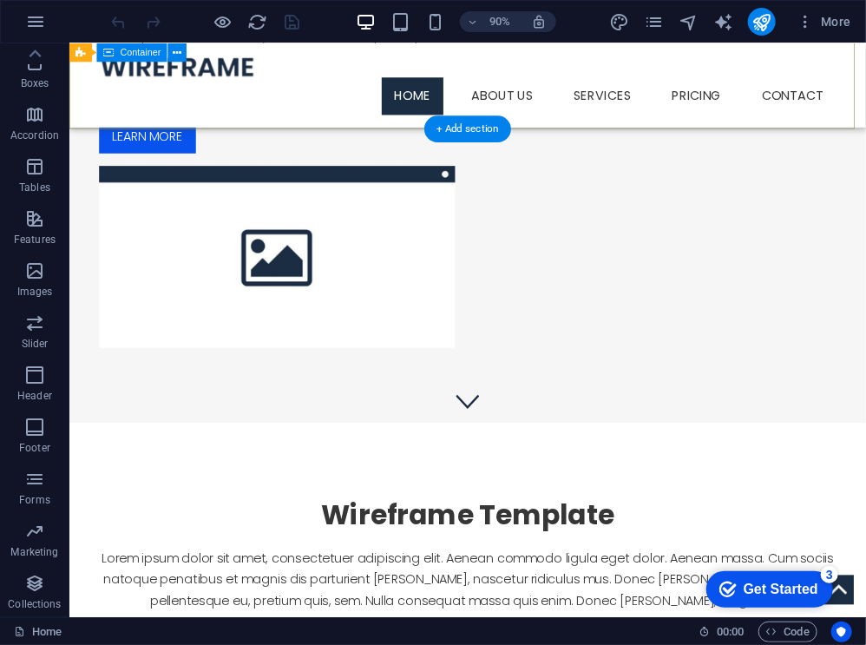
scroll to position [102, 0]
